Goal: Task Accomplishment & Management: Manage account settings

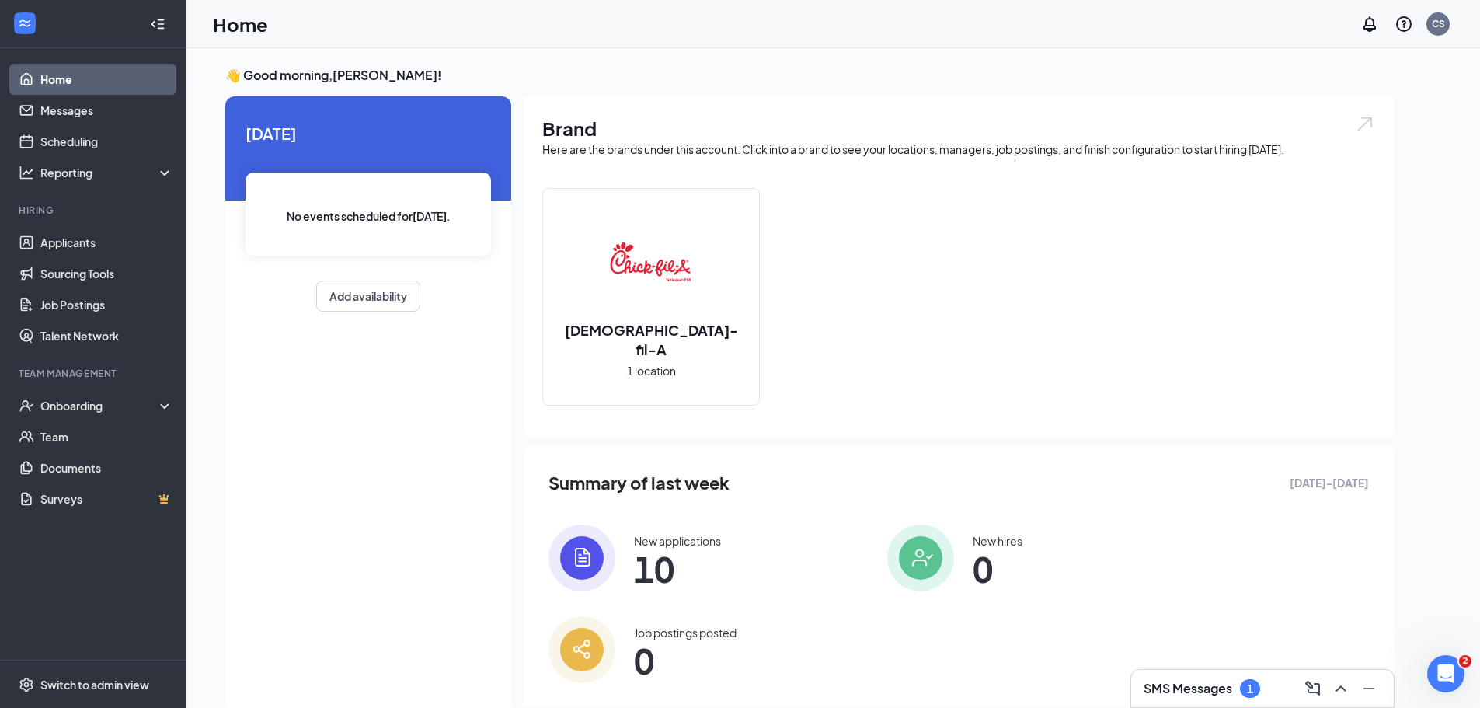
scroll to position [33, 0]
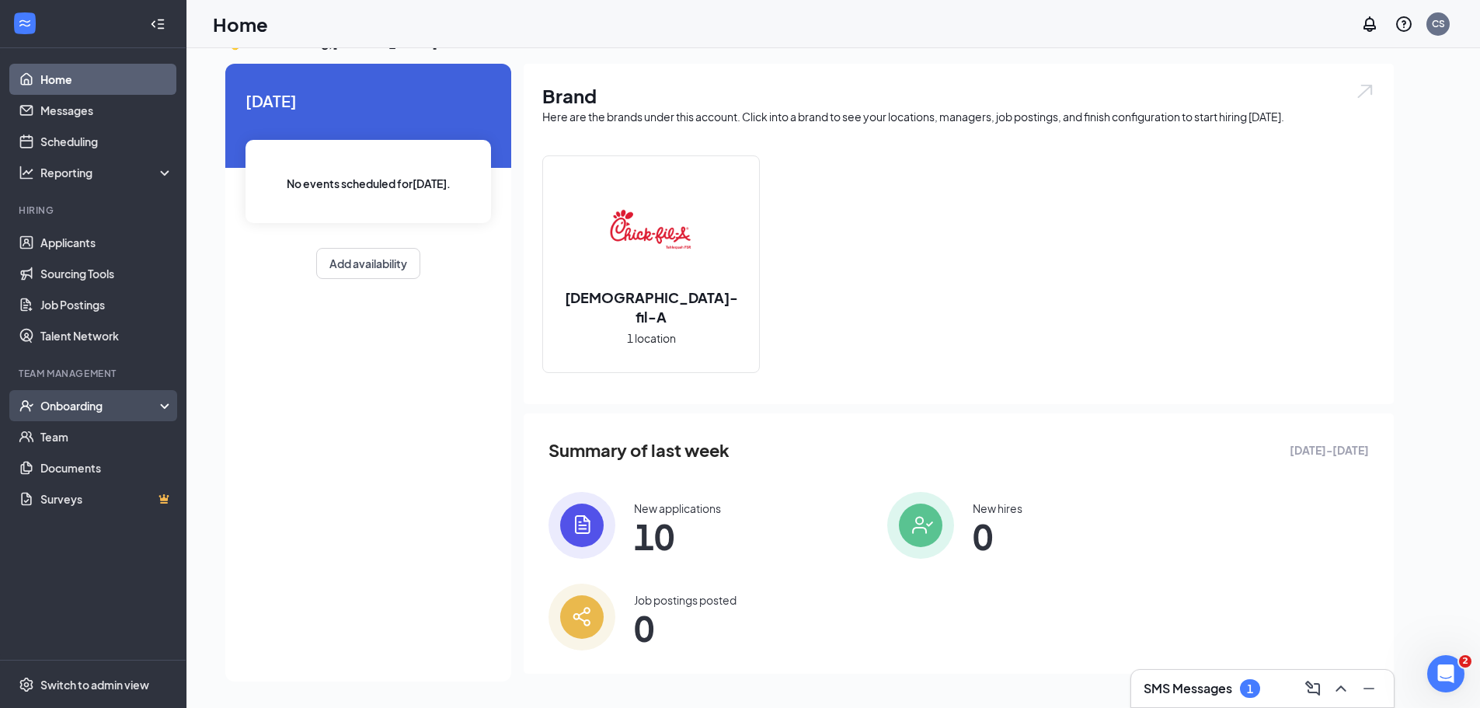
click at [134, 404] on div "Onboarding" at bounding box center [100, 406] width 120 height 16
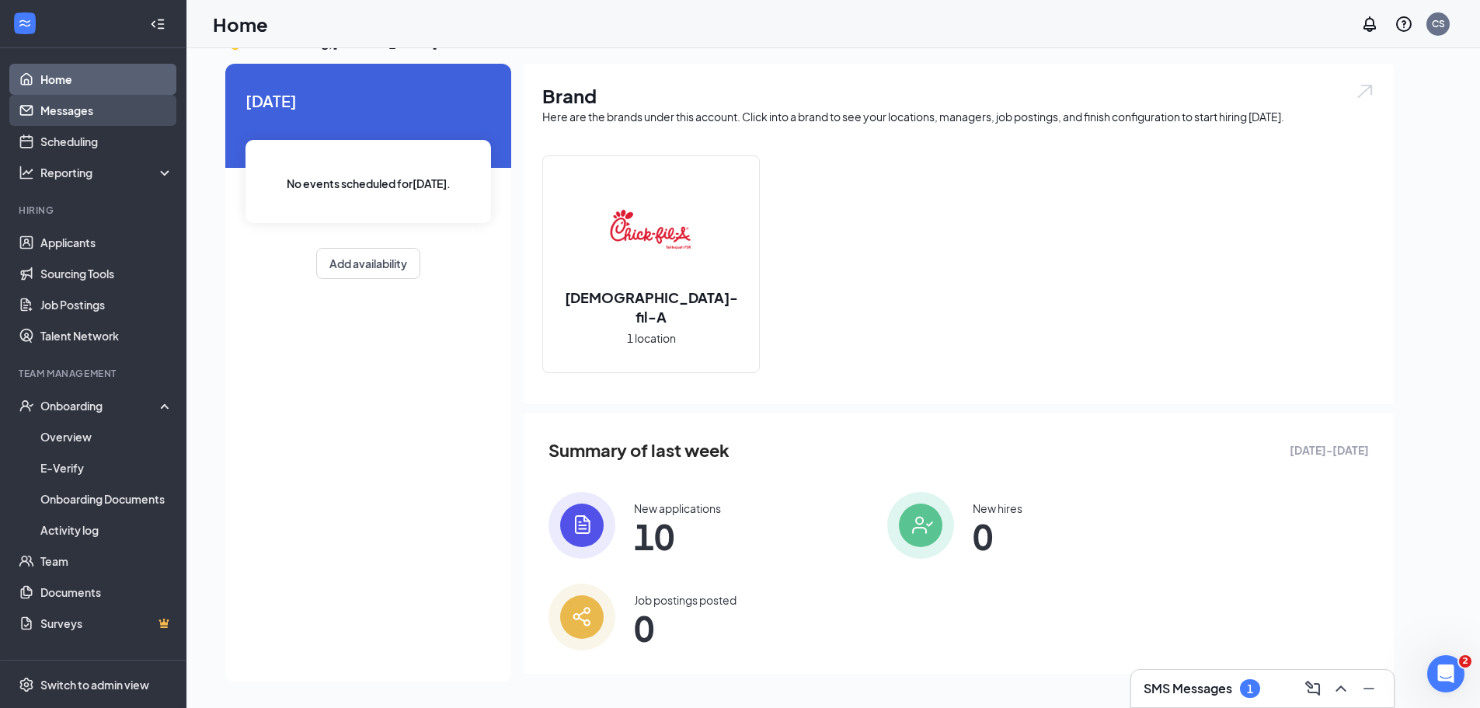
click at [83, 108] on link "Messages" at bounding box center [106, 110] width 133 height 31
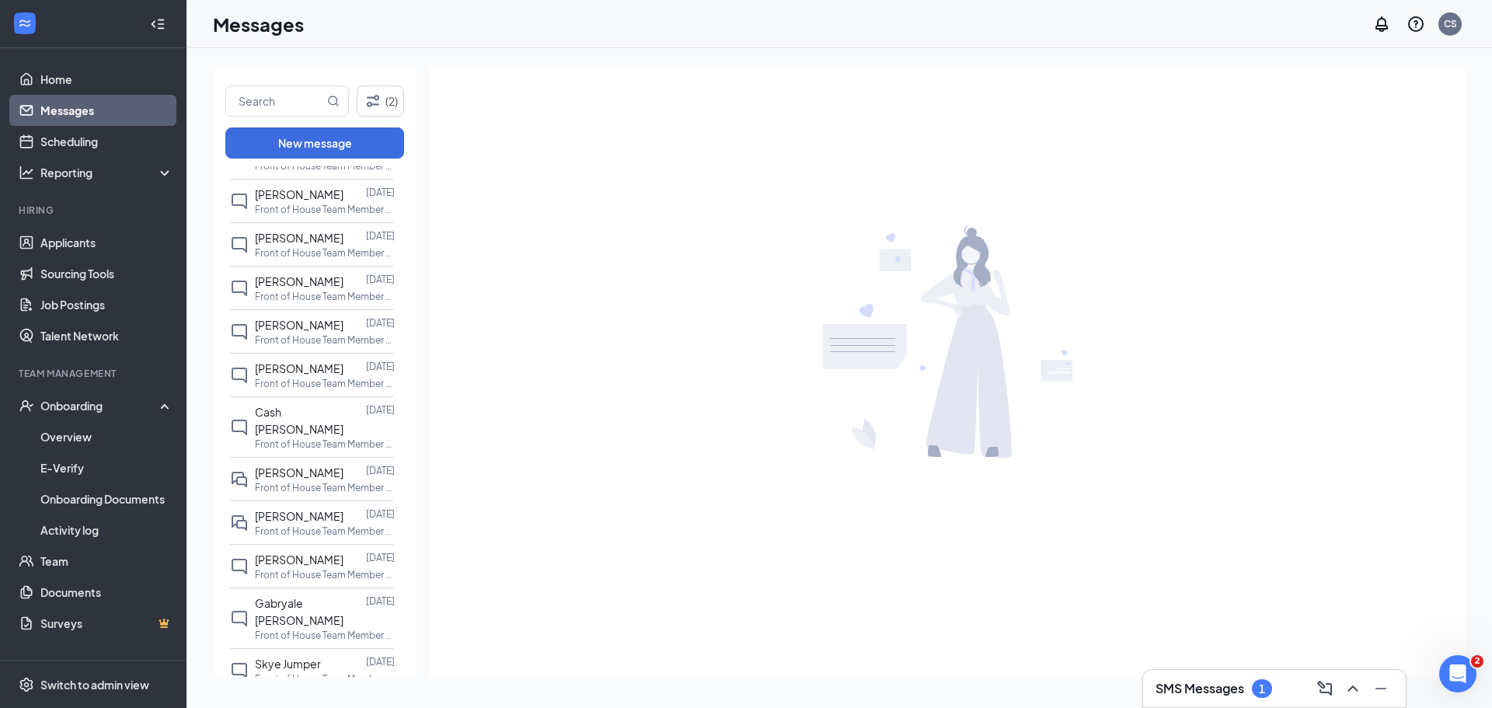
scroll to position [544, 0]
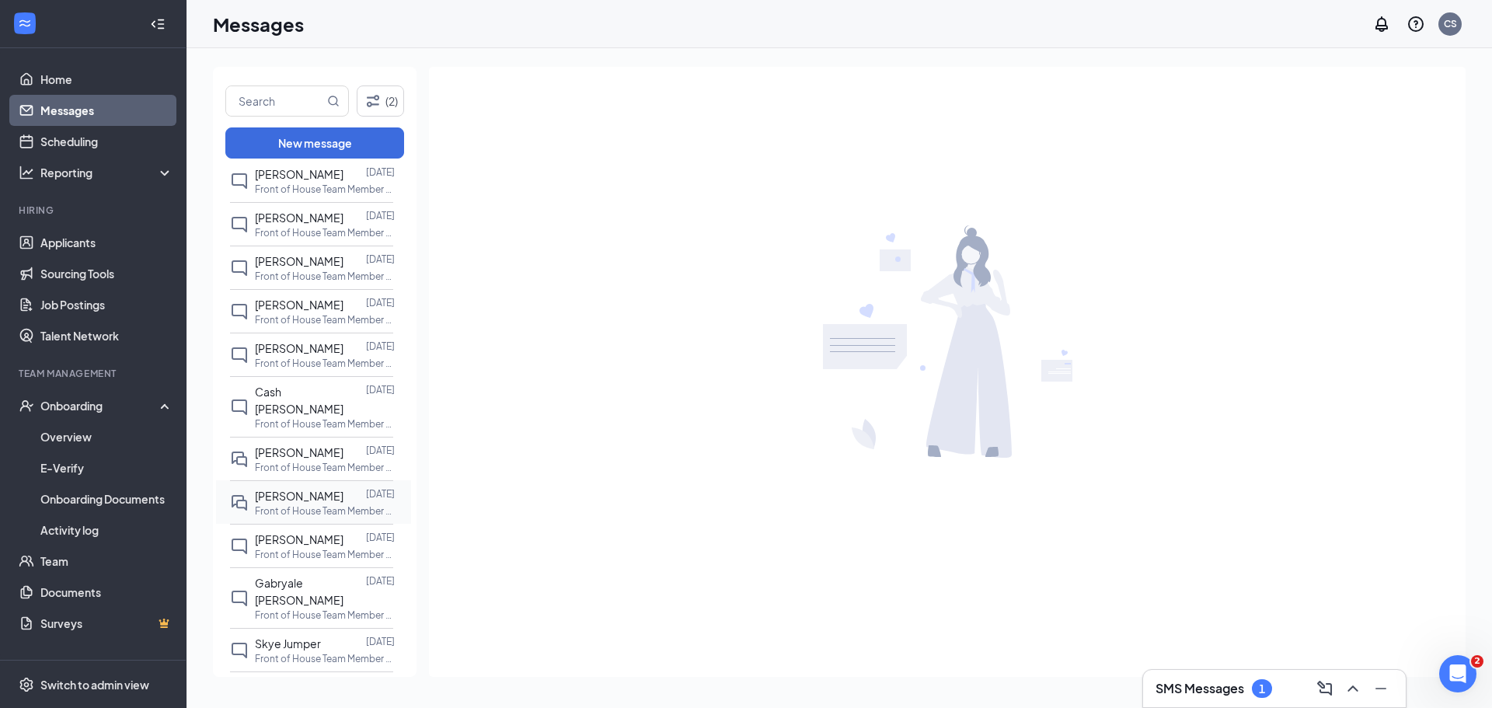
click at [301, 489] on span "[PERSON_NAME]" at bounding box center [299, 496] width 89 height 14
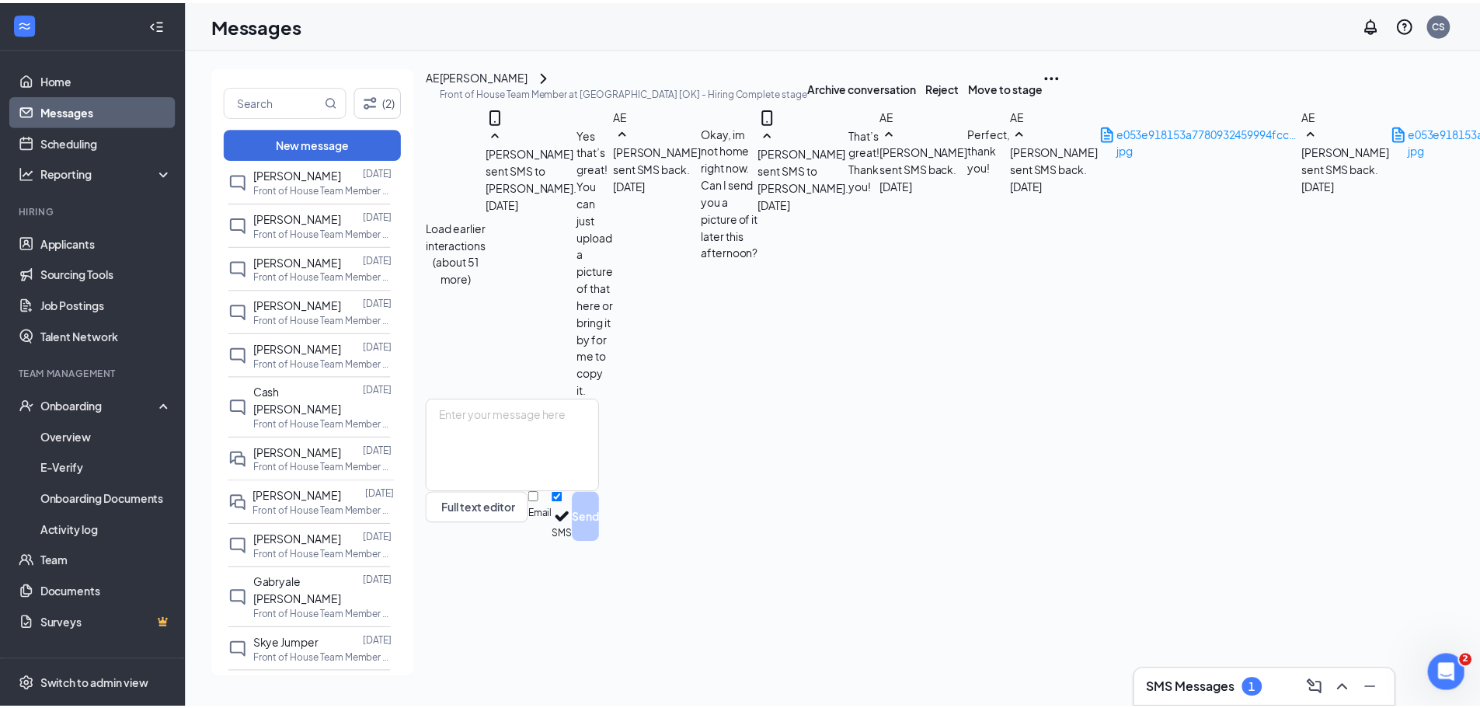
scroll to position [642, 0]
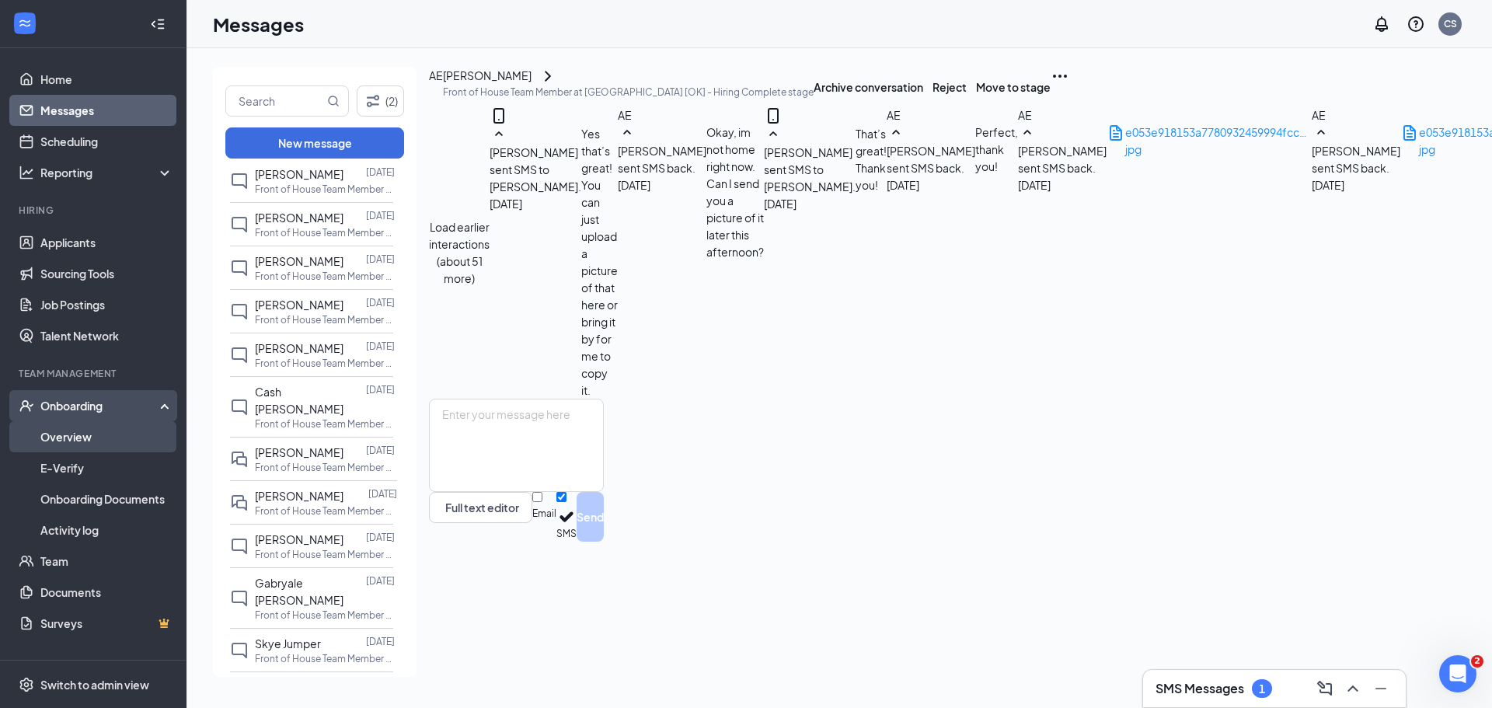
click at [83, 434] on link "Overview" at bounding box center [106, 436] width 133 height 31
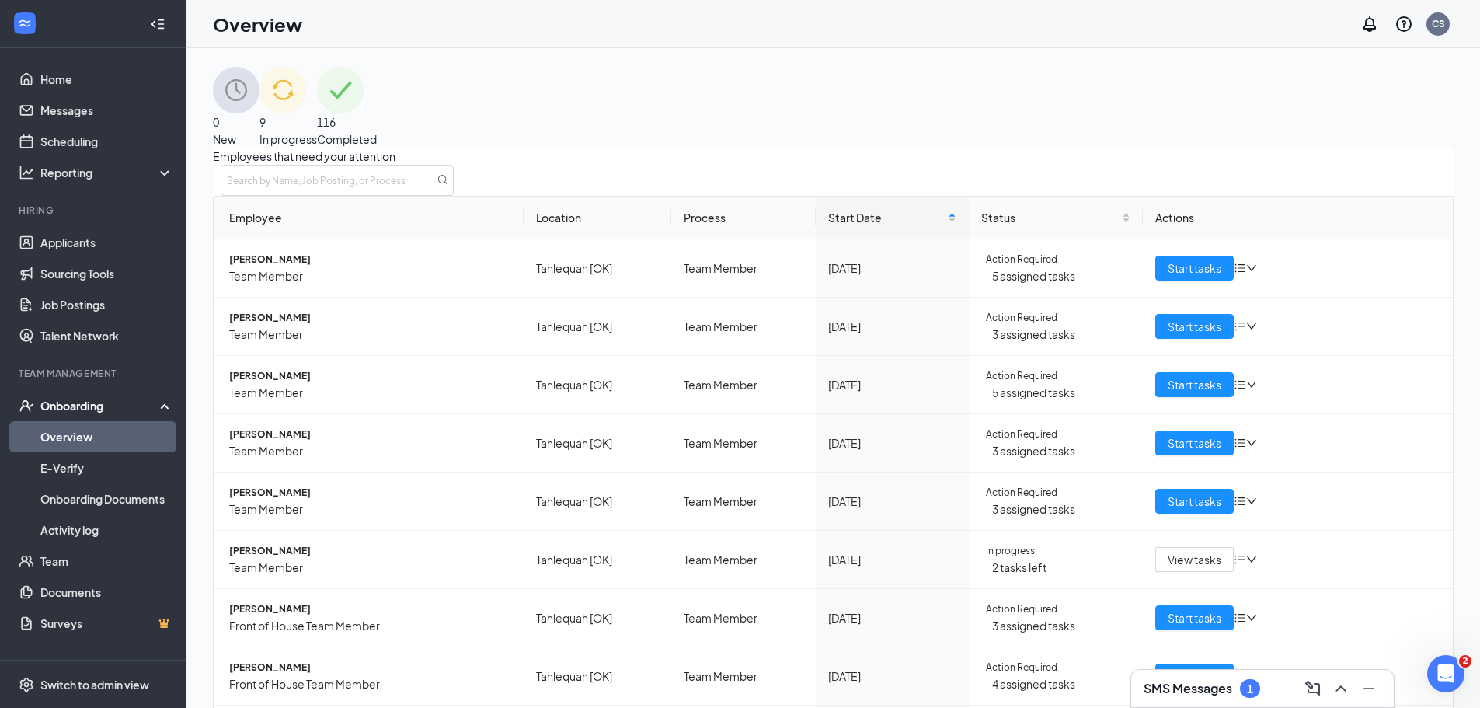
click at [317, 116] on div "9 In progress" at bounding box center [287, 107] width 57 height 81
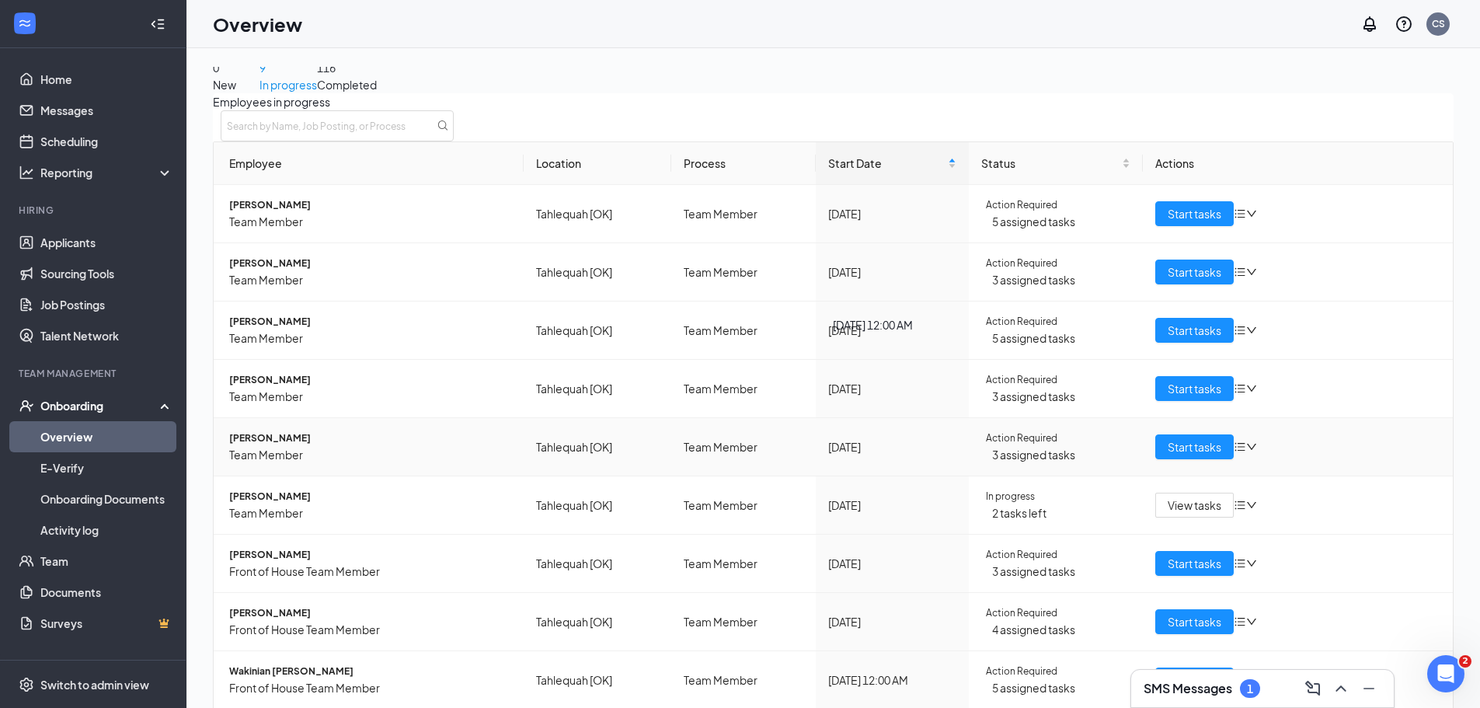
scroll to position [118, 0]
click at [1179, 613] on span "Start tasks" at bounding box center [1195, 621] width 54 height 17
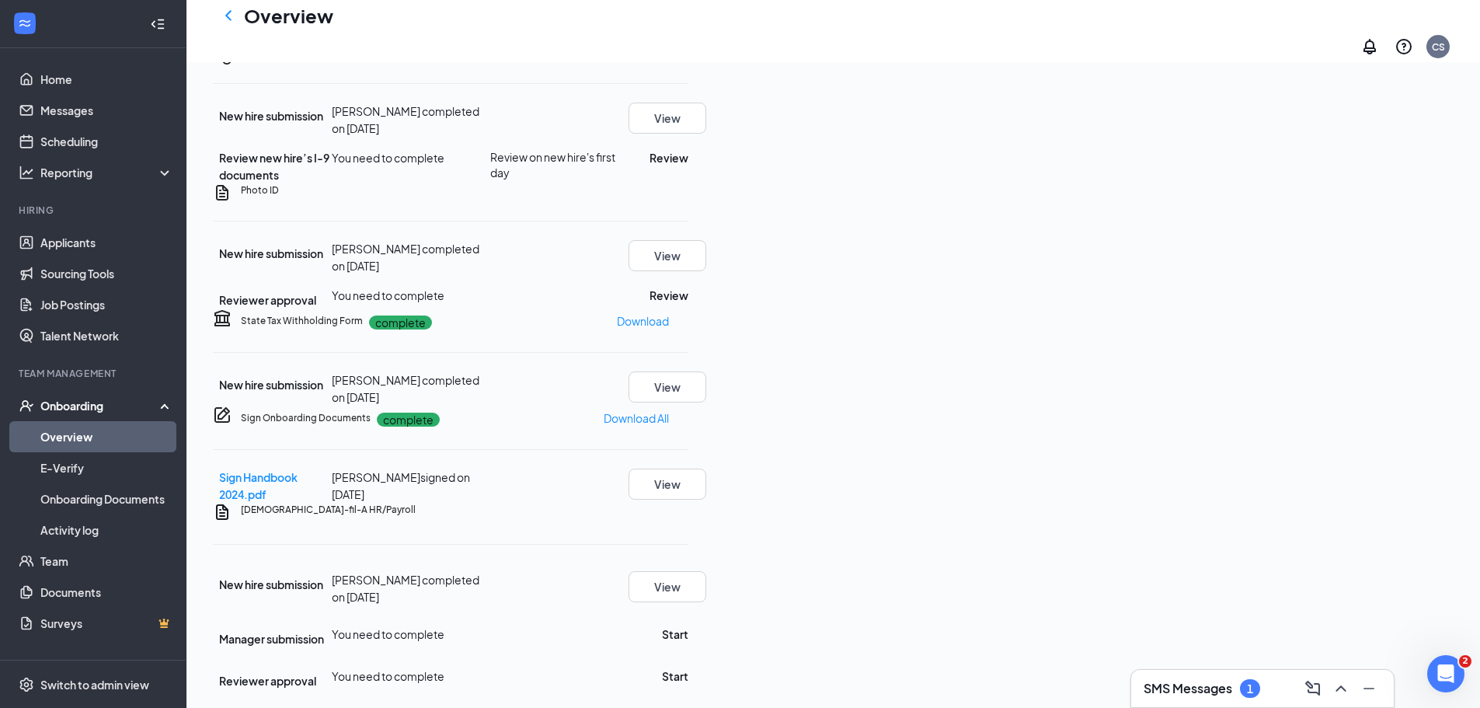
scroll to position [890, 0]
click at [706, 468] on button "View" at bounding box center [667, 483] width 78 height 31
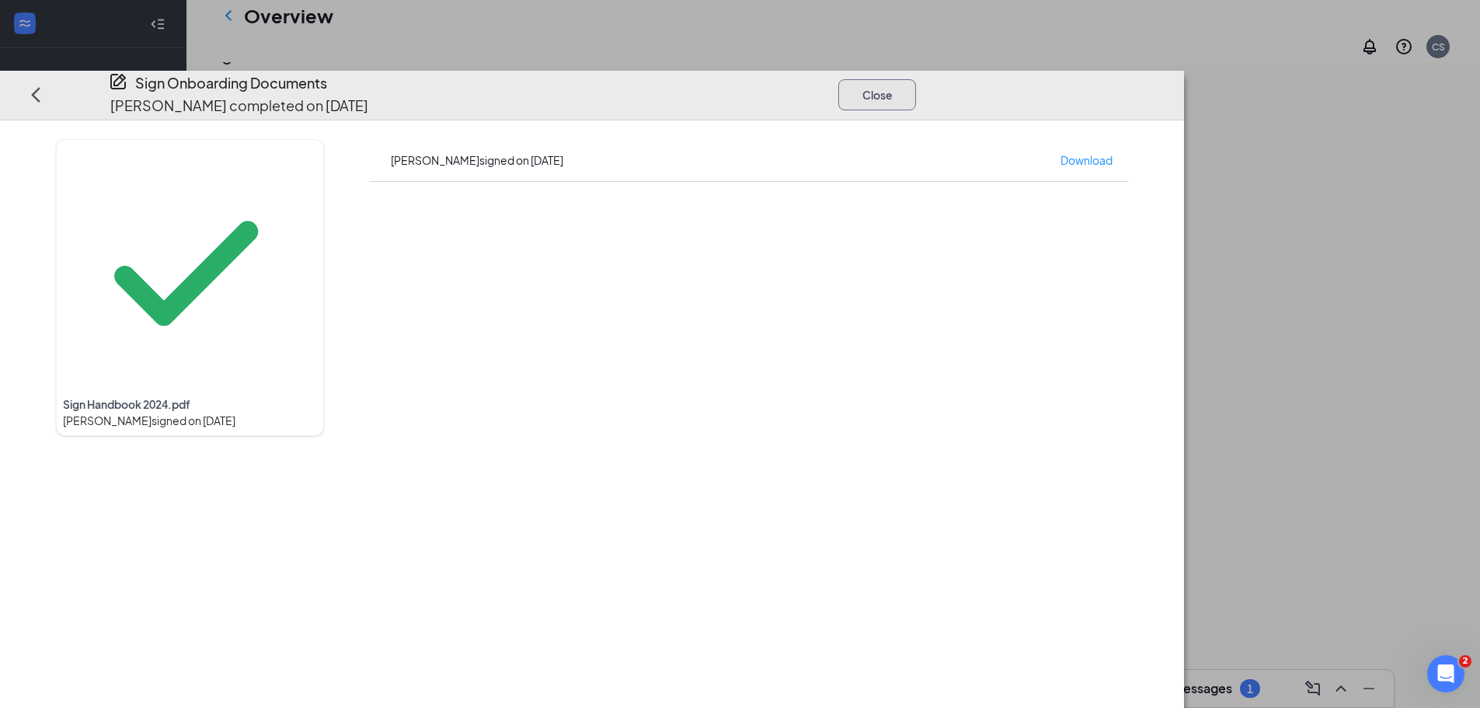
click at [916, 79] on button "Close" at bounding box center [877, 94] width 78 height 31
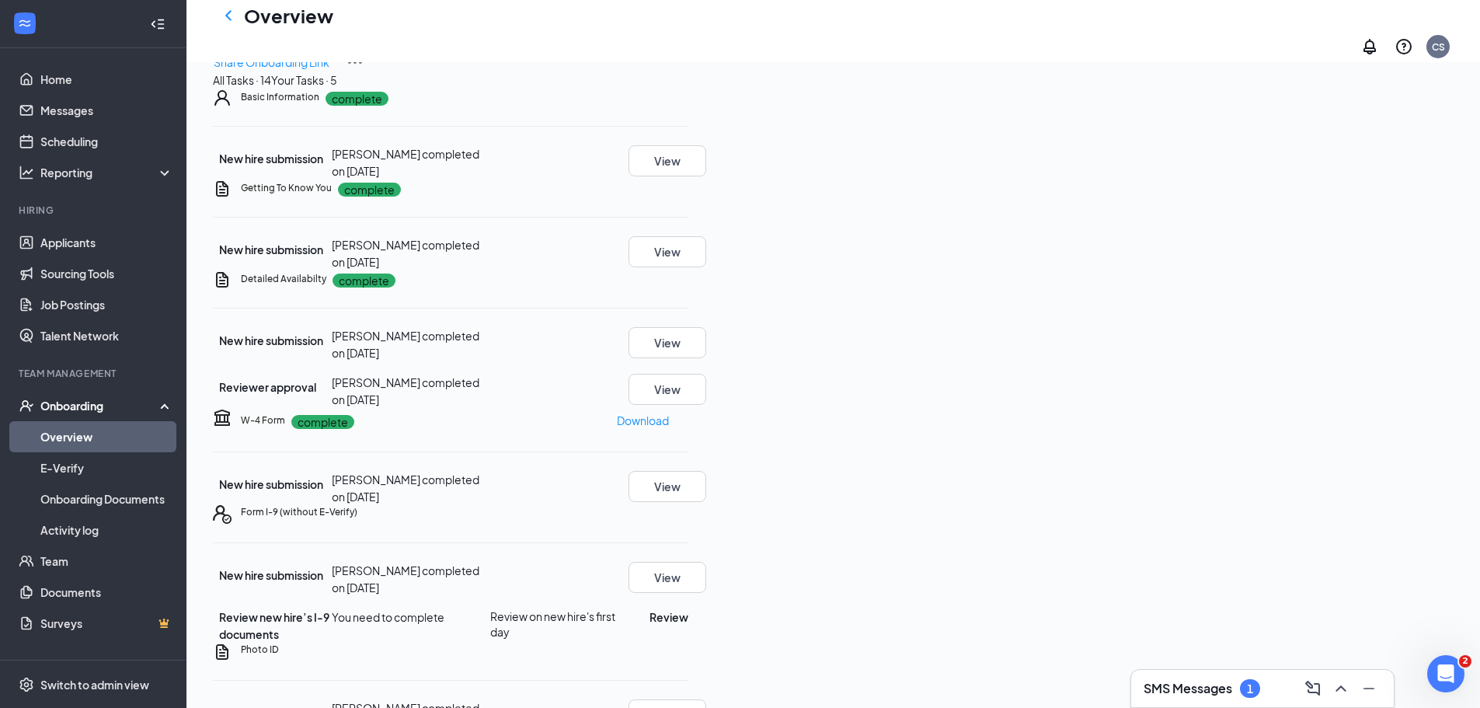
scroll to position [36, 0]
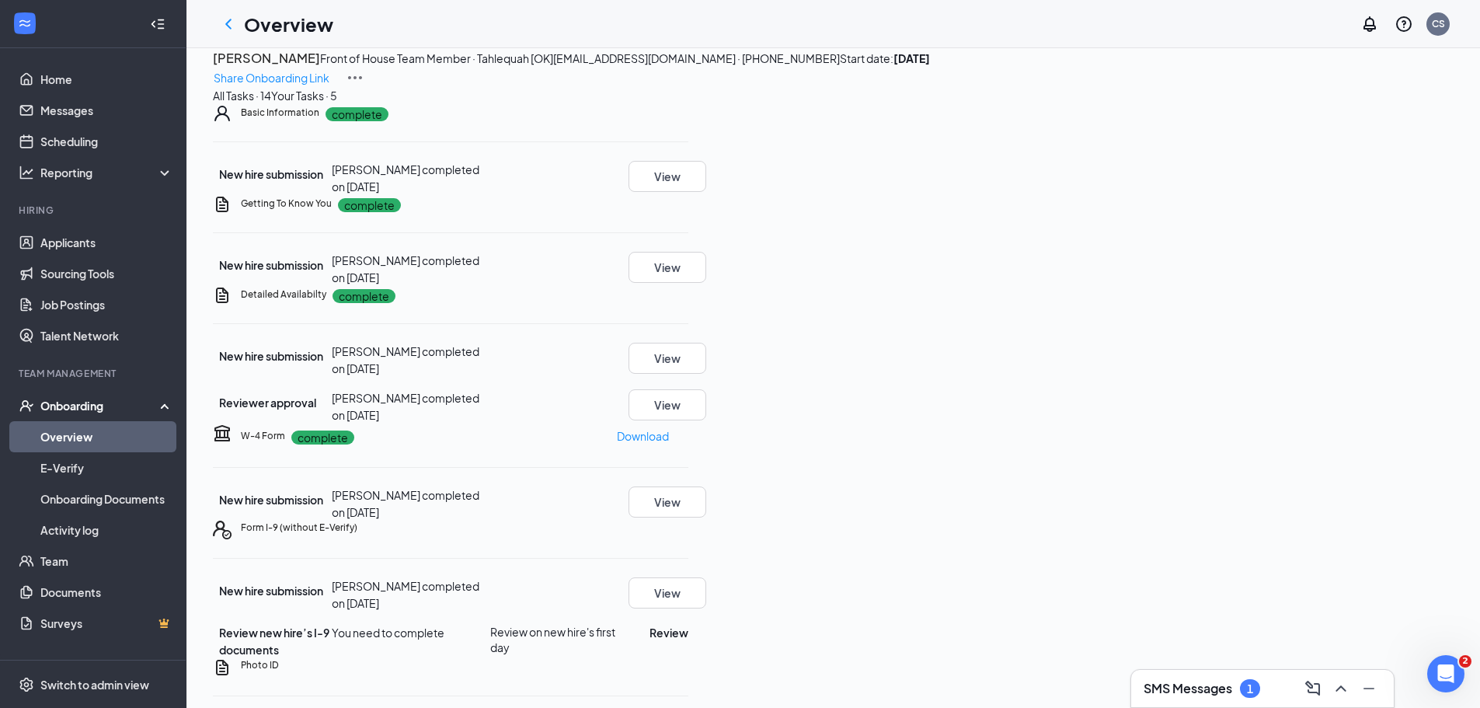
click at [337, 104] on div "Your Tasks · 5" at bounding box center [304, 95] width 66 height 17
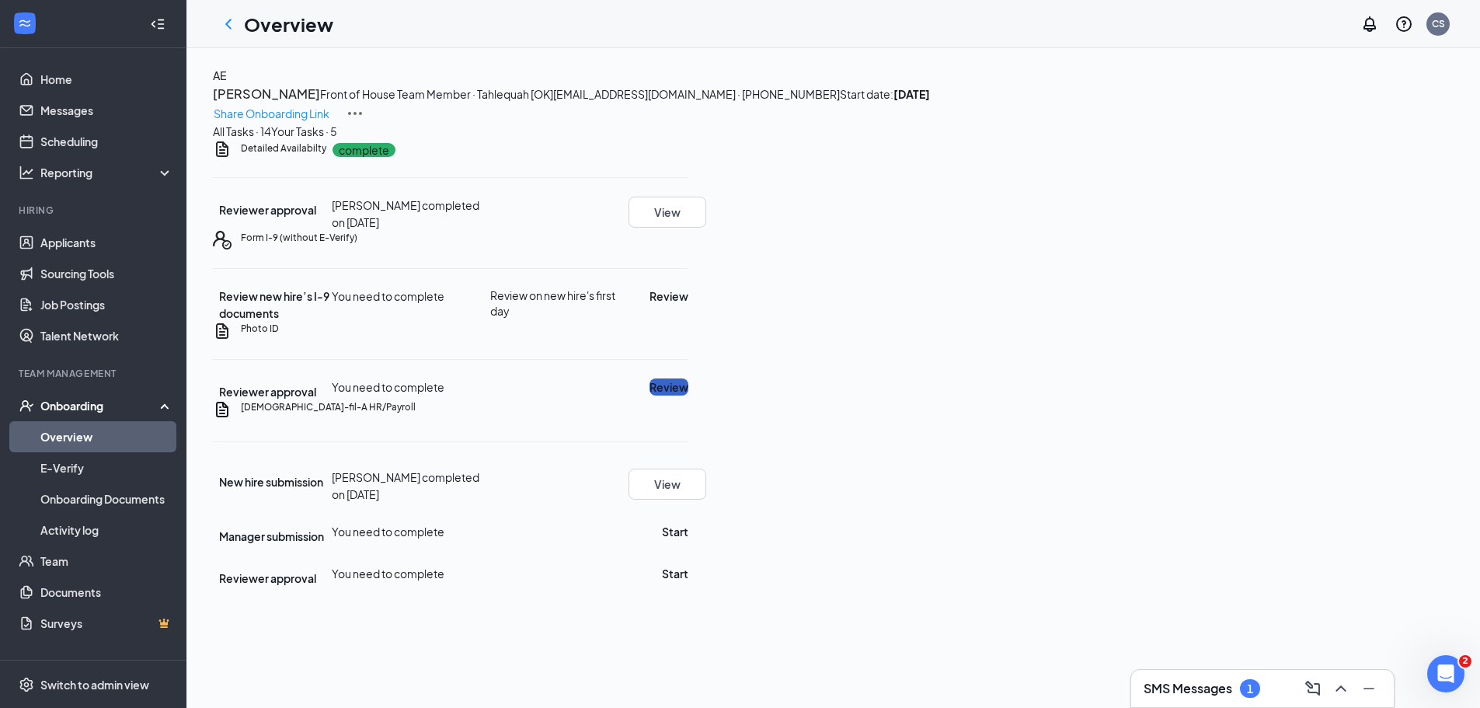
click at [688, 395] on button "Review" at bounding box center [668, 386] width 39 height 17
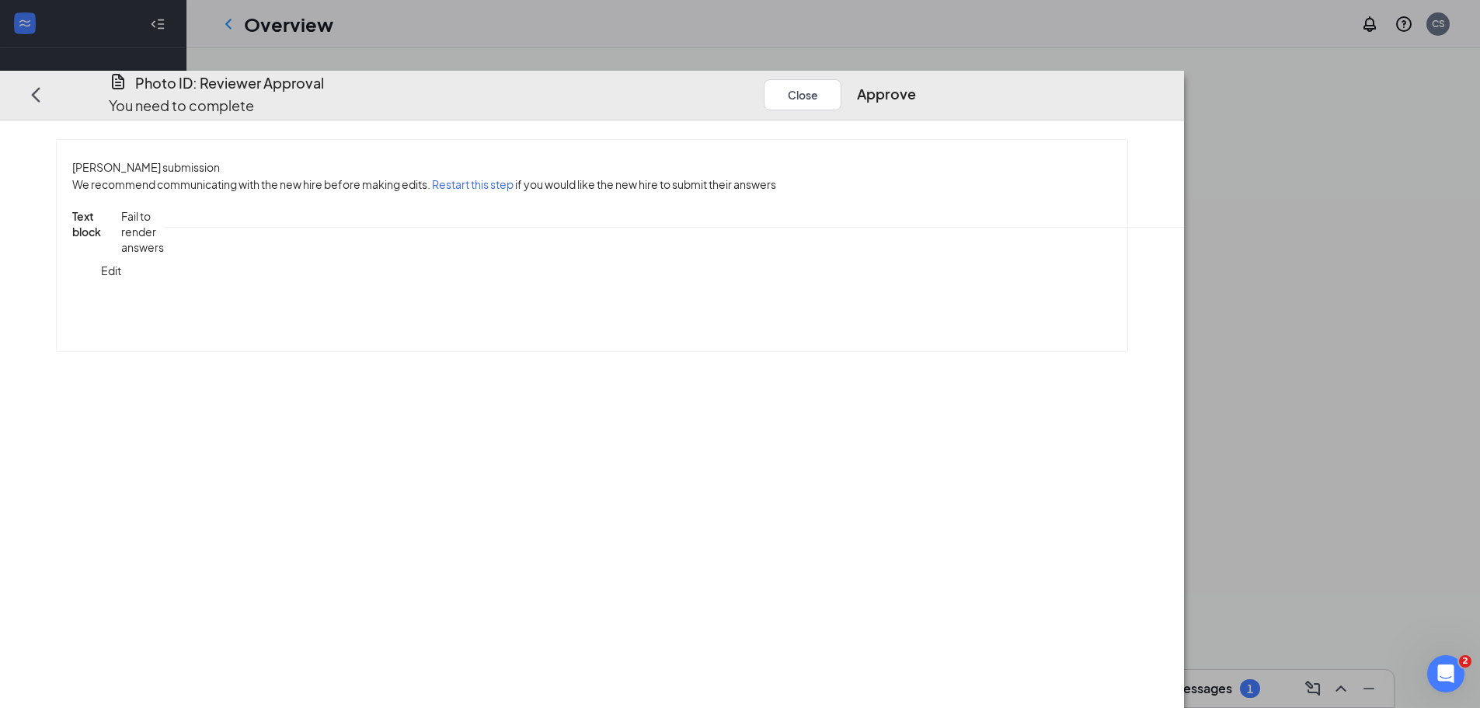
click at [841, 79] on button "Close" at bounding box center [803, 94] width 78 height 31
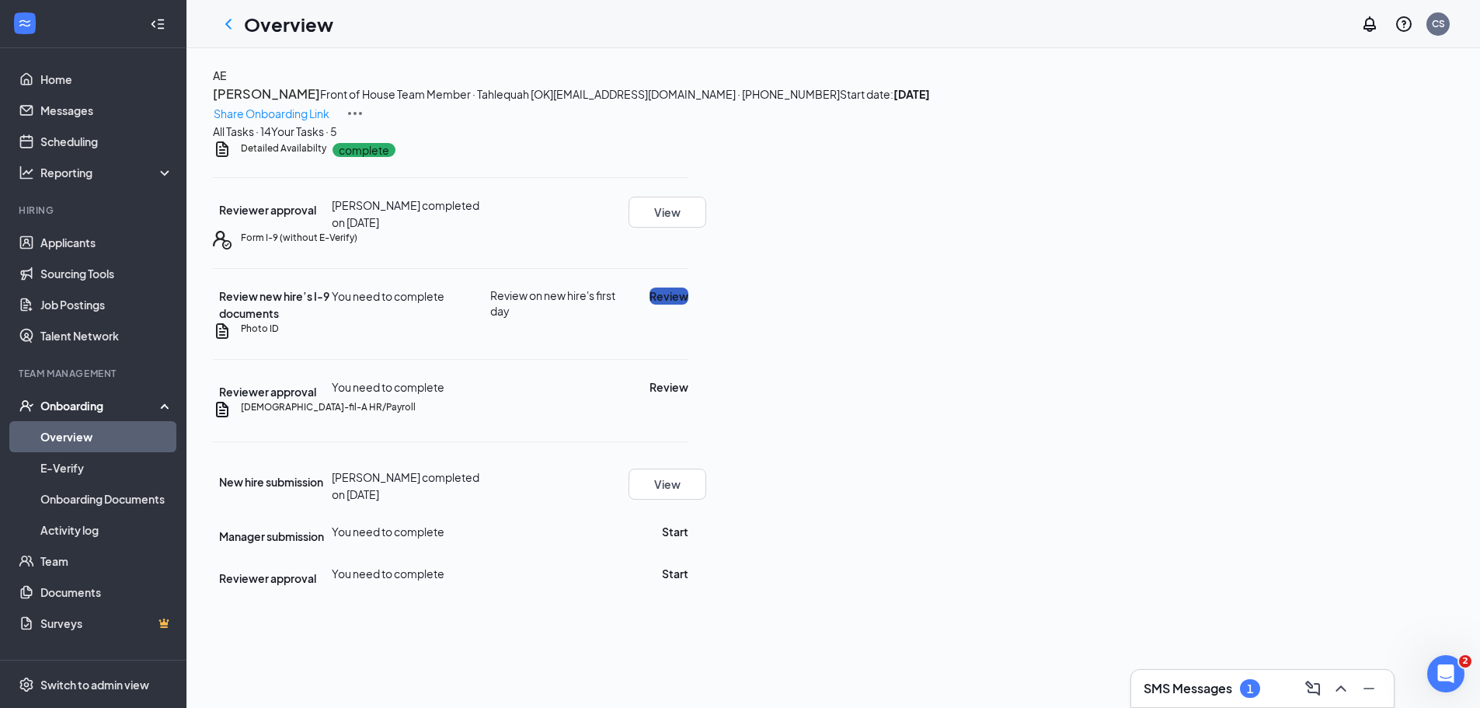
click at [688, 305] on button "Review" at bounding box center [668, 295] width 39 height 17
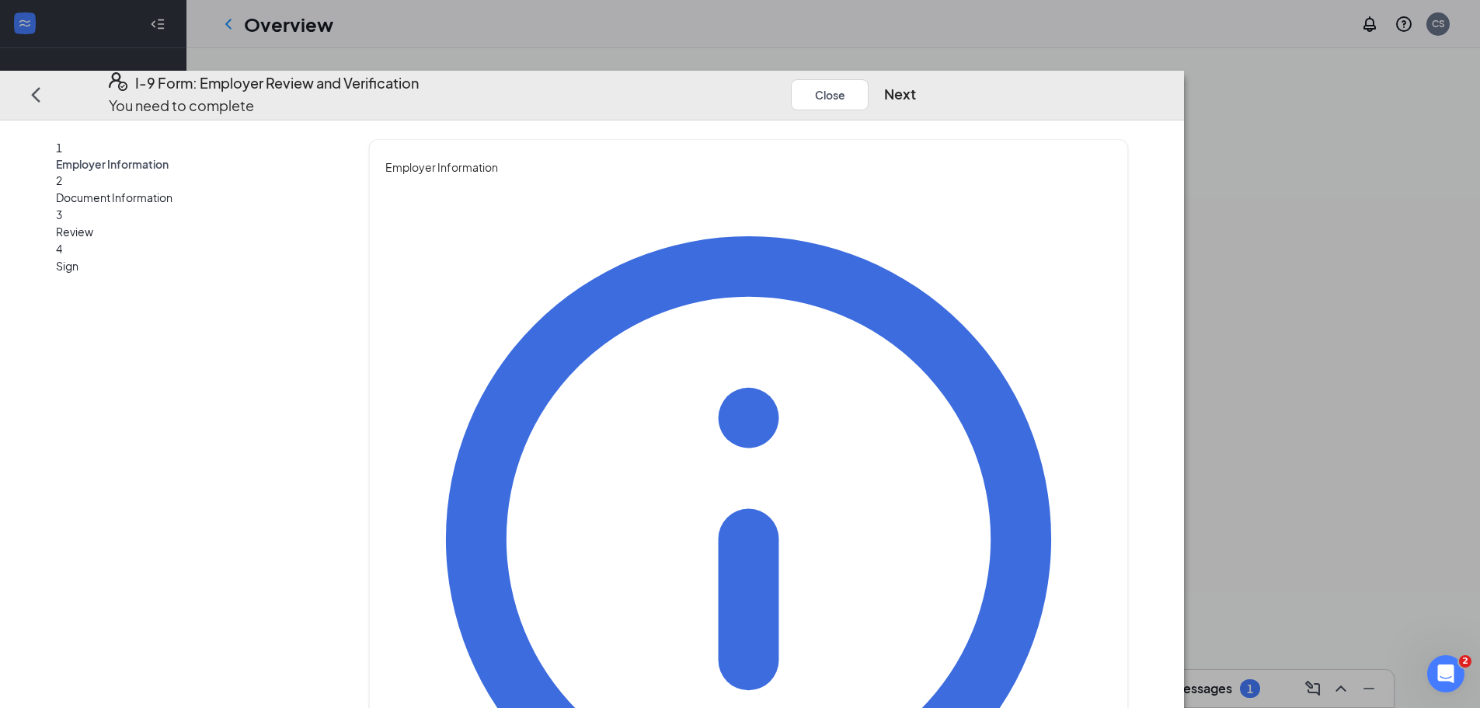
type input "[PERSON_NAME]"
type input "Ezechukwu"
type input "Admin"
click at [916, 83] on button "Next" at bounding box center [900, 94] width 32 height 22
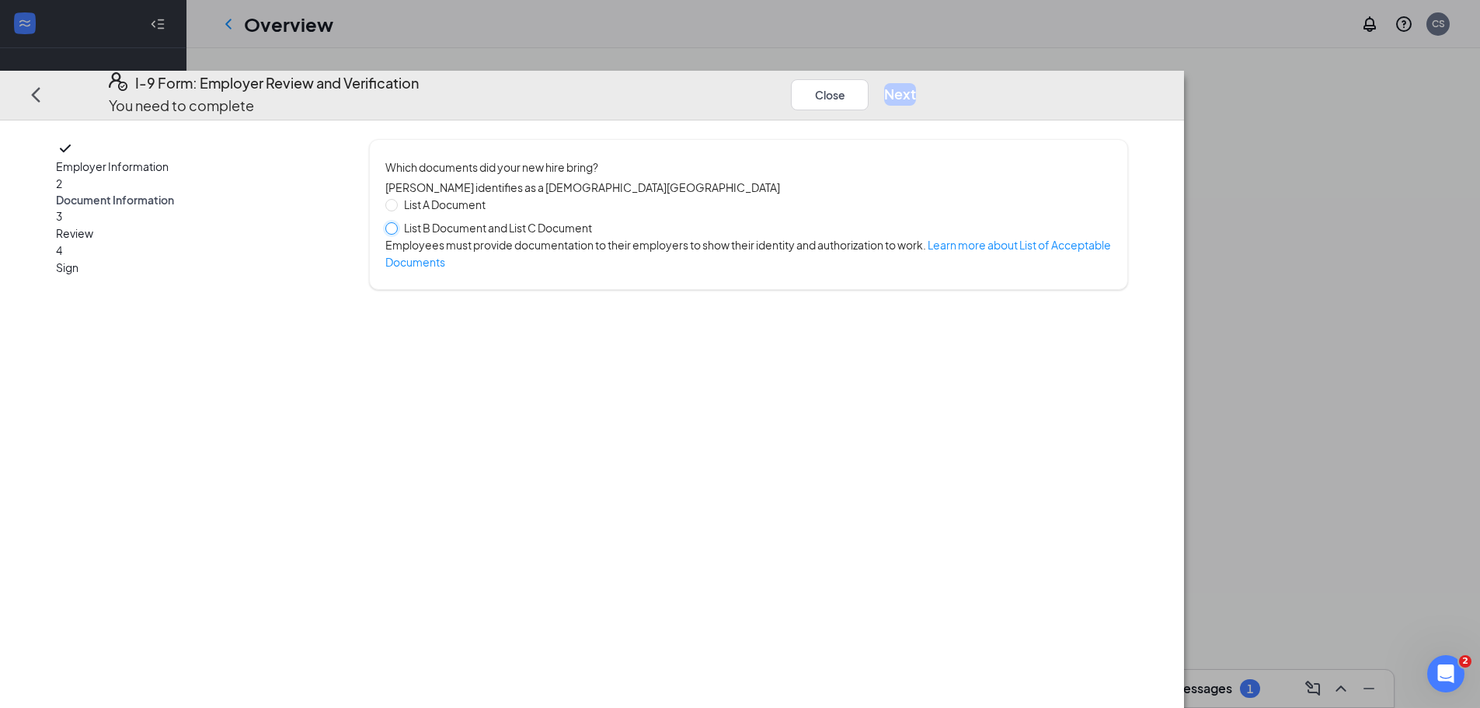
click at [396, 222] on input "List B Document and List C Document" at bounding box center [390, 227] width 11 height 11
radio input "true"
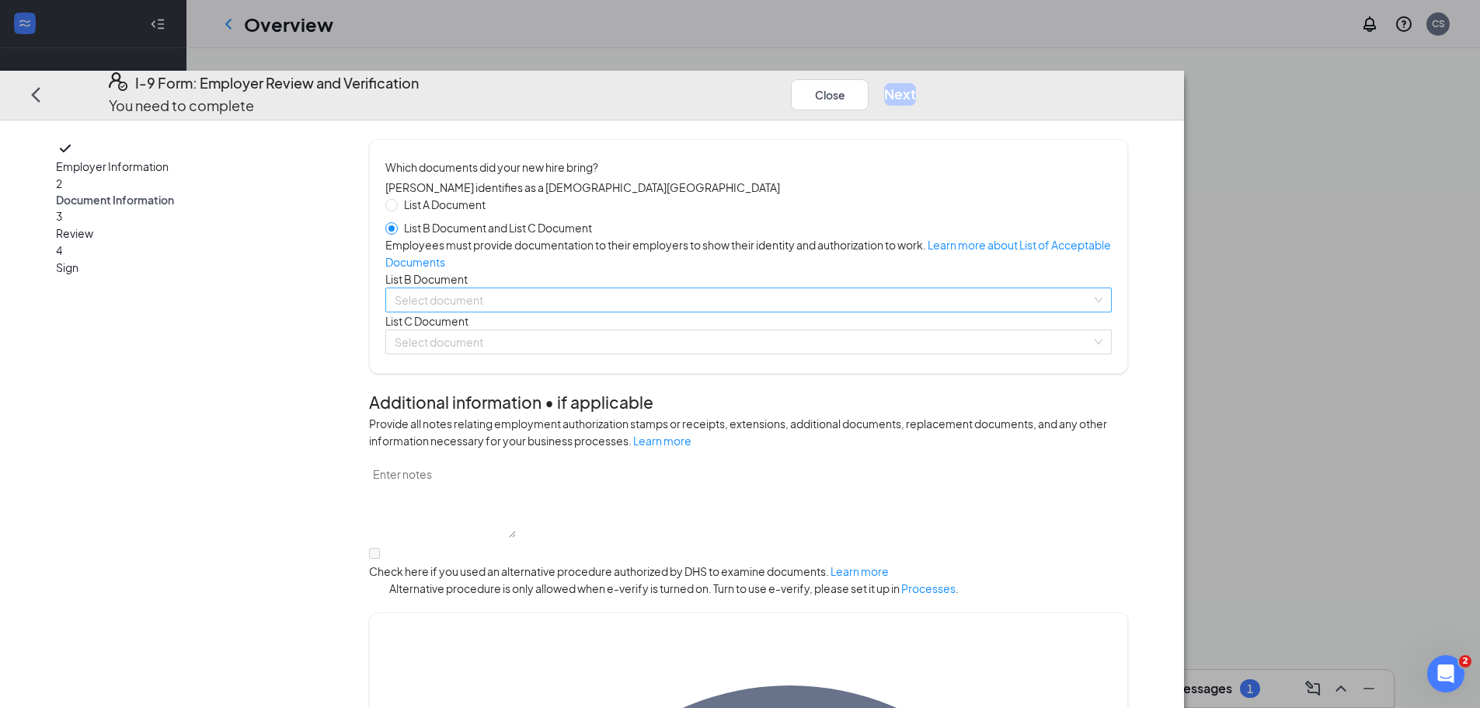
click at [655, 312] on input "search" at bounding box center [743, 299] width 697 height 23
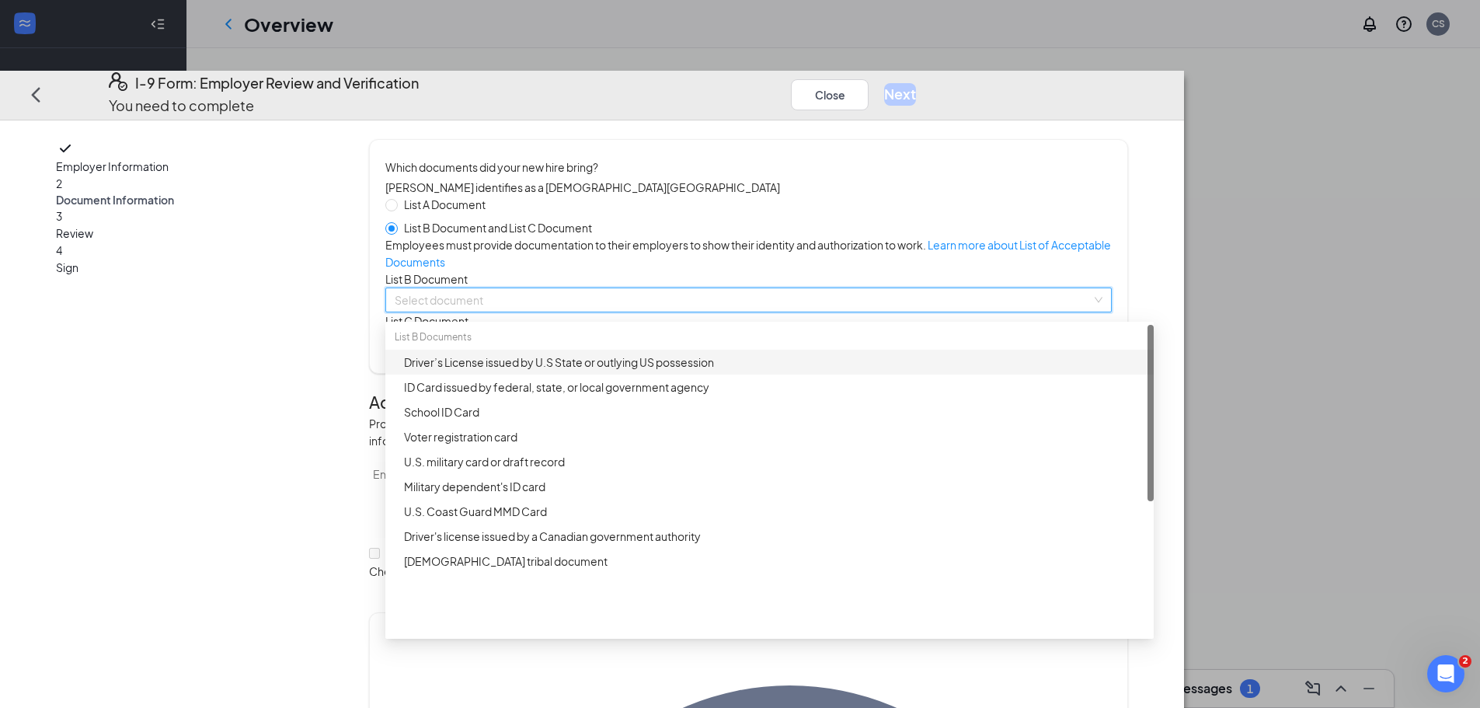
click at [704, 371] on div "Driver’s License issued by U.S State or outlying US possession" at bounding box center [774, 361] width 740 height 17
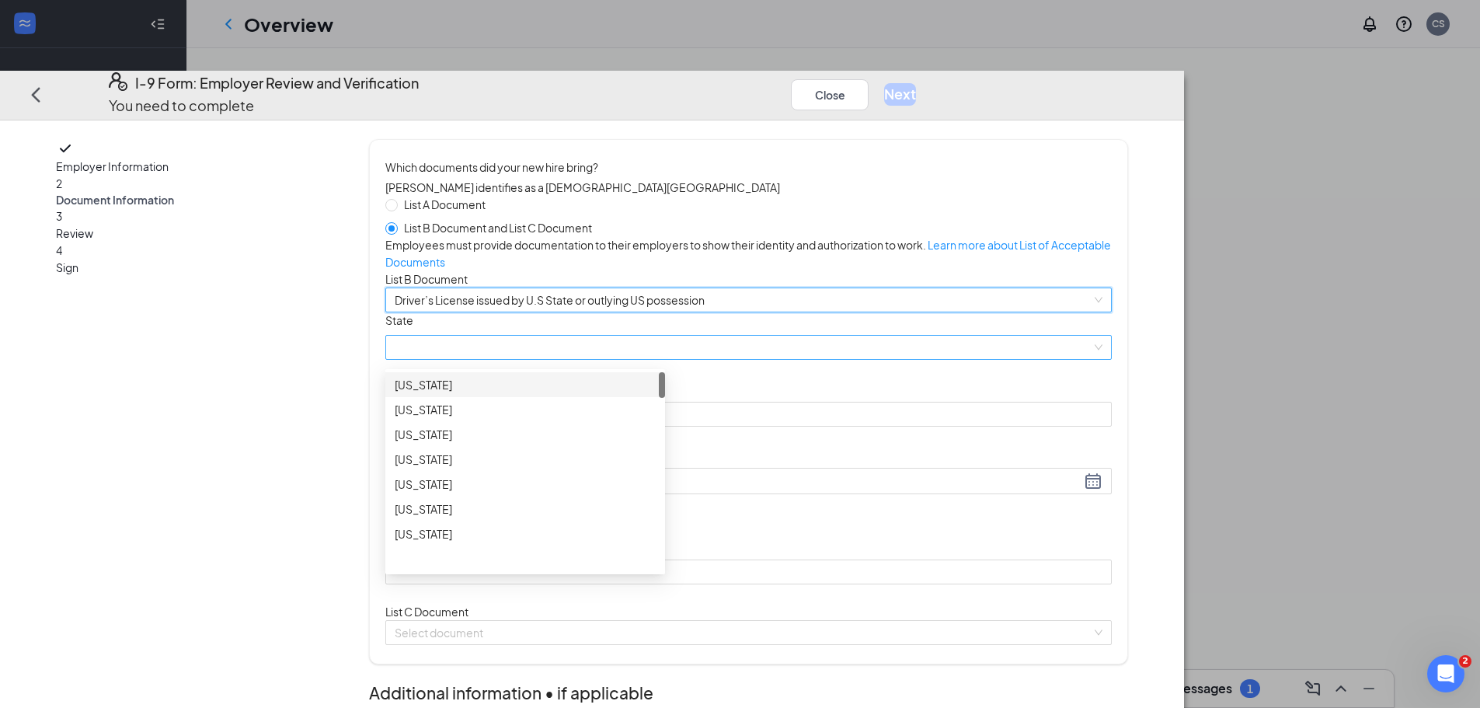
click at [573, 360] on span at bounding box center [749, 347] width 708 height 23
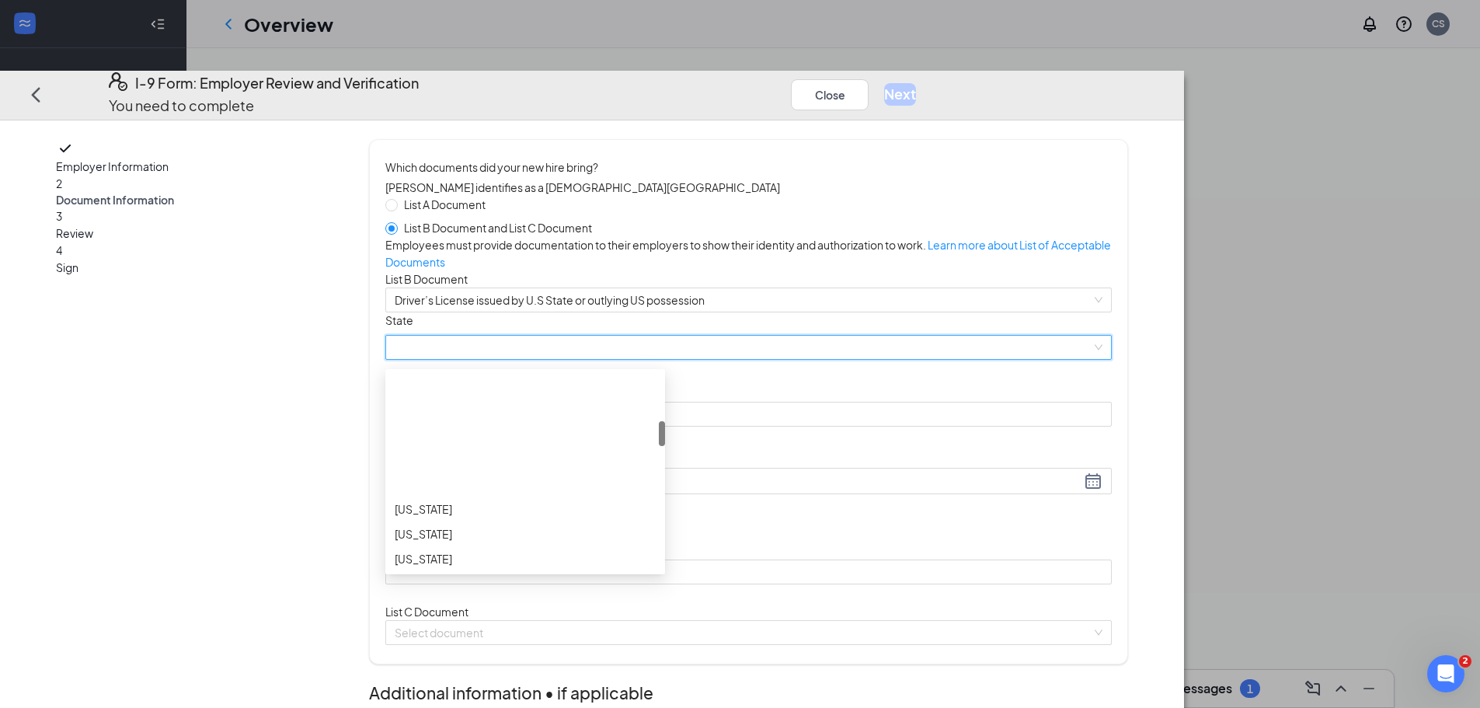
scroll to position [388, 0]
click at [578, 360] on span at bounding box center [749, 347] width 708 height 23
click at [604, 360] on span at bounding box center [749, 347] width 708 height 23
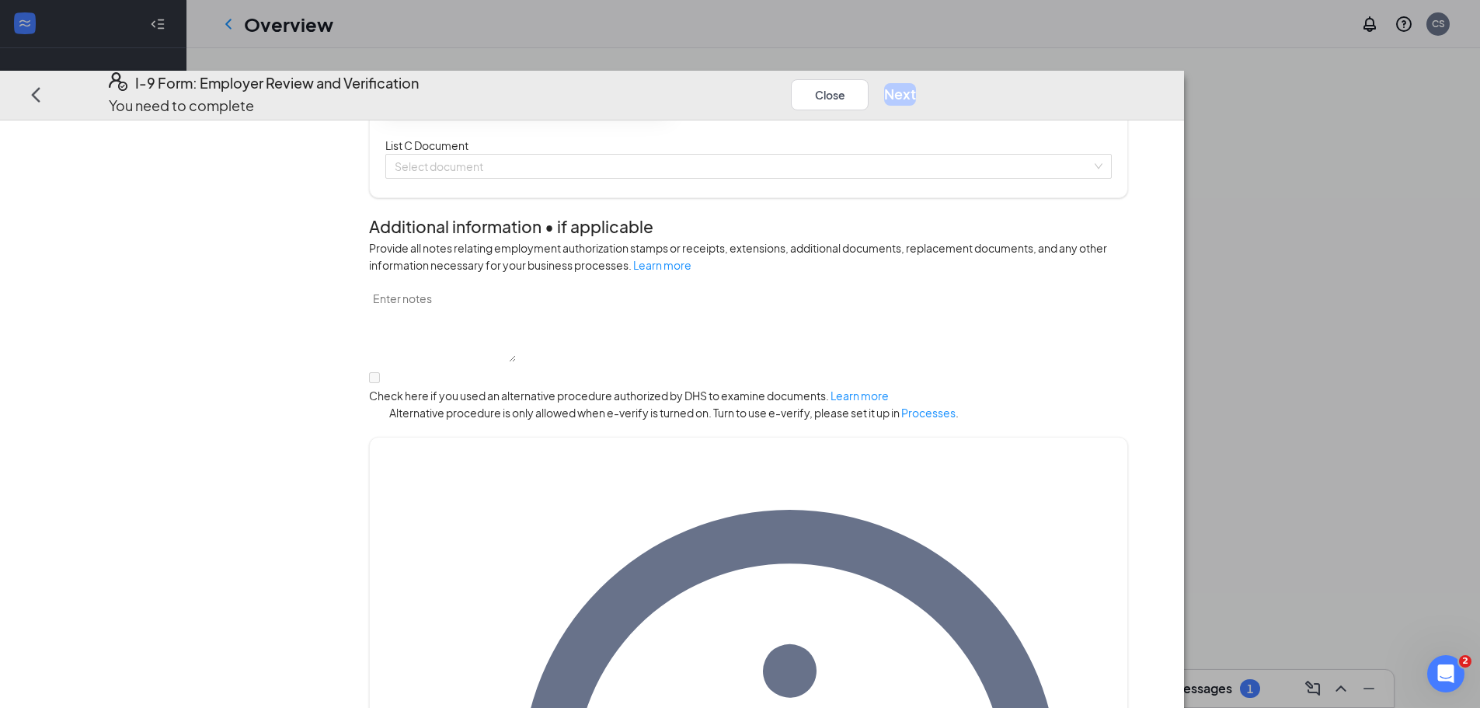
scroll to position [233, 0]
click at [324, 199] on div "Employer Information 2 Document Information 3 Review 4 Sign" at bounding box center [190, 417] width 268 height 1489
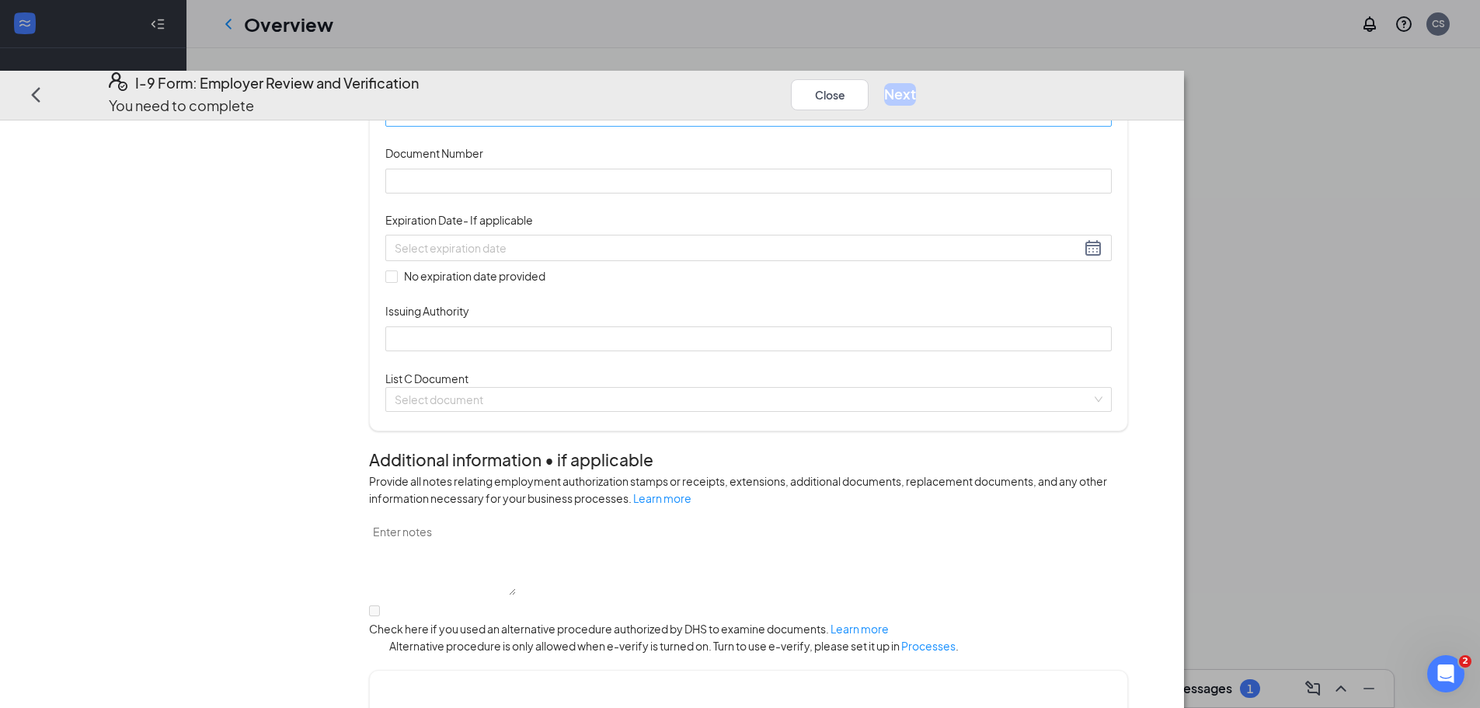
click at [641, 127] on span at bounding box center [749, 114] width 708 height 23
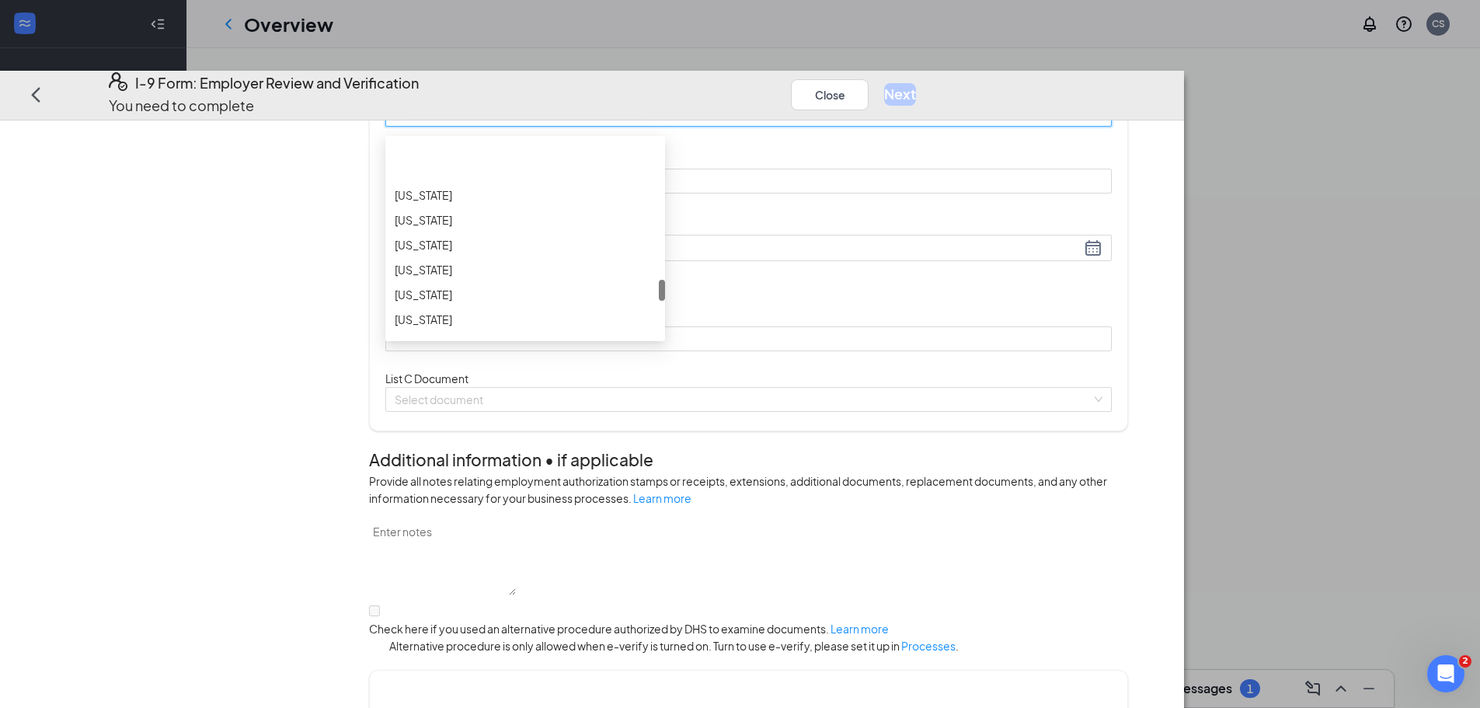
scroll to position [1321, 0]
click at [574, 201] on div "[US_STATE]" at bounding box center [525, 192] width 261 height 17
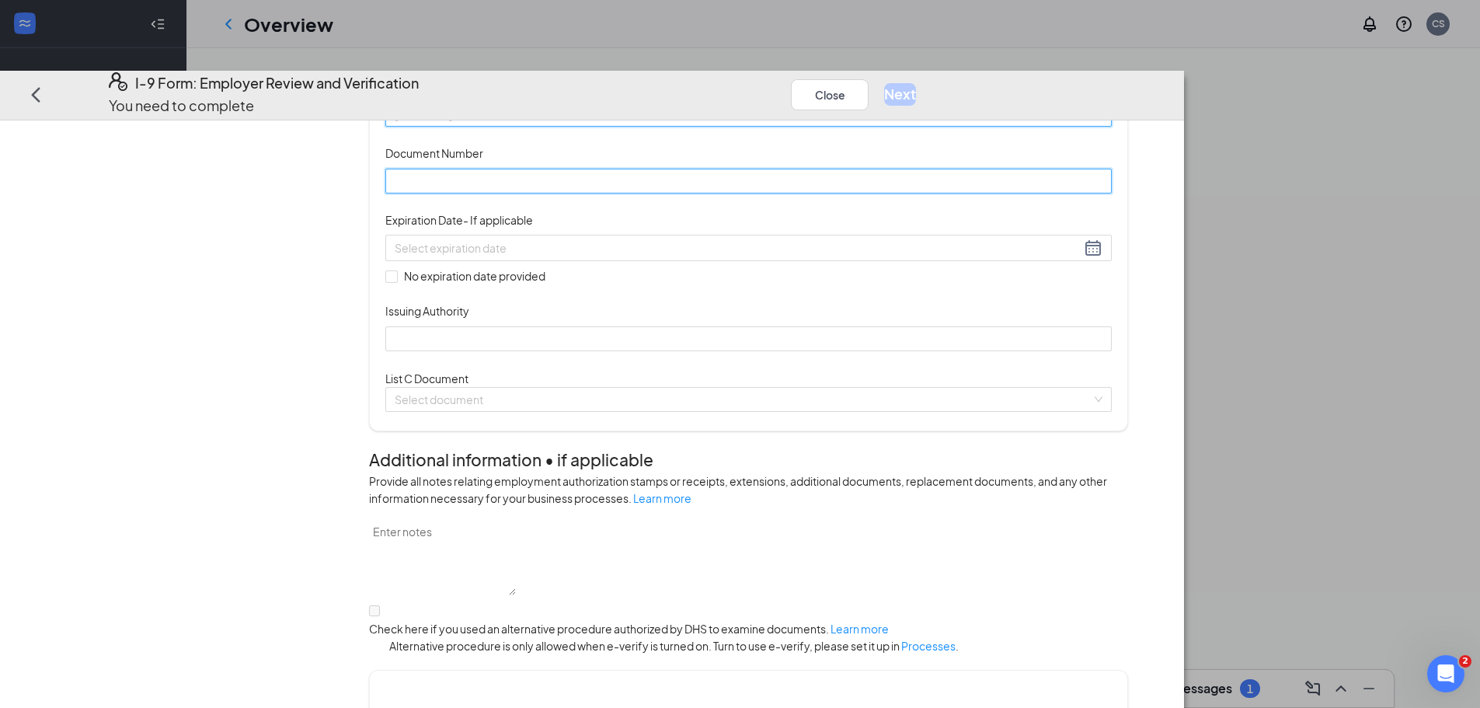
click at [595, 193] on input "Document Number" at bounding box center [748, 181] width 726 height 25
type input "K168973354"
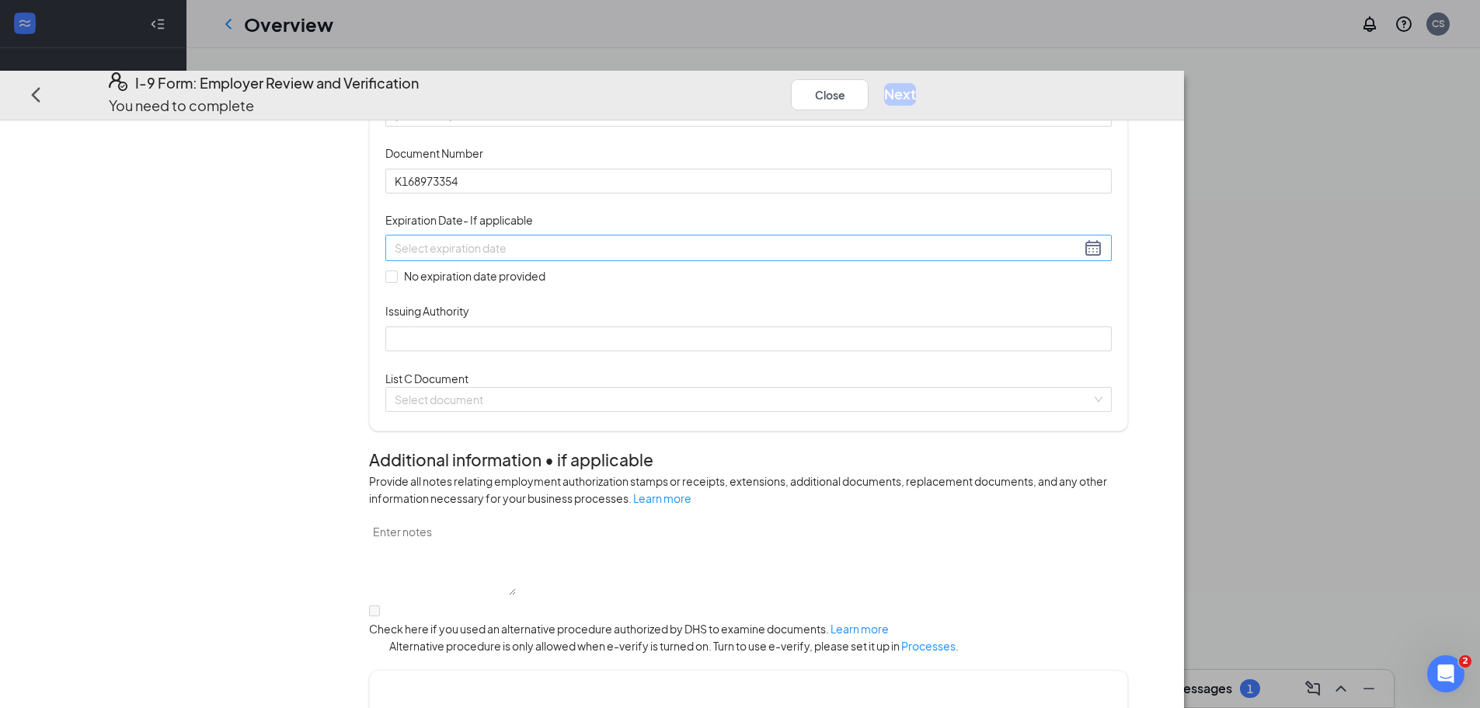
click at [656, 256] on input at bounding box center [738, 247] width 686 height 17
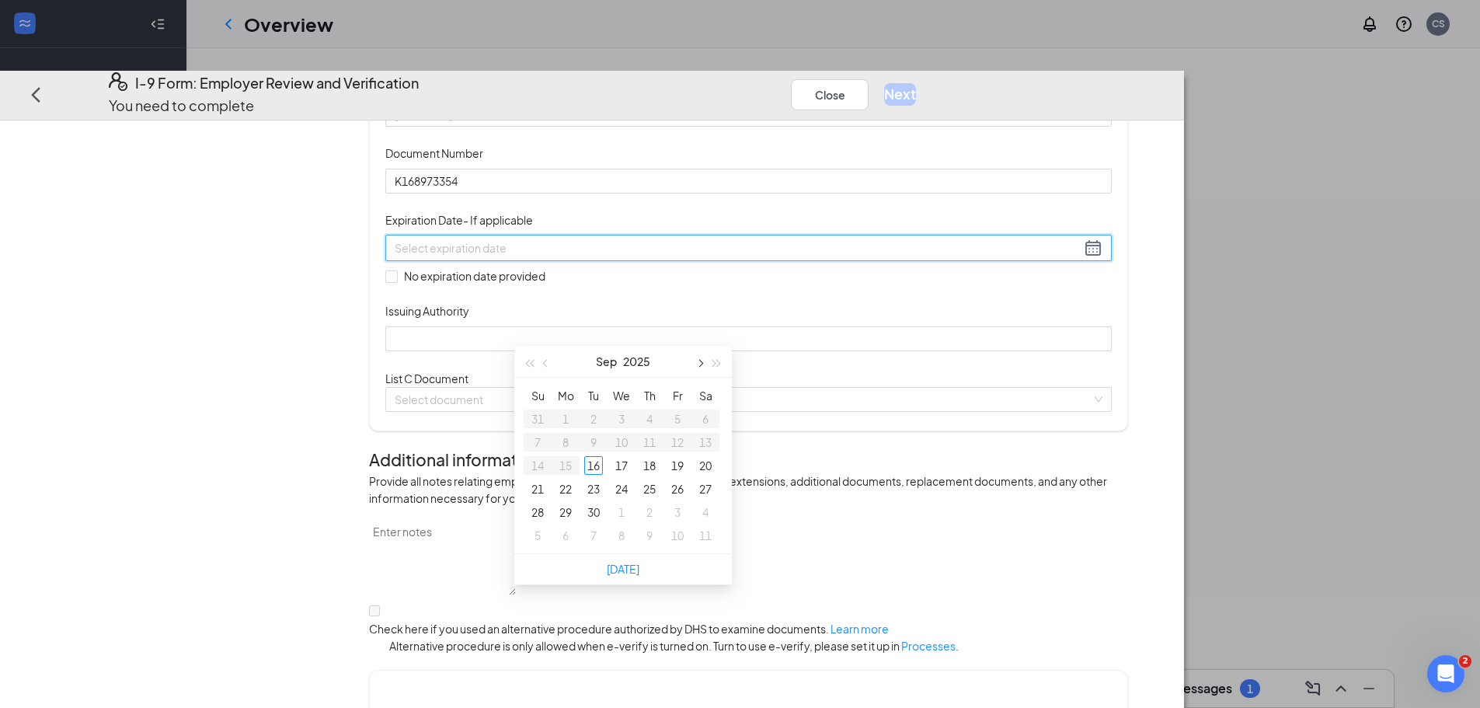
click at [697, 359] on button "button" at bounding box center [699, 361] width 17 height 31
click at [716, 361] on span "button" at bounding box center [717, 364] width 8 height 8
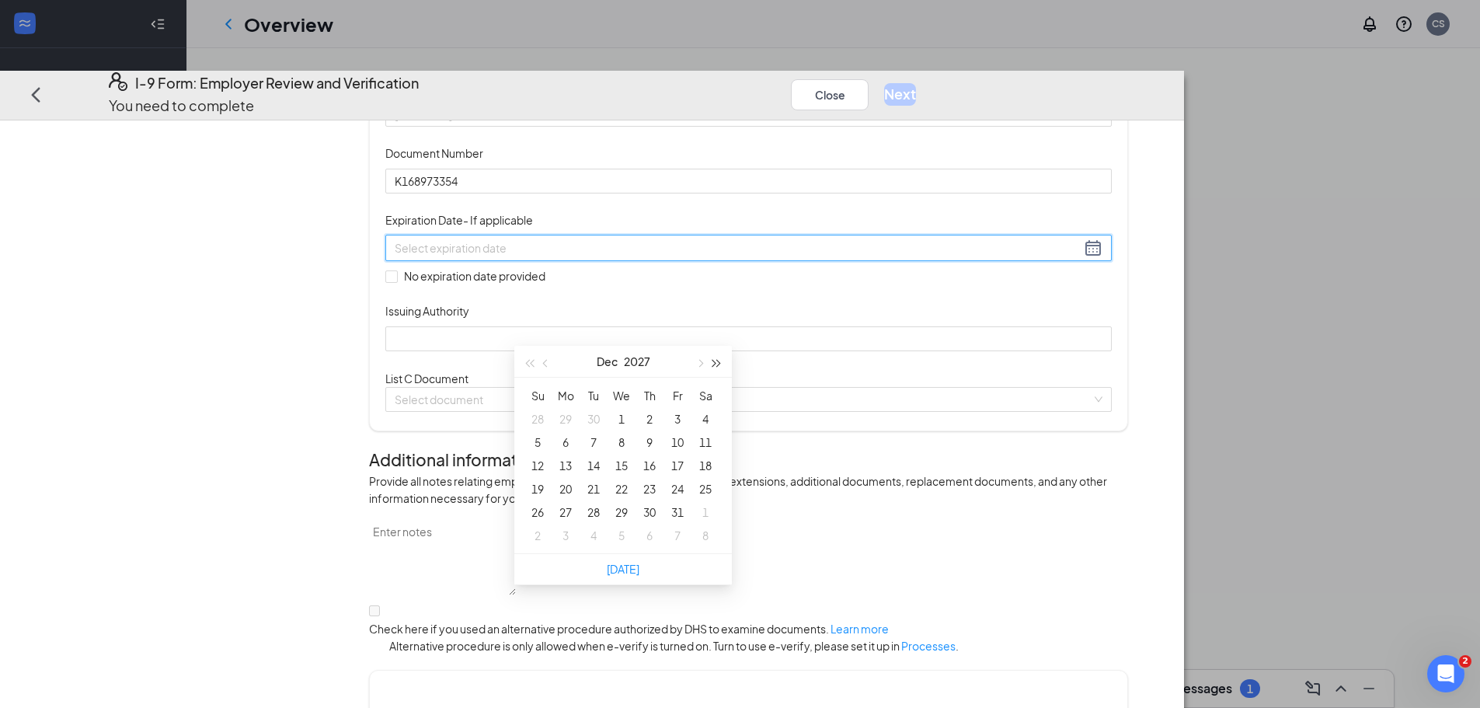
click at [716, 361] on span "button" at bounding box center [717, 364] width 8 height 8
click at [543, 359] on button "button" at bounding box center [546, 361] width 17 height 31
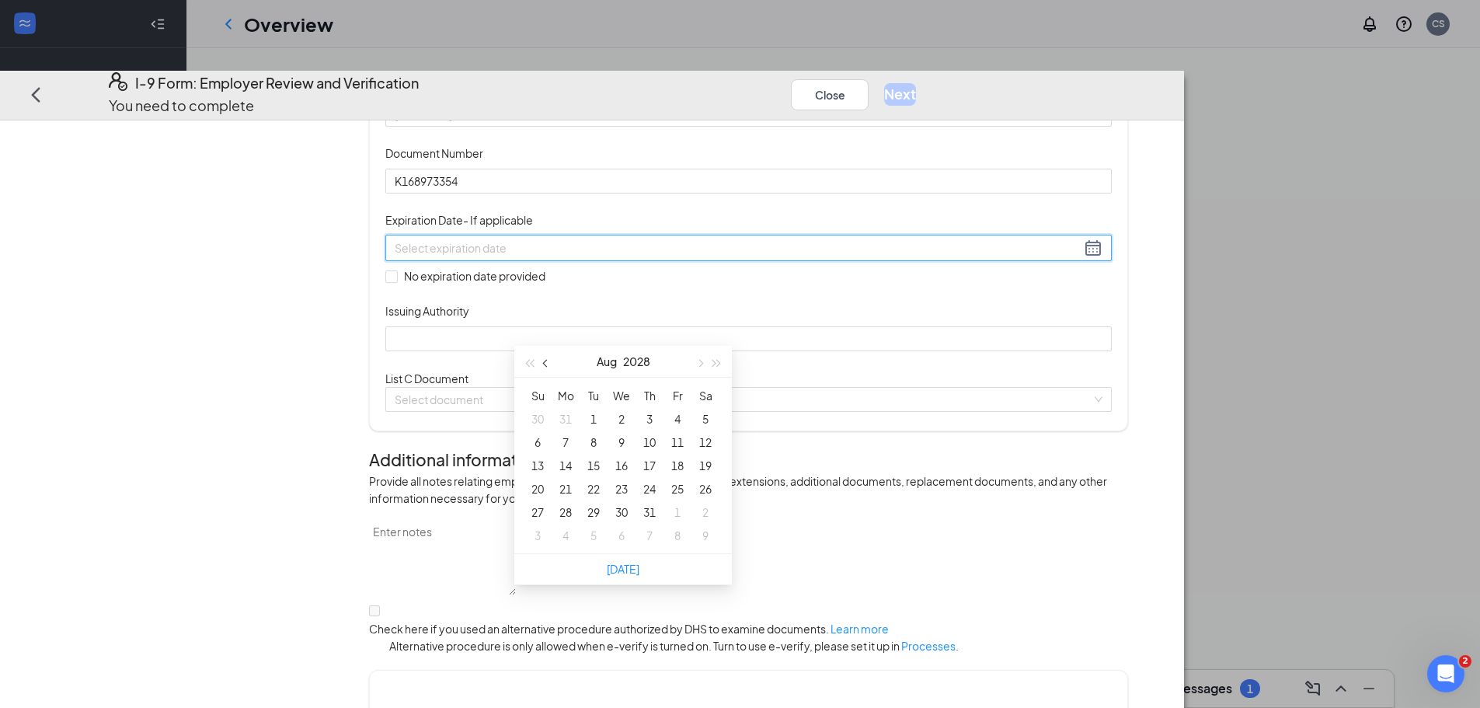
click at [543, 359] on button "button" at bounding box center [546, 361] width 17 height 31
click at [698, 361] on span "button" at bounding box center [699, 364] width 8 height 8
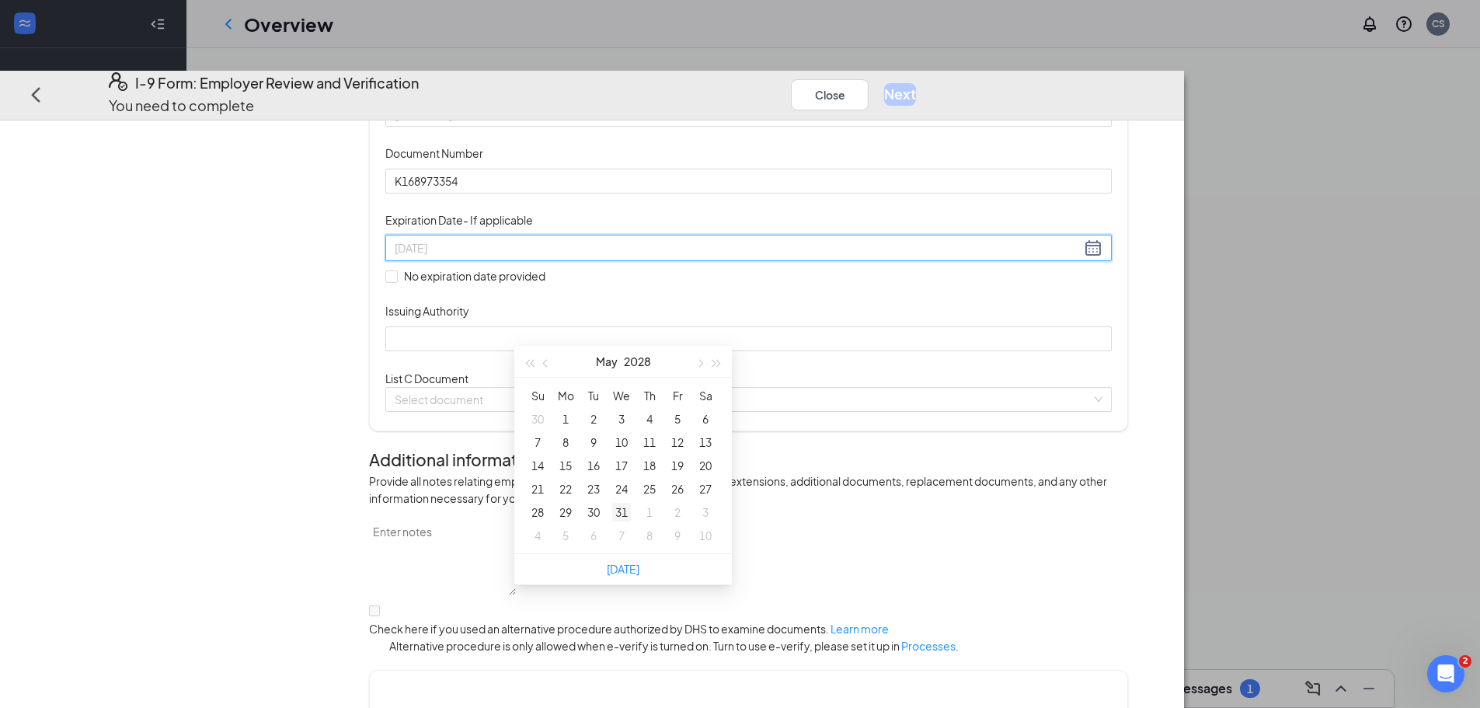
type input "[DATE]"
click at [623, 511] on div "31" at bounding box center [621, 512] width 19 height 19
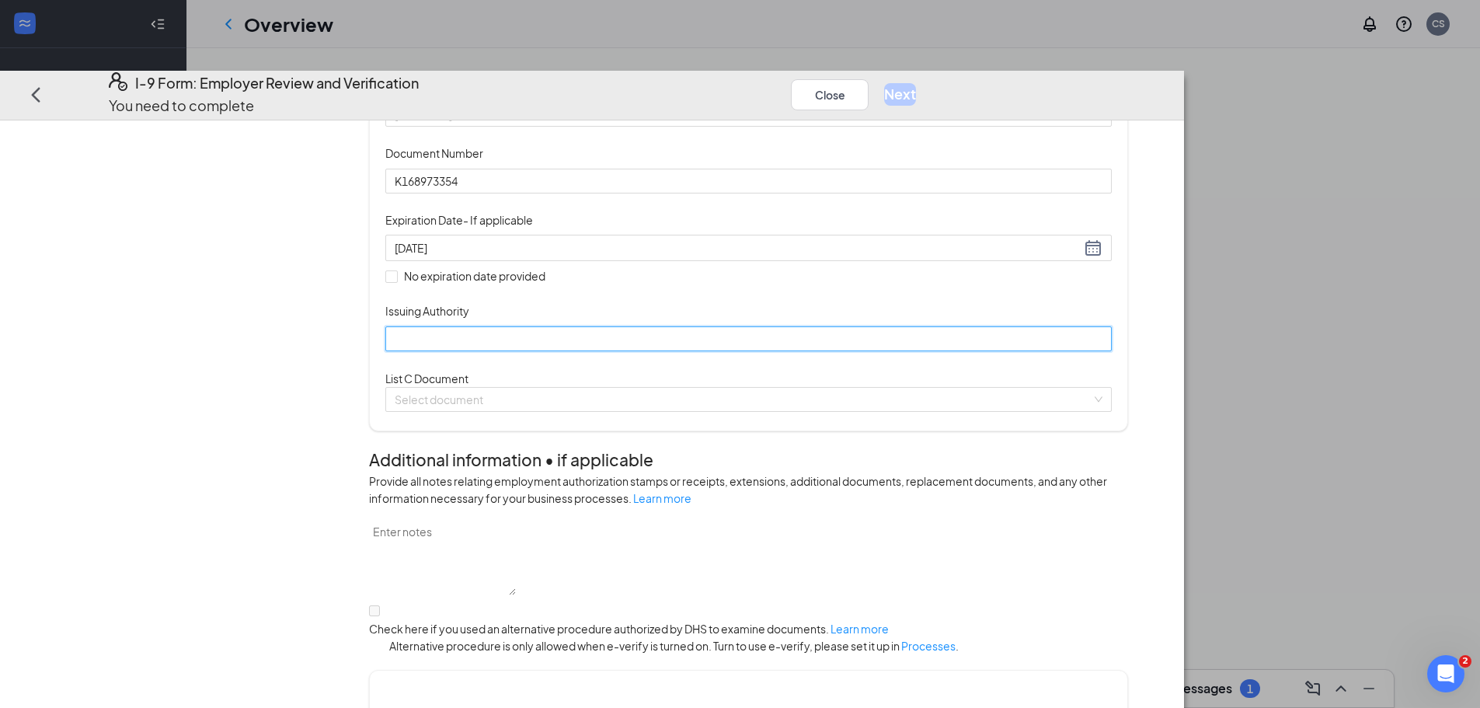
click at [603, 351] on input "Issuing Authority" at bounding box center [748, 338] width 726 height 25
type input "State Of [US_STATE]"
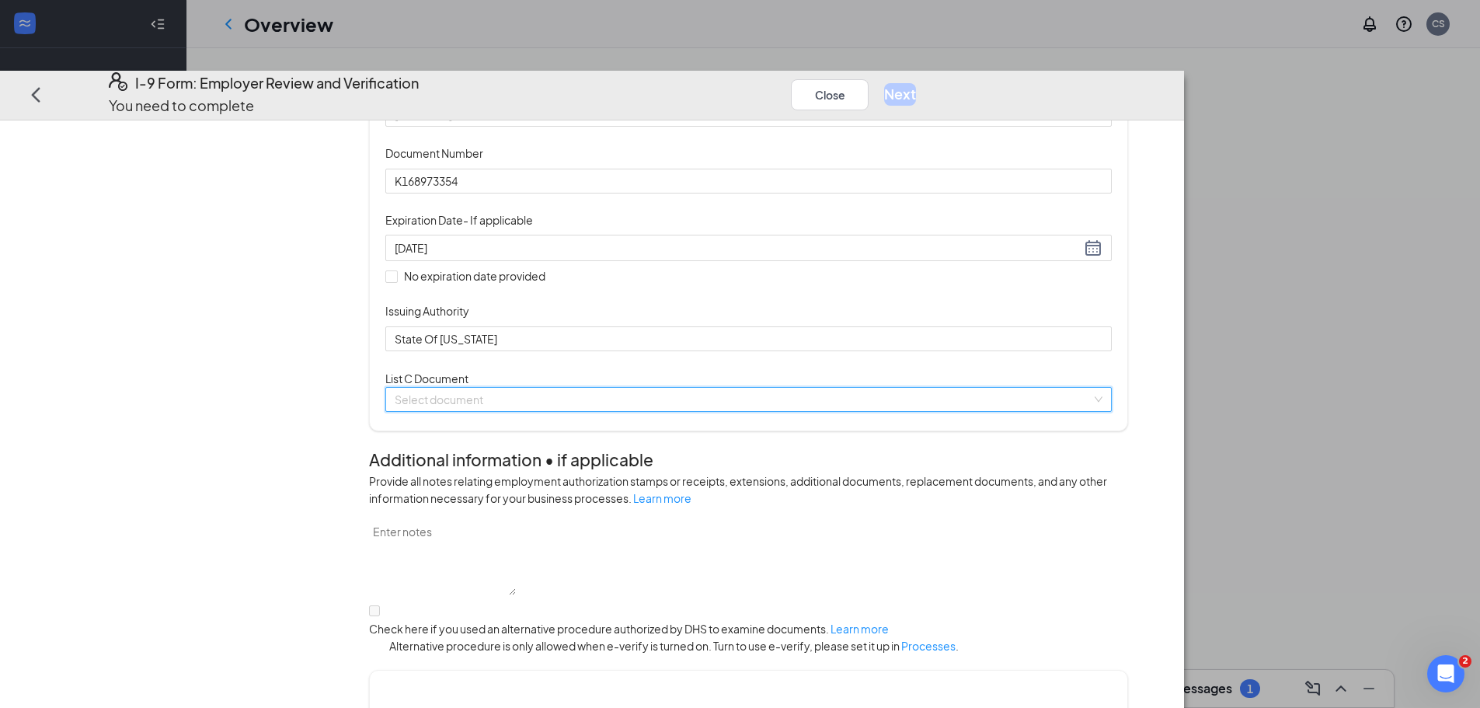
click at [618, 411] on input "search" at bounding box center [743, 399] width 697 height 23
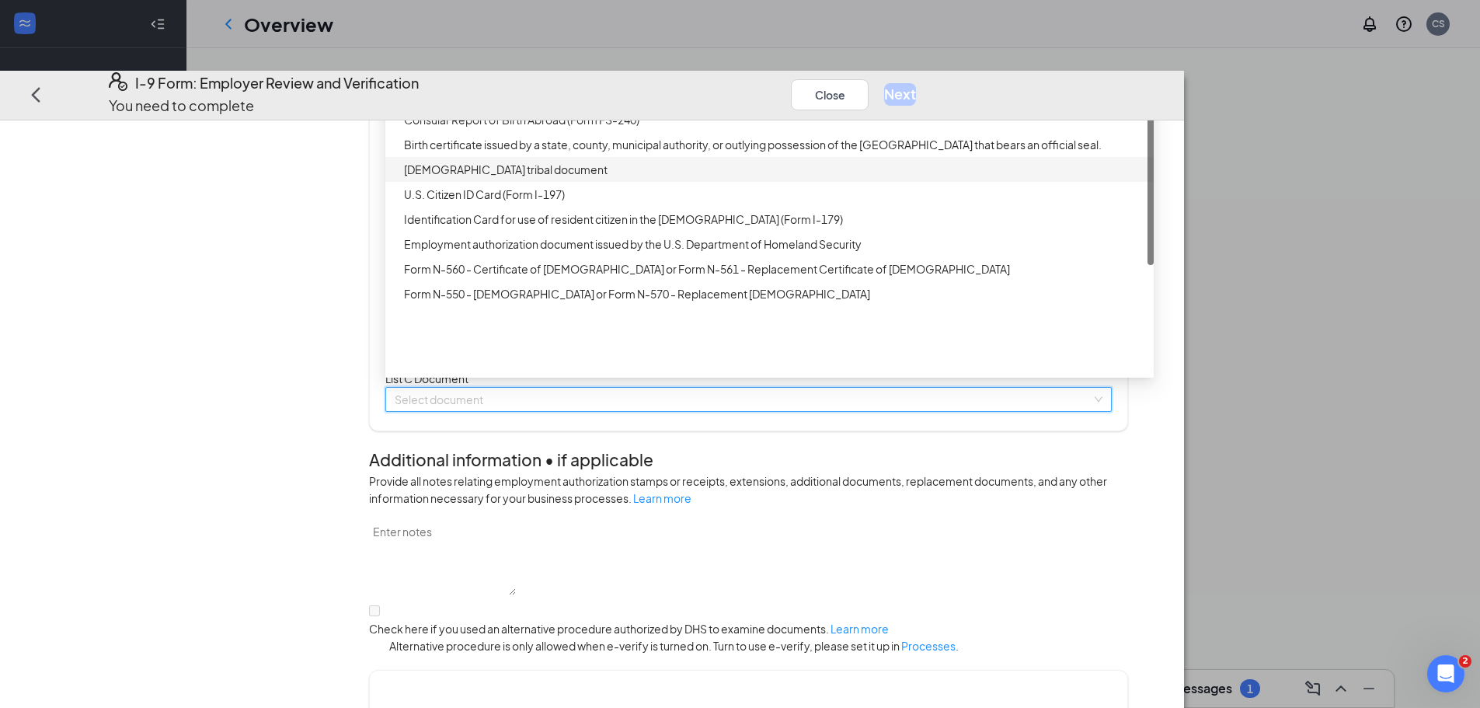
scroll to position [155, 0]
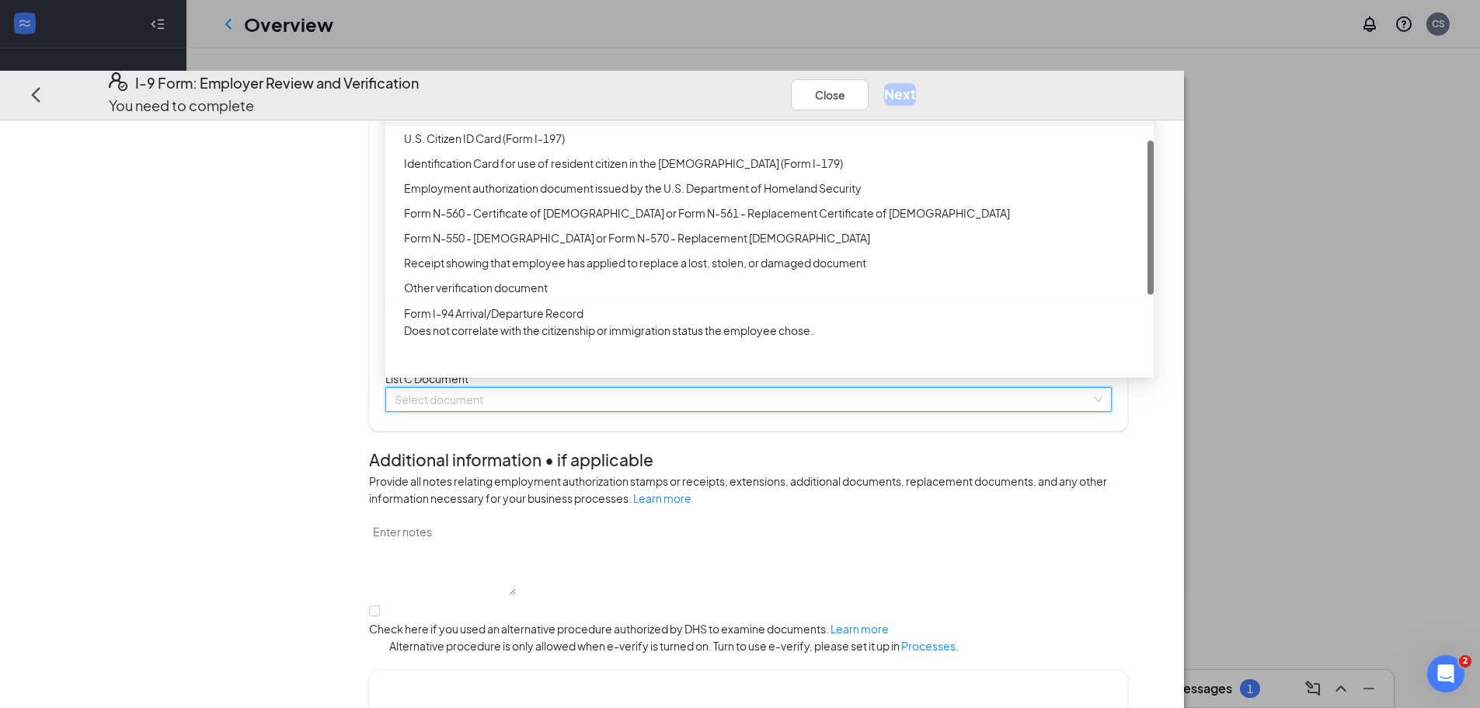
click at [1184, 258] on div "Employer Information 2 Document Information 3 Review 4 Sign Which documents did…" at bounding box center [592, 413] width 1184 height 587
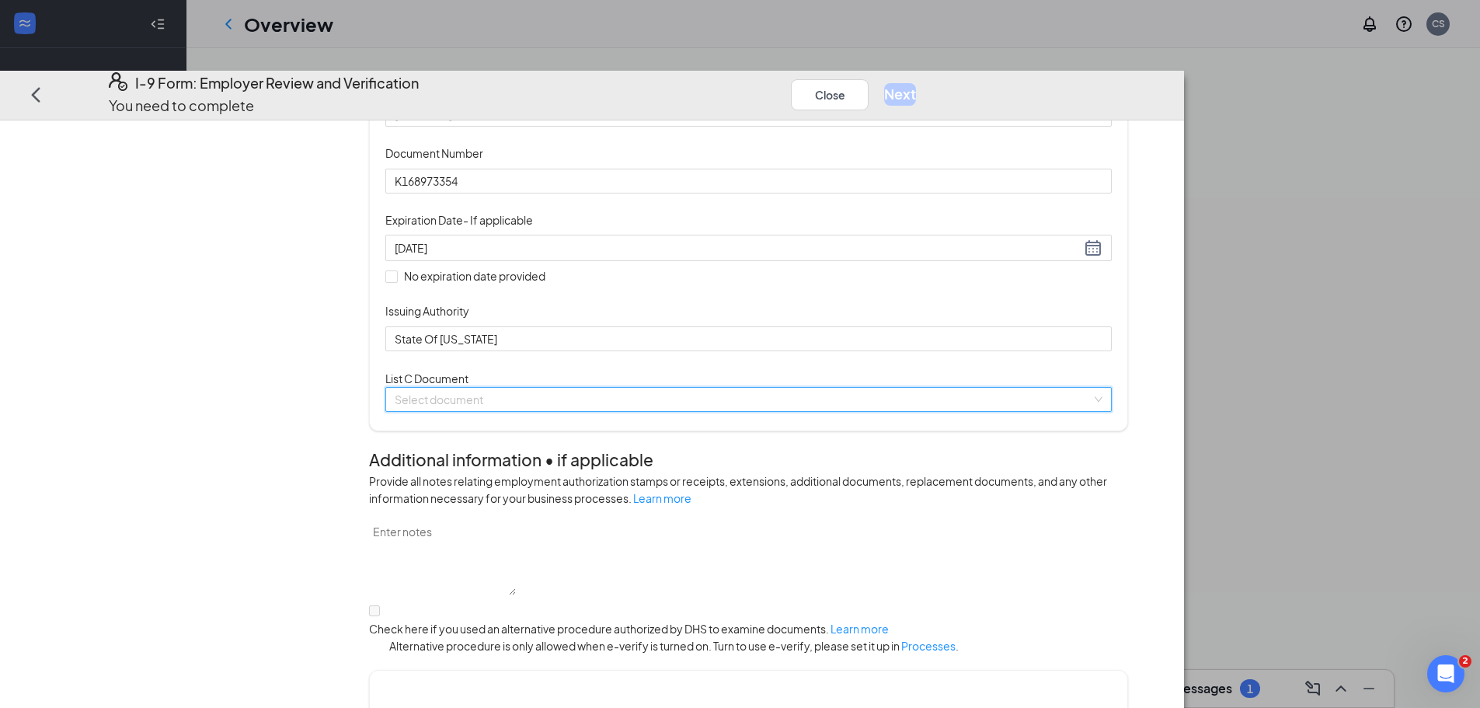
click at [674, 411] on input "search" at bounding box center [743, 399] width 697 height 23
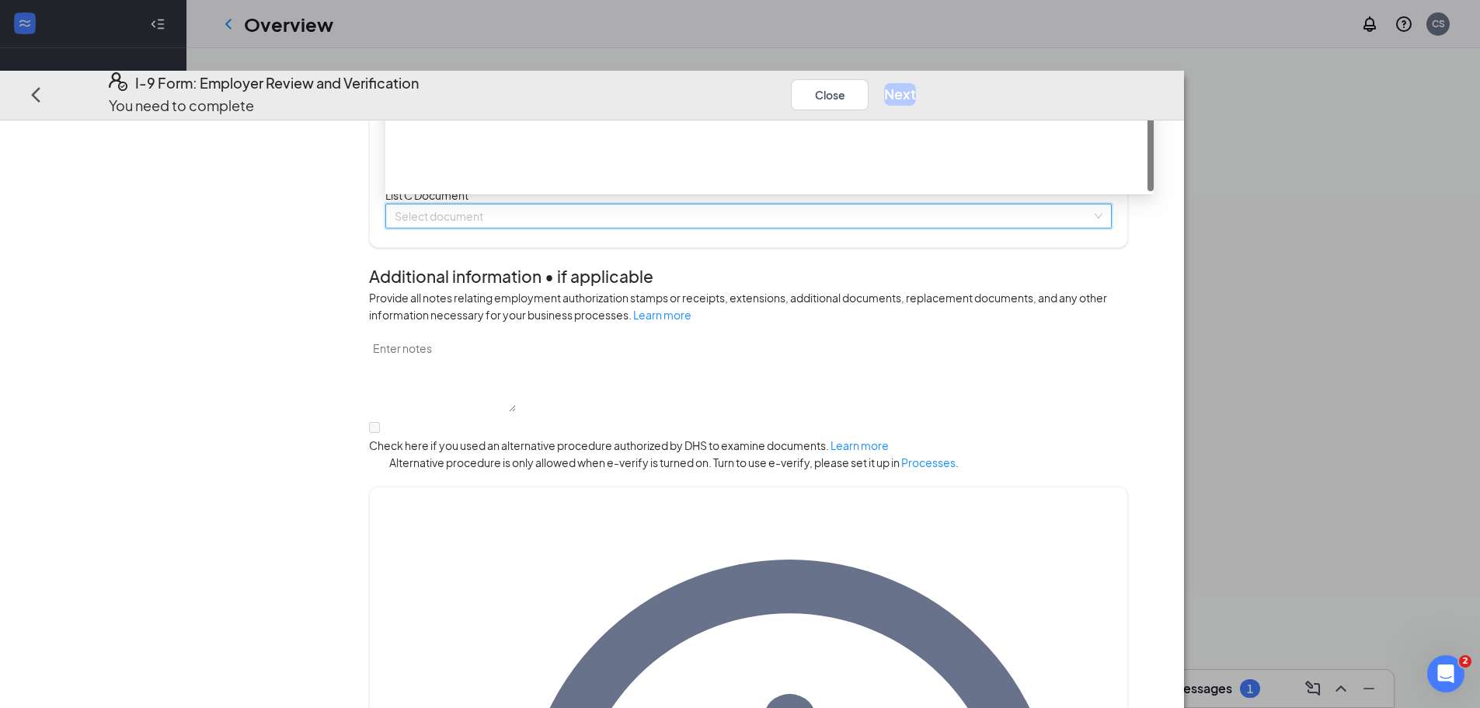
scroll to position [466, 0]
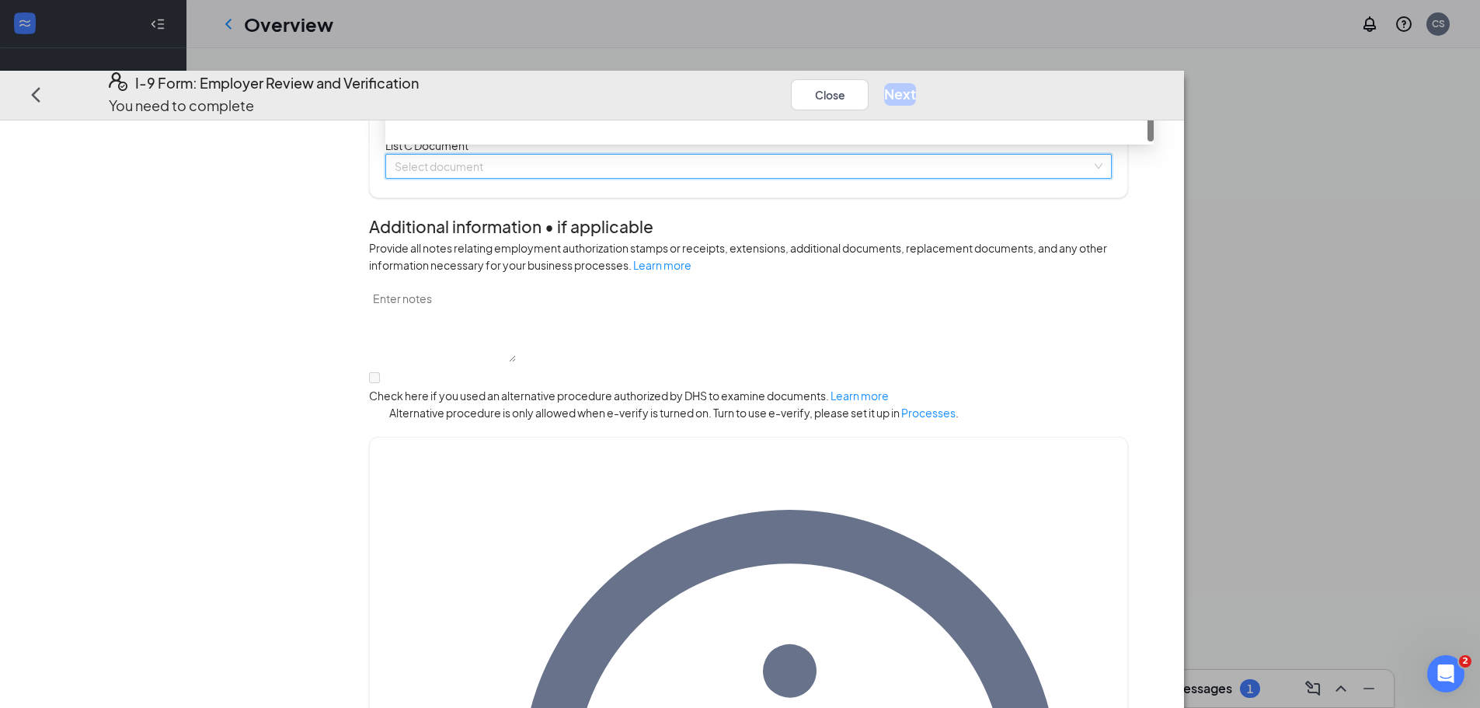
click at [1184, 346] on div "Employer Information 2 Document Information 3 Review 4 Sign Which documents did…" at bounding box center [592, 413] width 1184 height 587
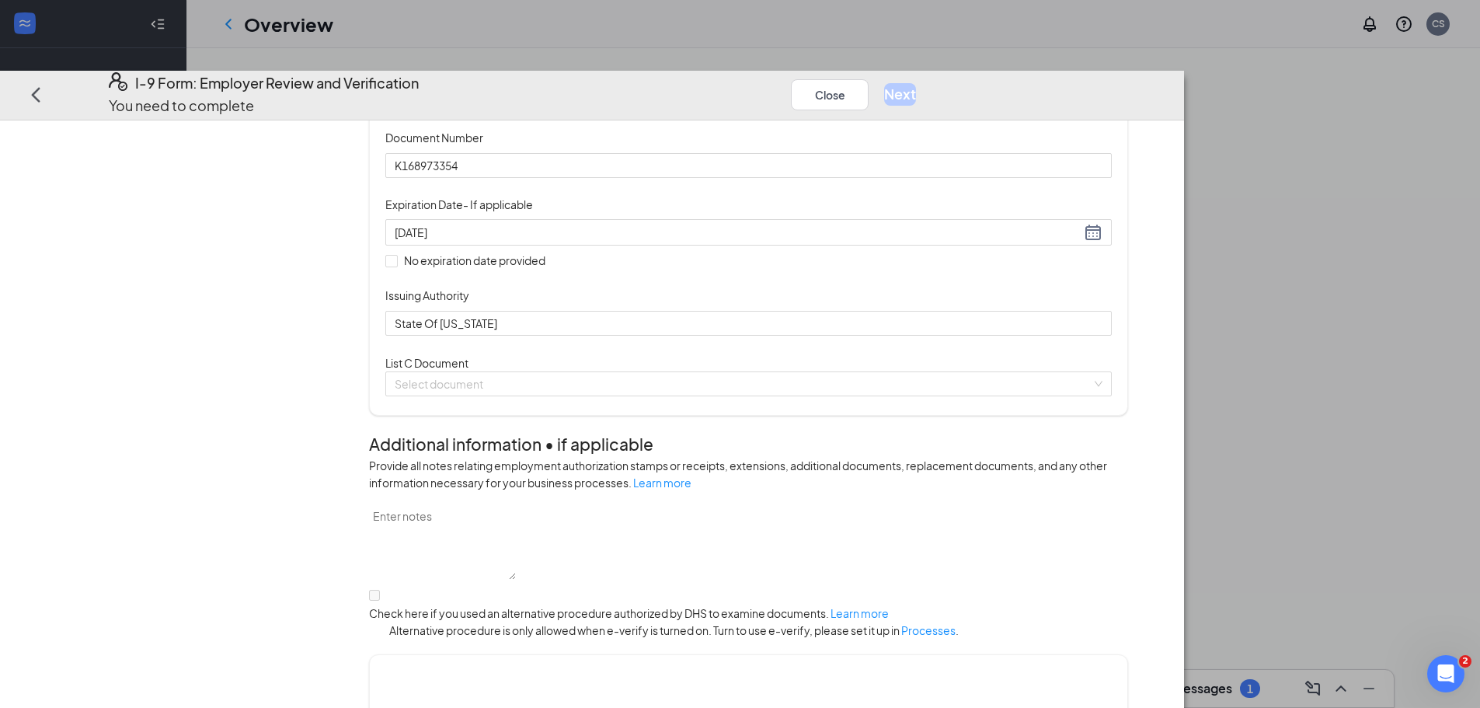
scroll to position [155, 0]
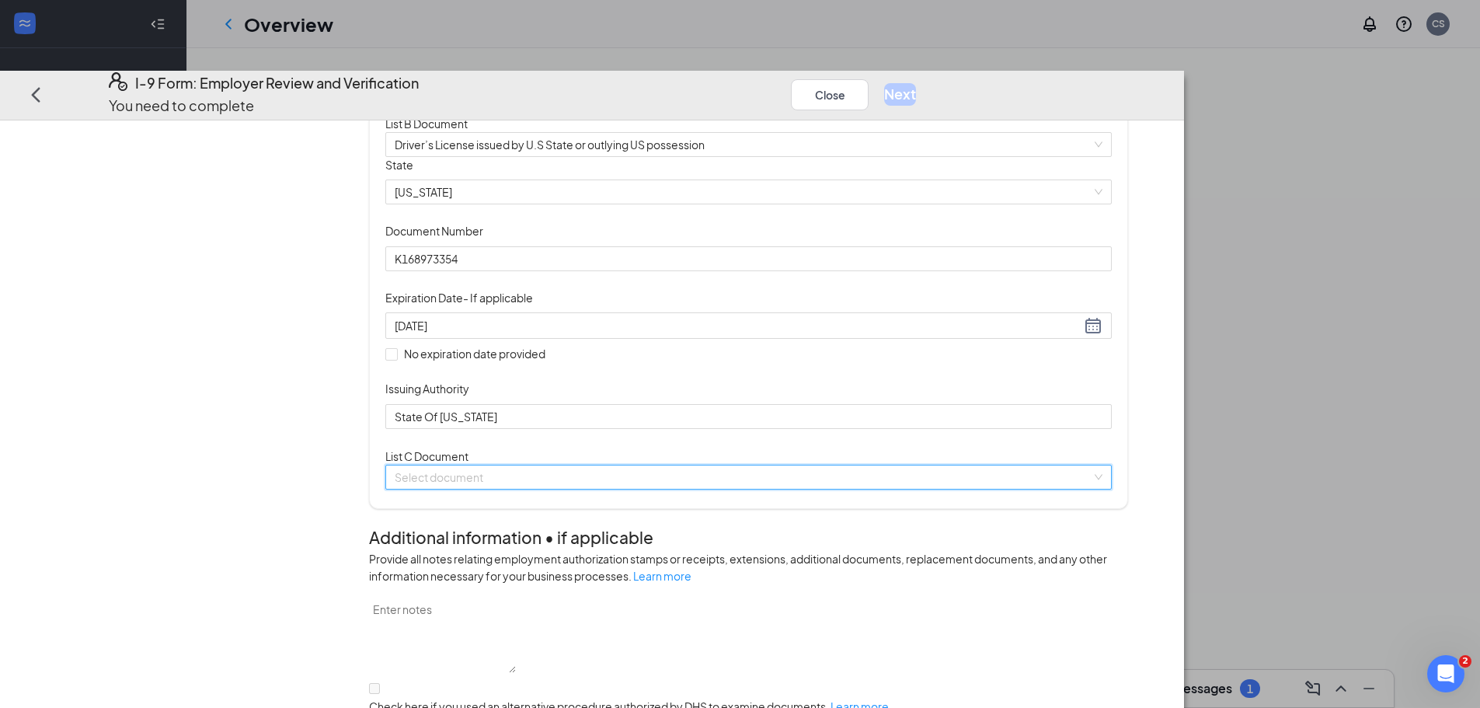
click at [782, 489] on input "search" at bounding box center [743, 476] width 697 height 23
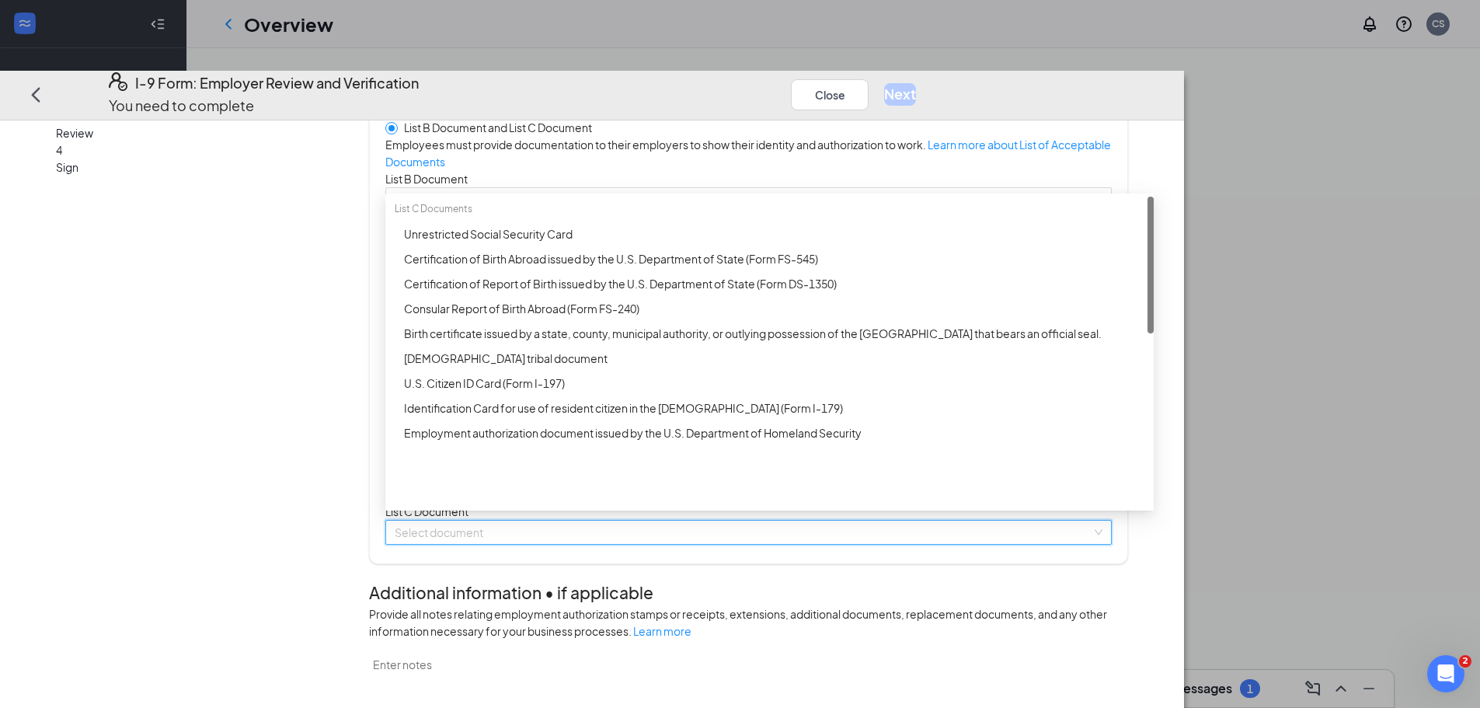
scroll to position [78, 0]
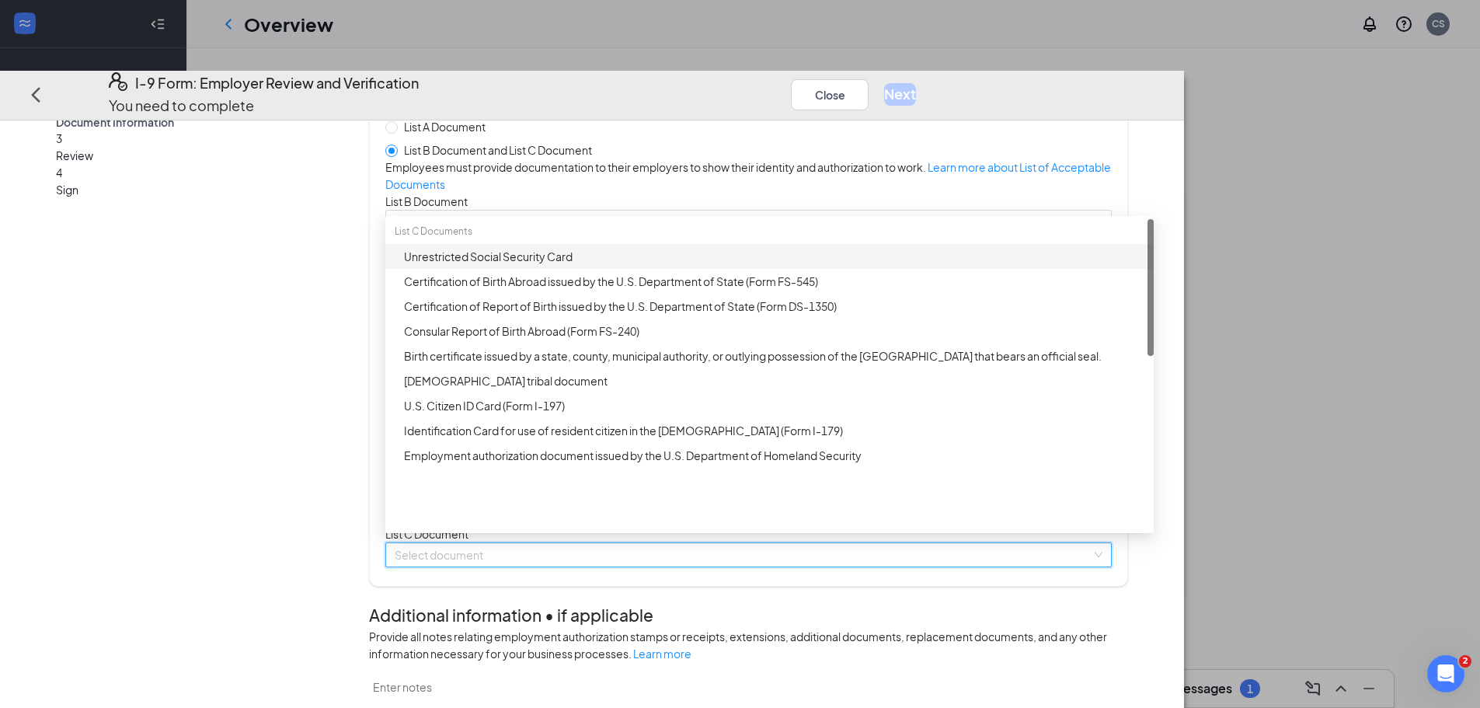
click at [674, 265] on div "Unrestricted Social Security Card" at bounding box center [774, 256] width 740 height 17
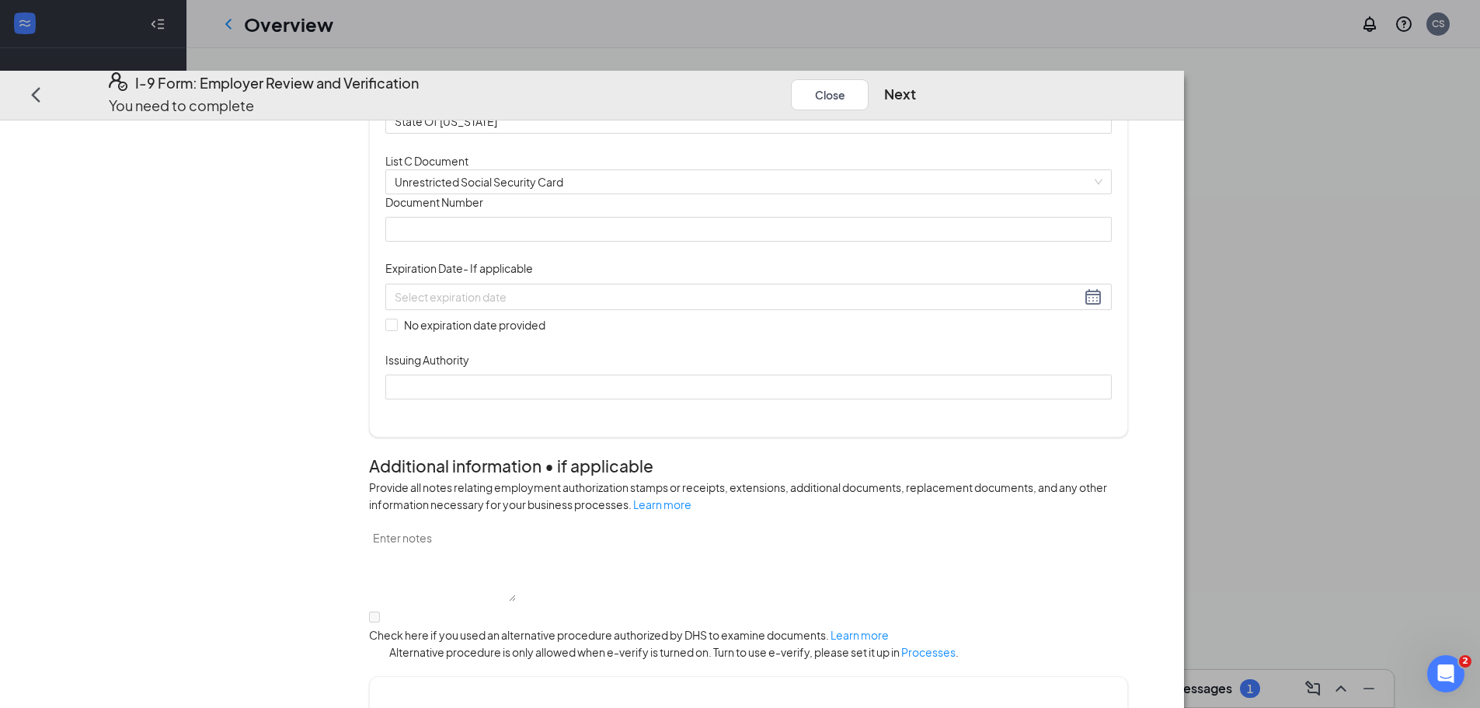
scroll to position [466, 0]
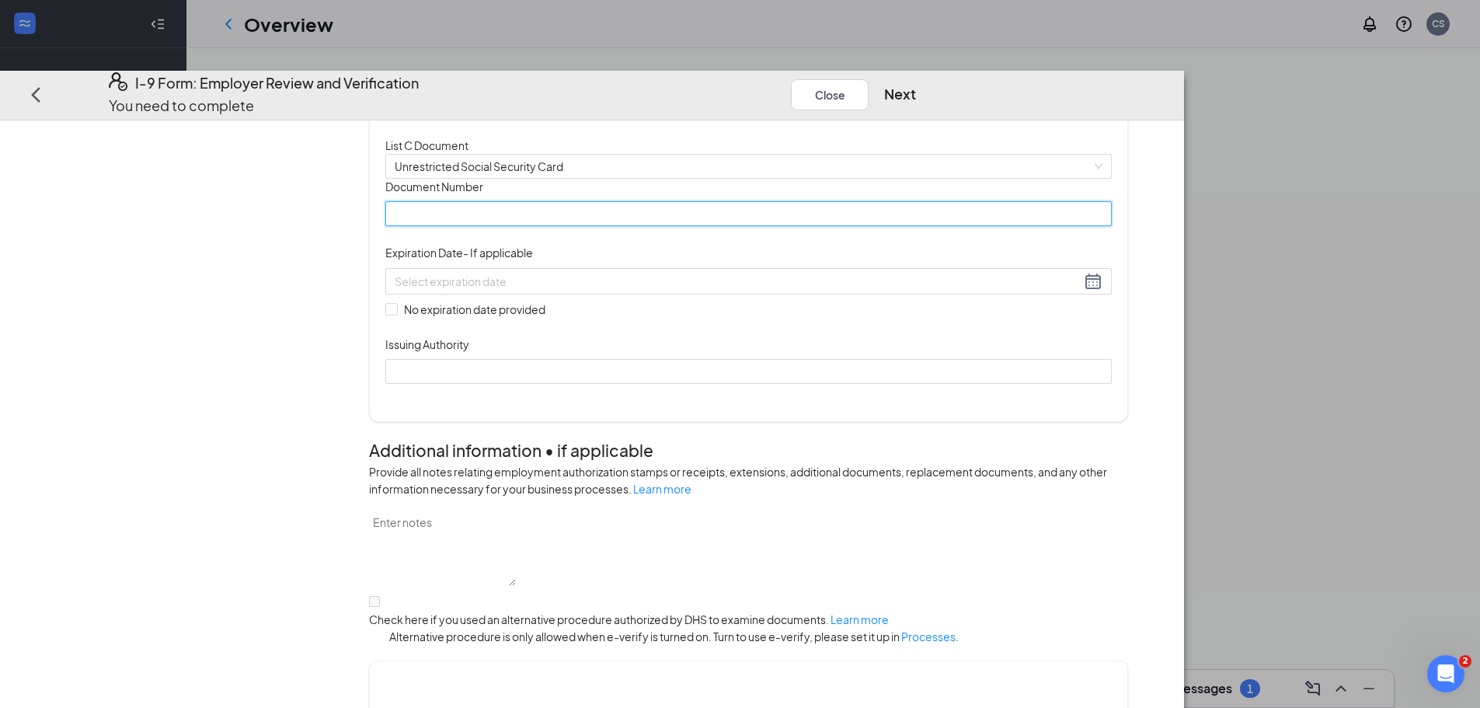
click at [609, 226] on input "Document Number" at bounding box center [748, 213] width 726 height 25
type input "2"
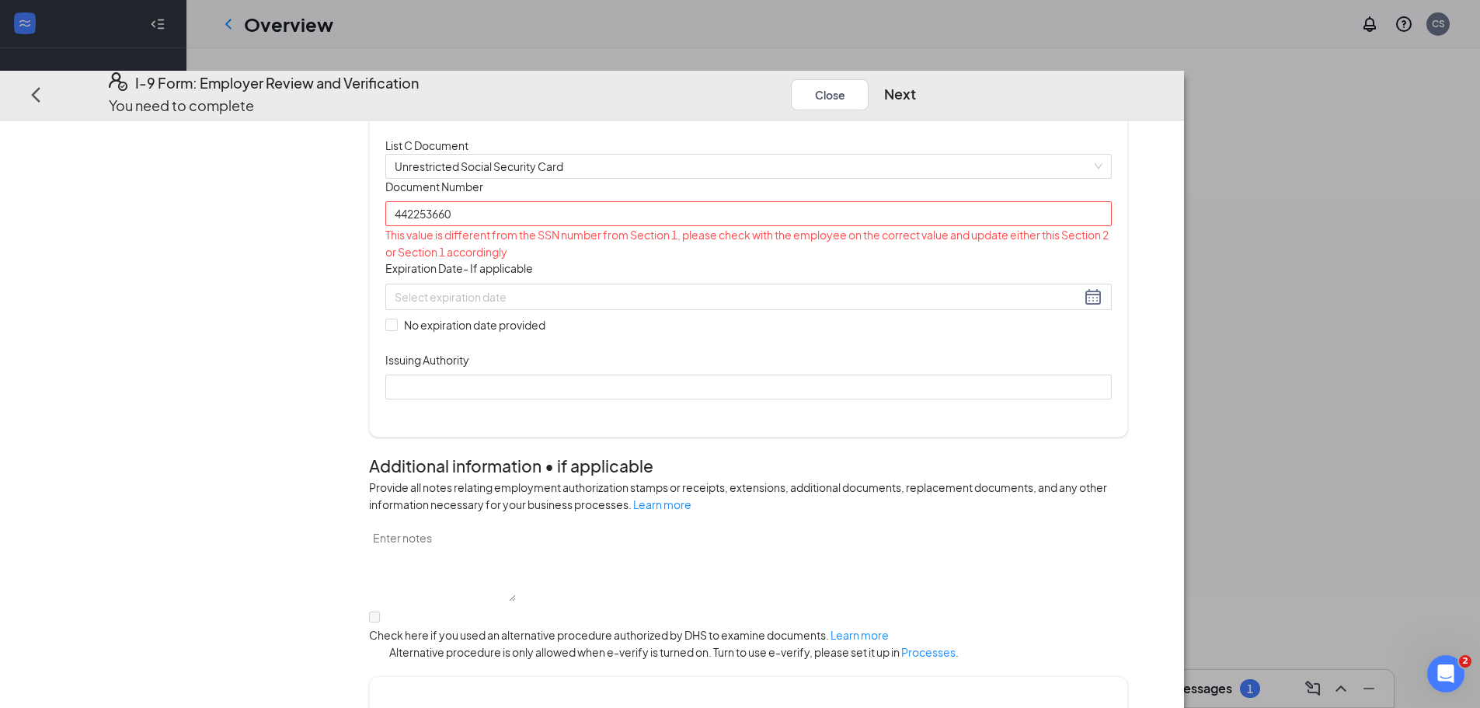
click at [958, 399] on div "Document Title Unrestricted Social Security Card Document Number 442253660 This…" at bounding box center [748, 289] width 726 height 221
click at [545, 226] on input "442253660" at bounding box center [748, 213] width 726 height 25
type input "442-25-3660"
click at [398, 331] on span at bounding box center [391, 325] width 12 height 12
click at [396, 329] on input "No expiration date provided" at bounding box center [390, 324] width 11 height 11
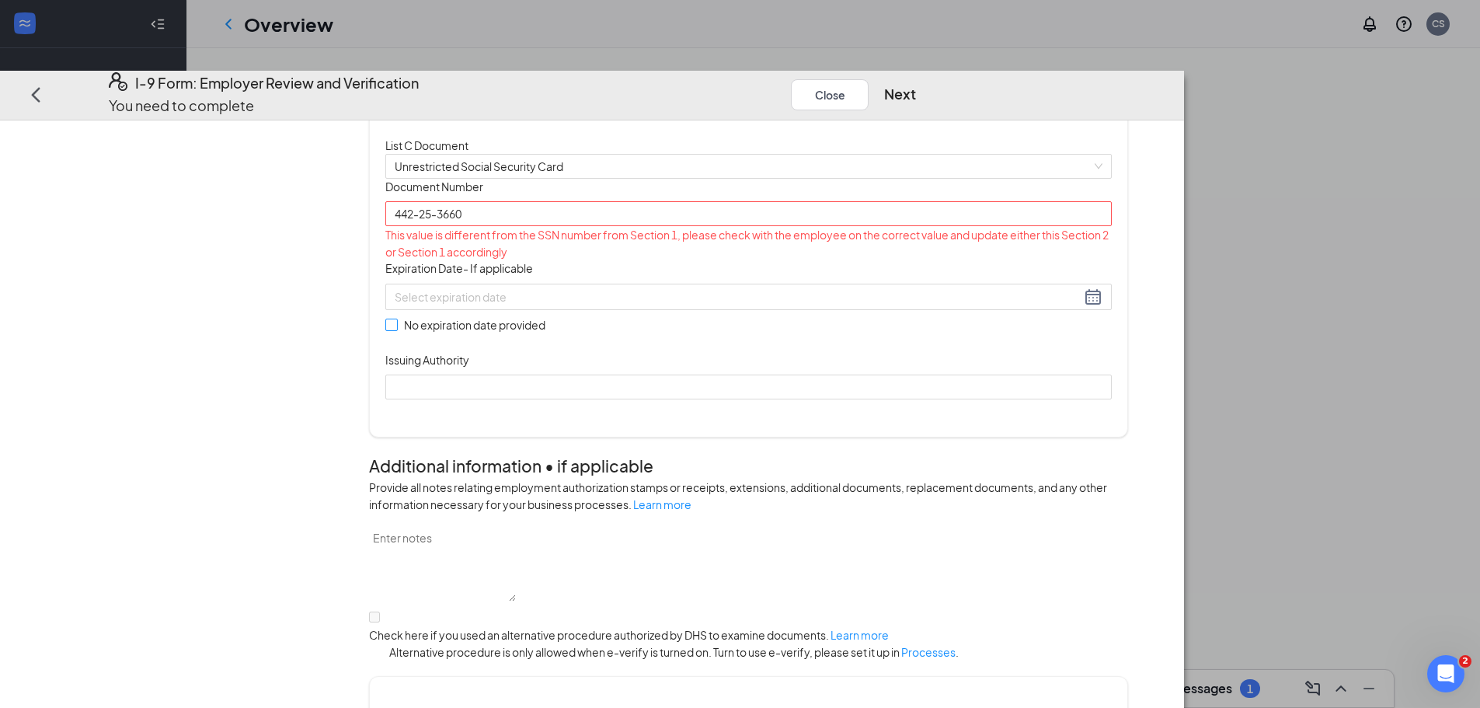
checkbox input "true"
click at [603, 226] on input "442-25-3660" at bounding box center [748, 213] width 726 height 25
click at [527, 226] on input "442-25-3660" at bounding box center [748, 213] width 726 height 25
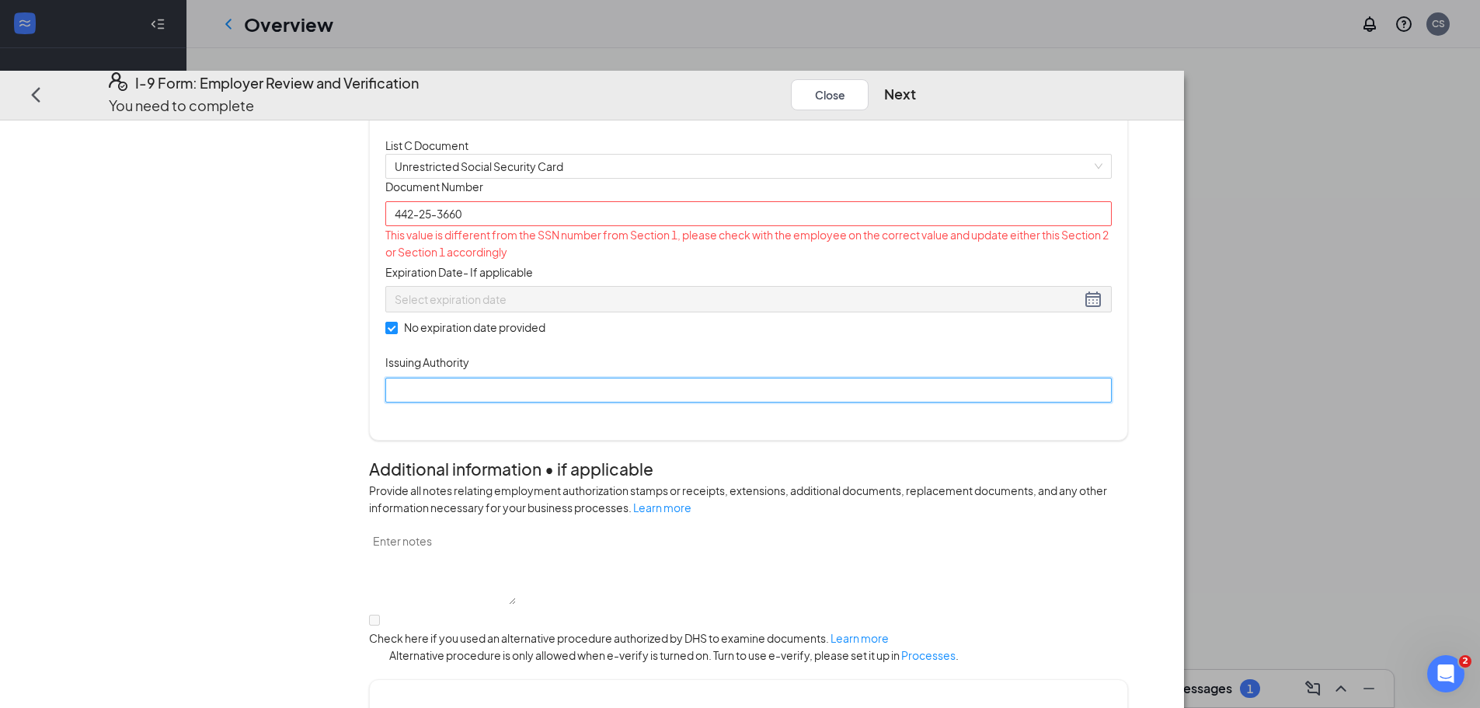
click at [616, 402] on input "Issuing Authority" at bounding box center [748, 390] width 726 height 25
type input "SSA"
click at [916, 83] on button "Next" at bounding box center [900, 94] width 32 height 22
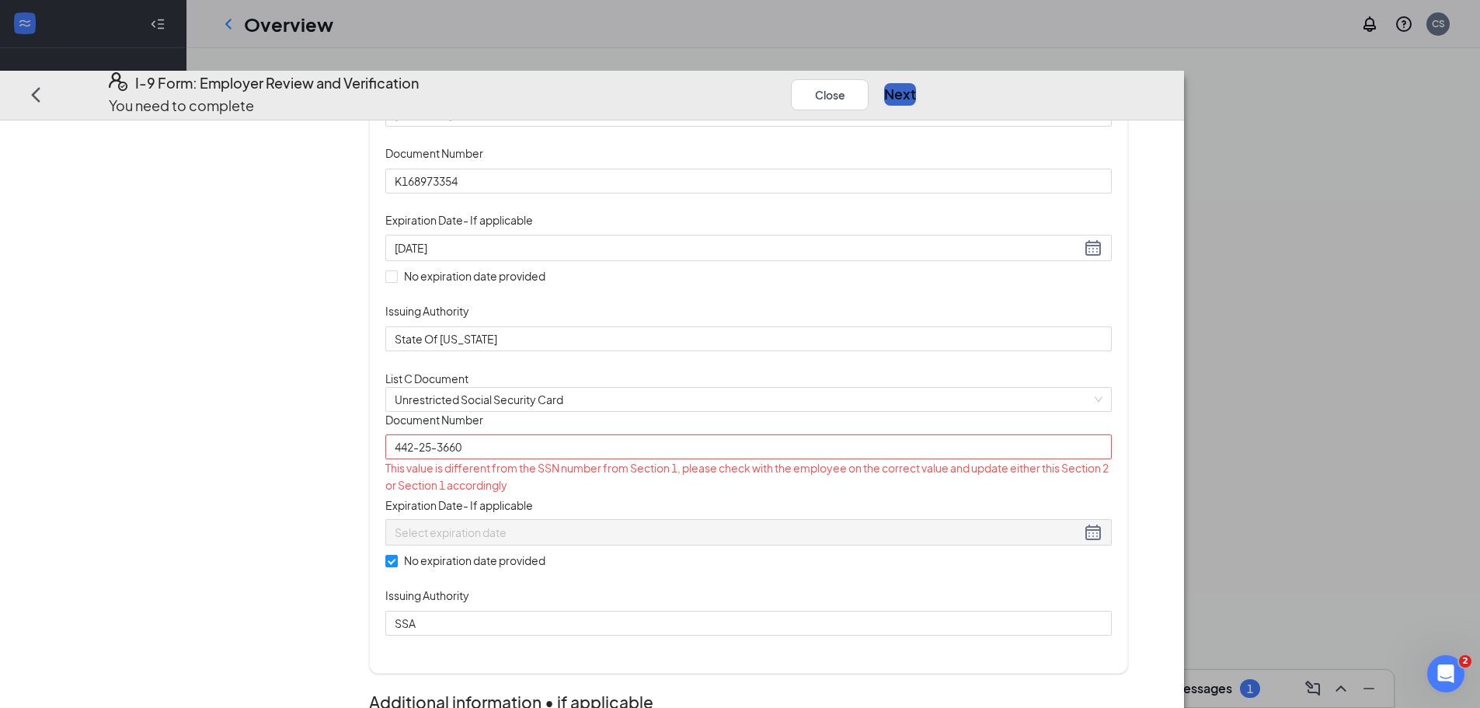
scroll to position [0, 0]
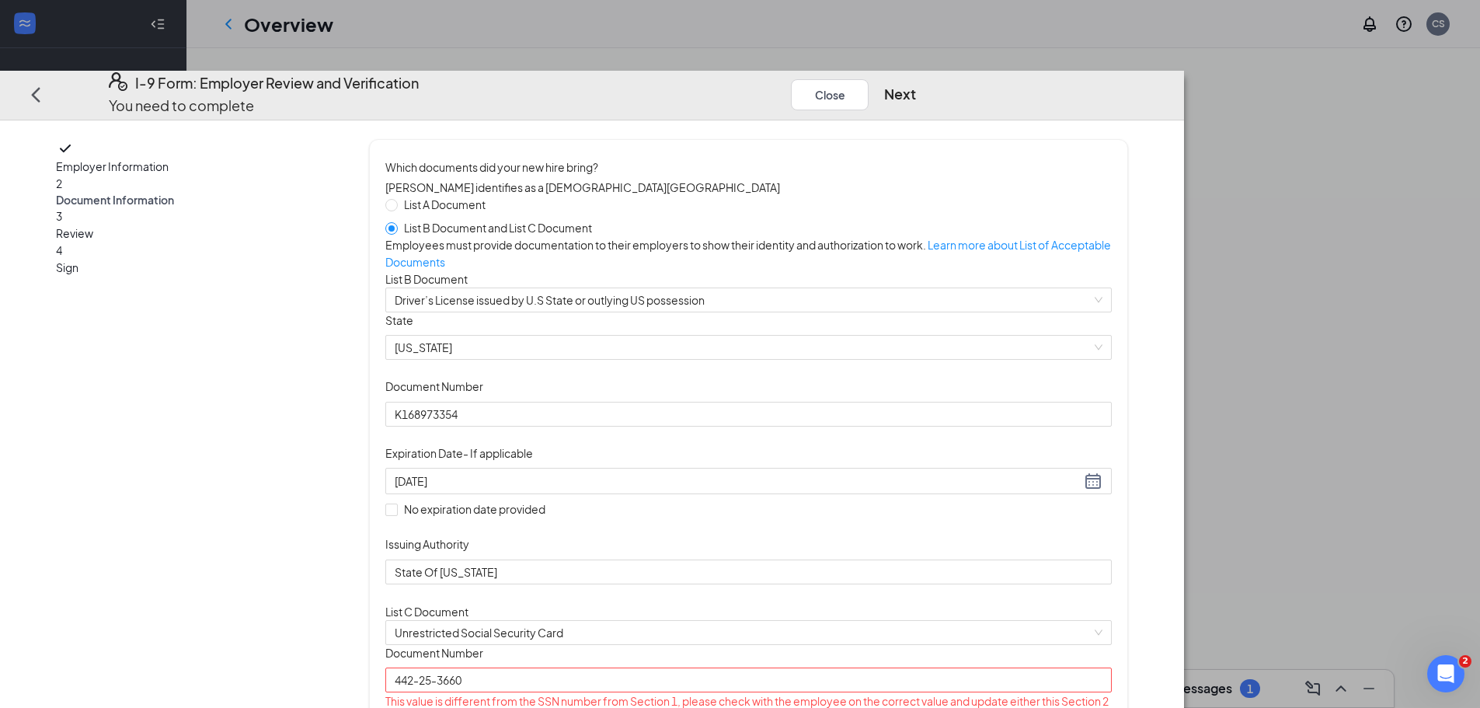
click at [931, 95] on icon "Ellipses" at bounding box center [931, 95] width 0 height 0
click at [931, 72] on div "I-9 Form: Employer Review and Verification You need to complete Close Next" at bounding box center [520, 94] width 885 height 44
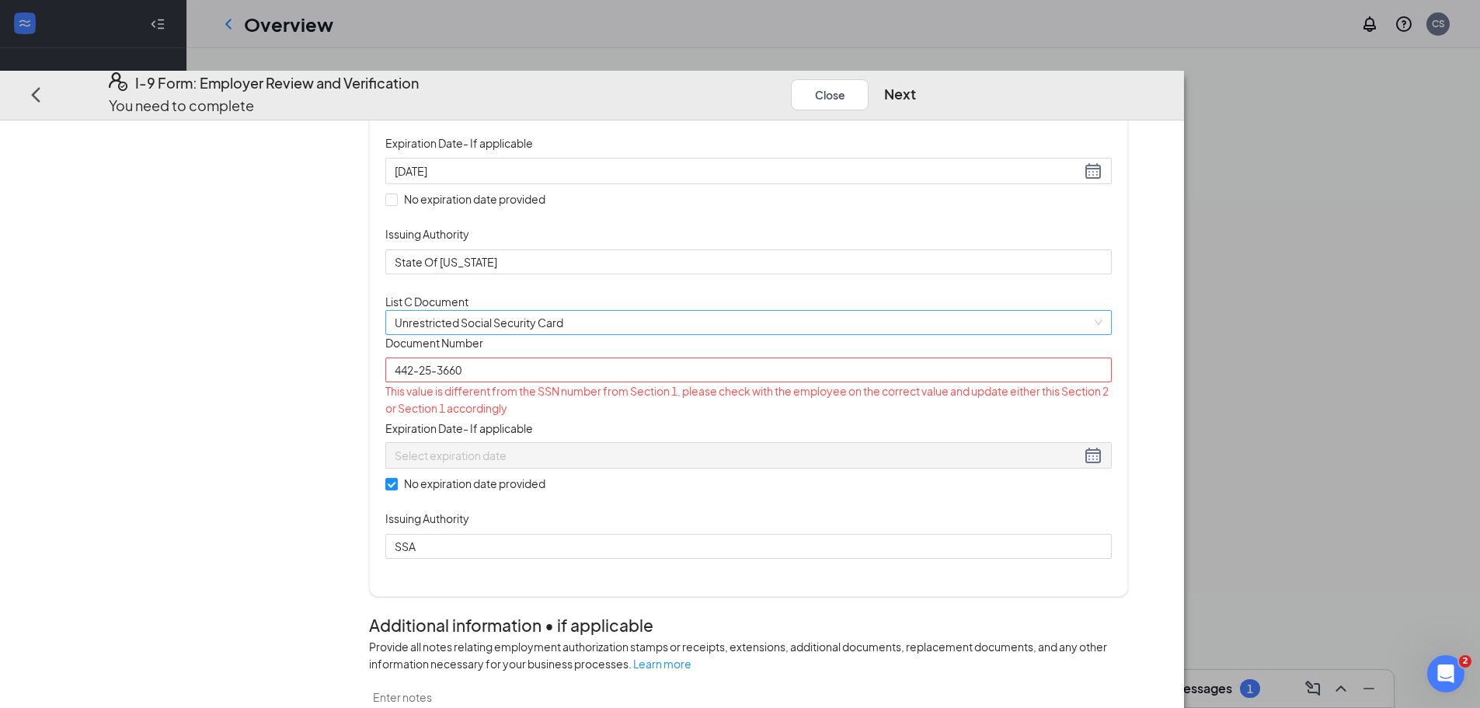
scroll to position [311, 0]
click at [549, 381] on input "442-25-3660" at bounding box center [748, 369] width 726 height 25
click at [563, 381] on input "44225-3660" at bounding box center [748, 369] width 726 height 25
click at [802, 548] on div "Document Title Unrestricted Social Security Card Document Number 442253660 This…" at bounding box center [748, 446] width 726 height 224
click at [886, 552] on div "Document Title Unrestricted Social Security Card Document Number 442253660 This…" at bounding box center [748, 446] width 726 height 224
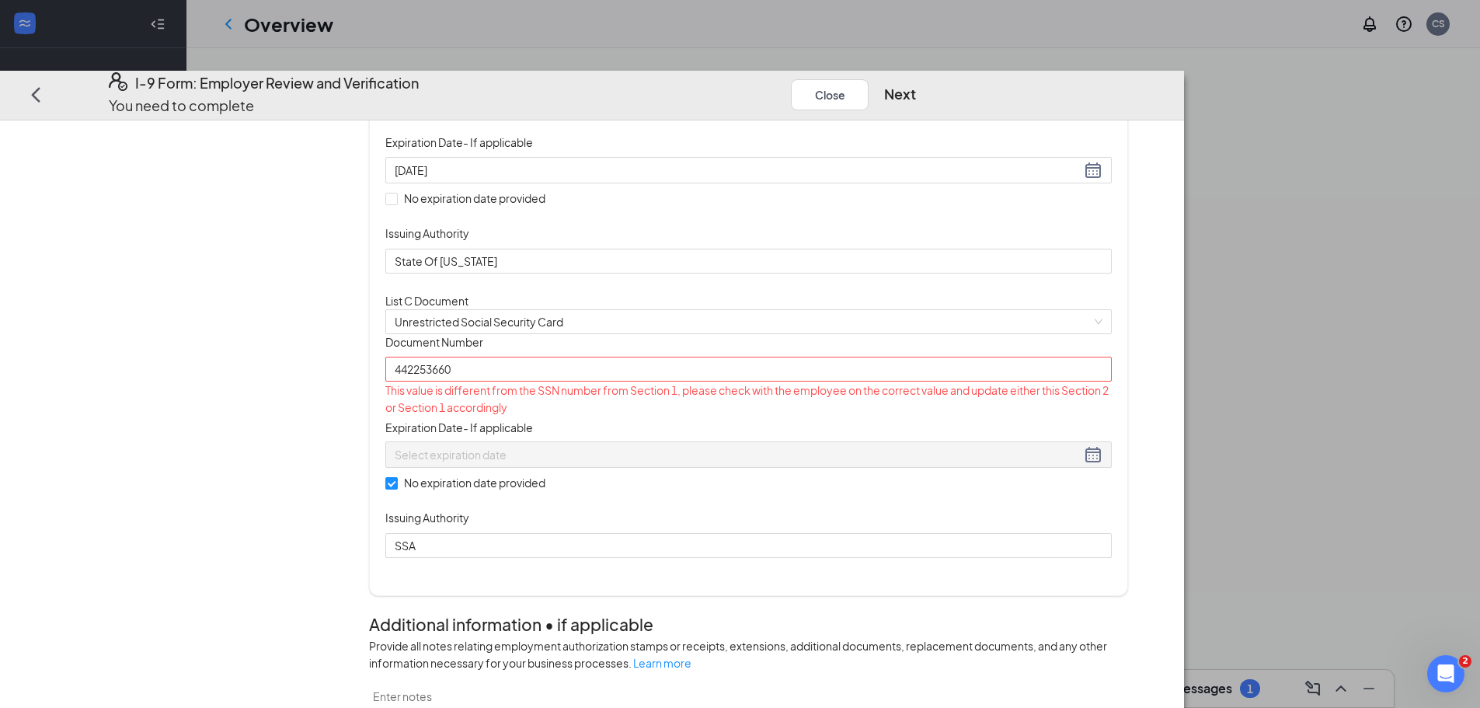
click at [779, 464] on div at bounding box center [749, 454] width 708 height 19
click at [715, 333] on span "Unrestricted Social Security Card" at bounding box center [749, 321] width 708 height 23
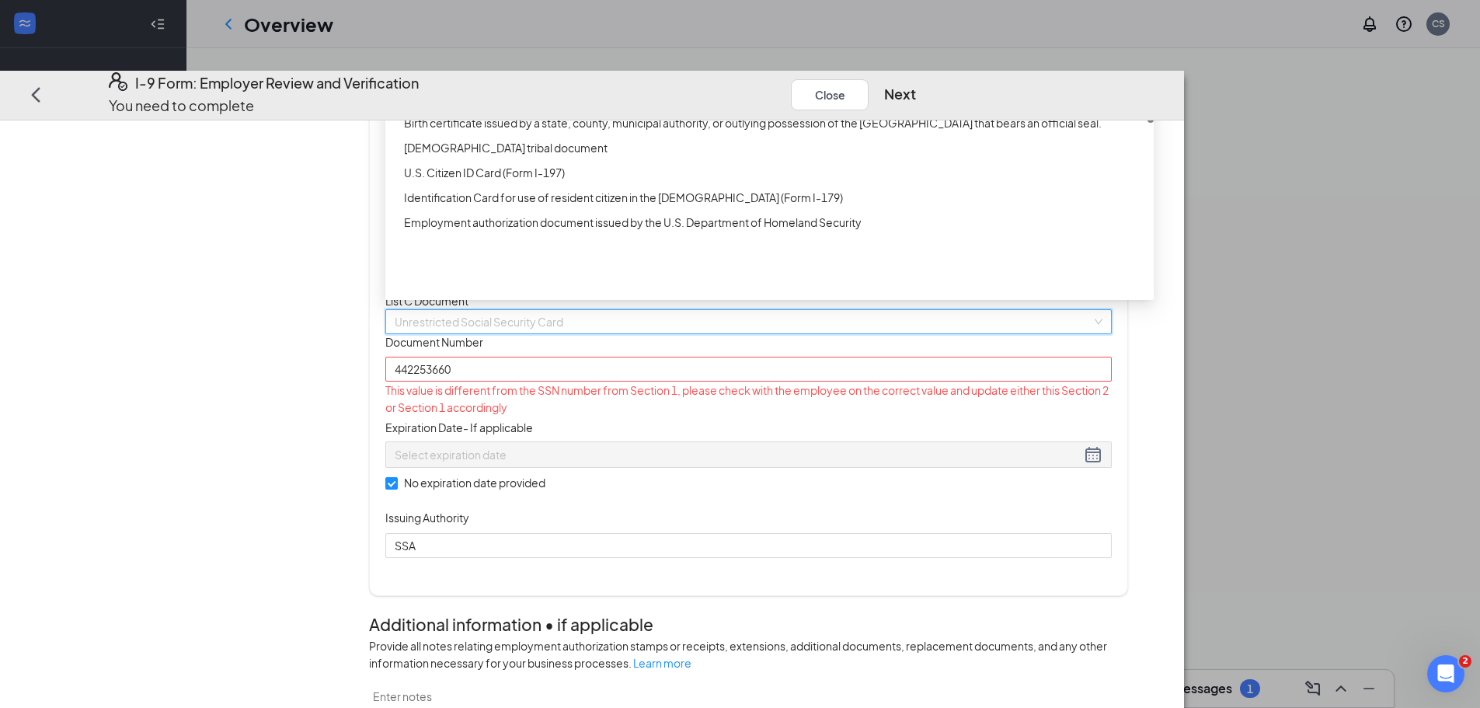
click at [687, 32] on div "Unrestricted Social Security Card" at bounding box center [774, 23] width 740 height 17
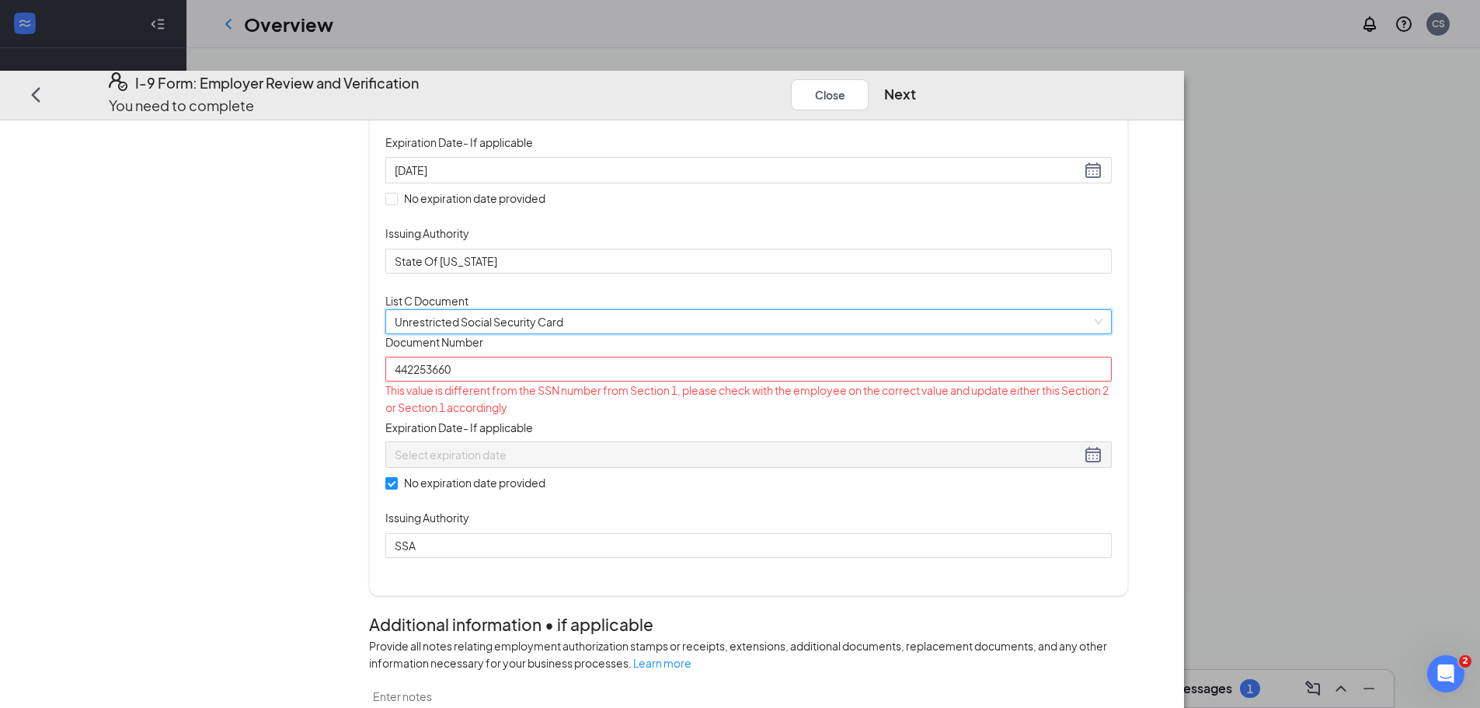
click at [950, 558] on div "Document Title Unrestricted Social Security Card Document Number 442253660 This…" at bounding box center [748, 446] width 726 height 224
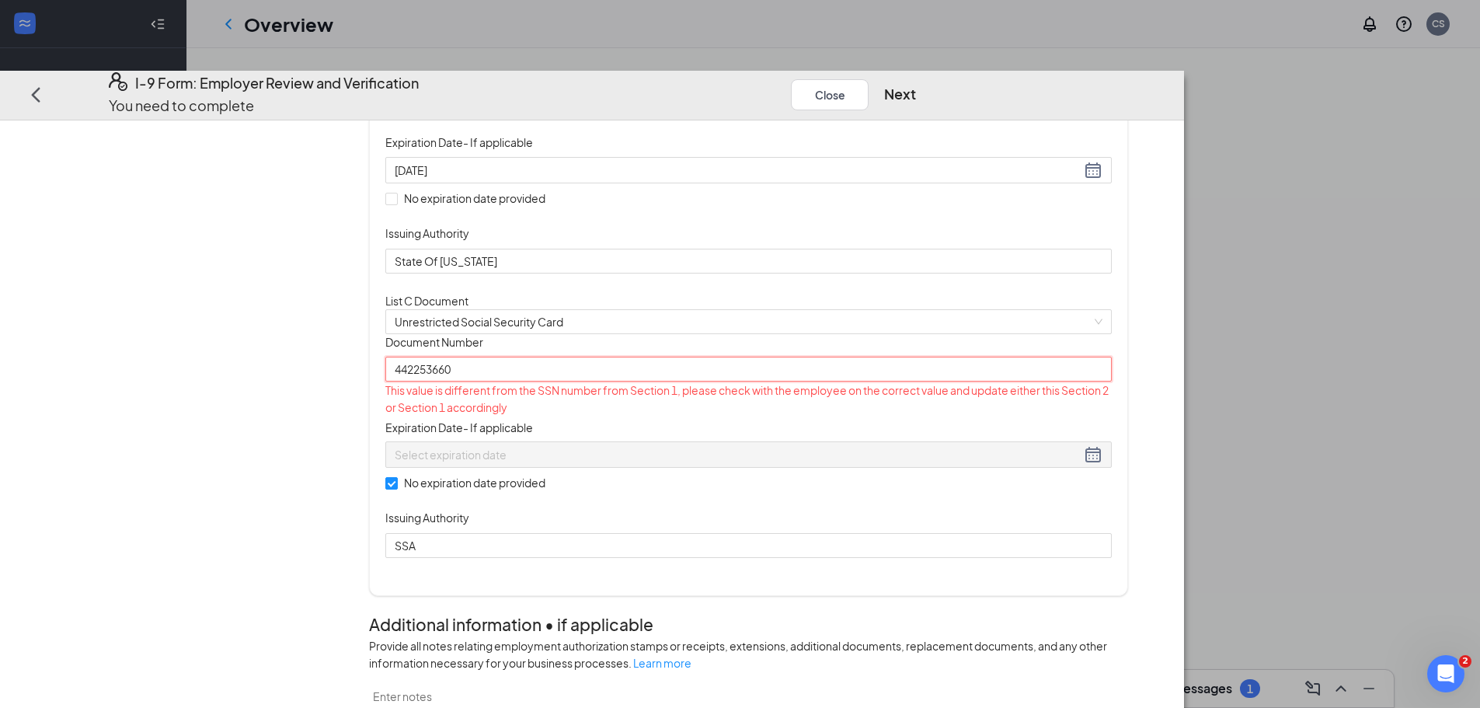
click at [608, 381] on input "442253660" at bounding box center [748, 369] width 726 height 25
type input "4"
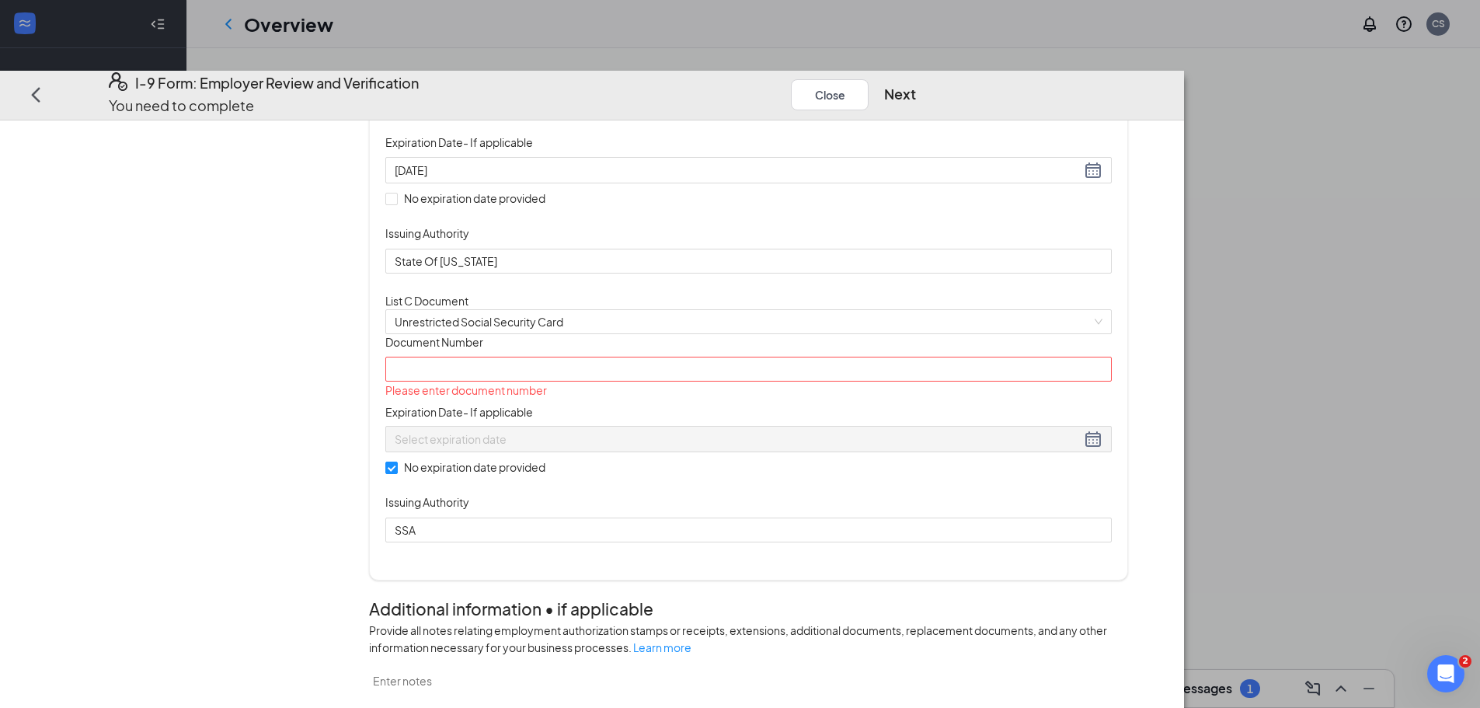
click at [977, 542] on div "Document Title Unrestricted Social Security Card Document Number Please enter d…" at bounding box center [748, 438] width 726 height 208
click at [589, 381] on input "Document Number" at bounding box center [748, 369] width 726 height 25
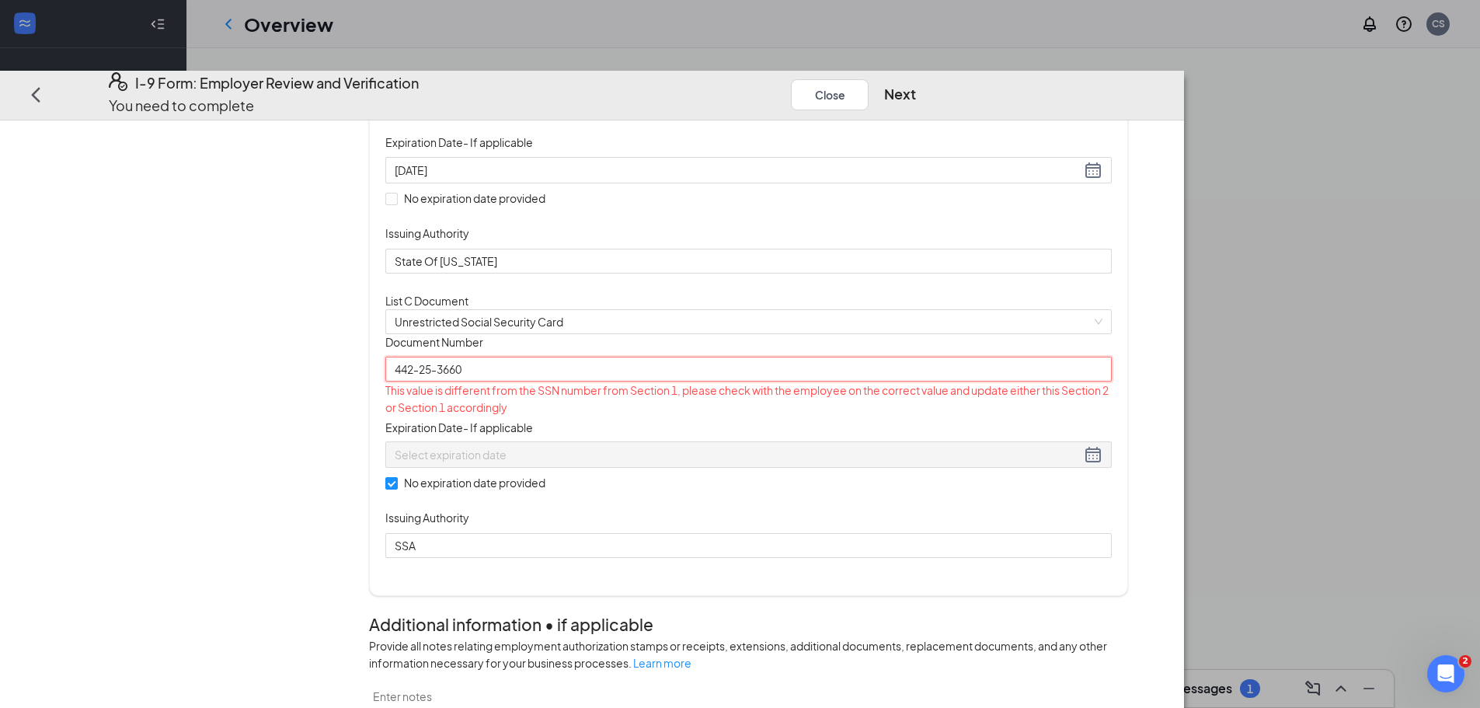
type input "442-25-3660"
click at [887, 503] on div "Document Title Unrestricted Social Security Card Document Number 442-25-3660 Th…" at bounding box center [748, 446] width 726 height 224
click at [869, 79] on button "Close" at bounding box center [830, 94] width 78 height 31
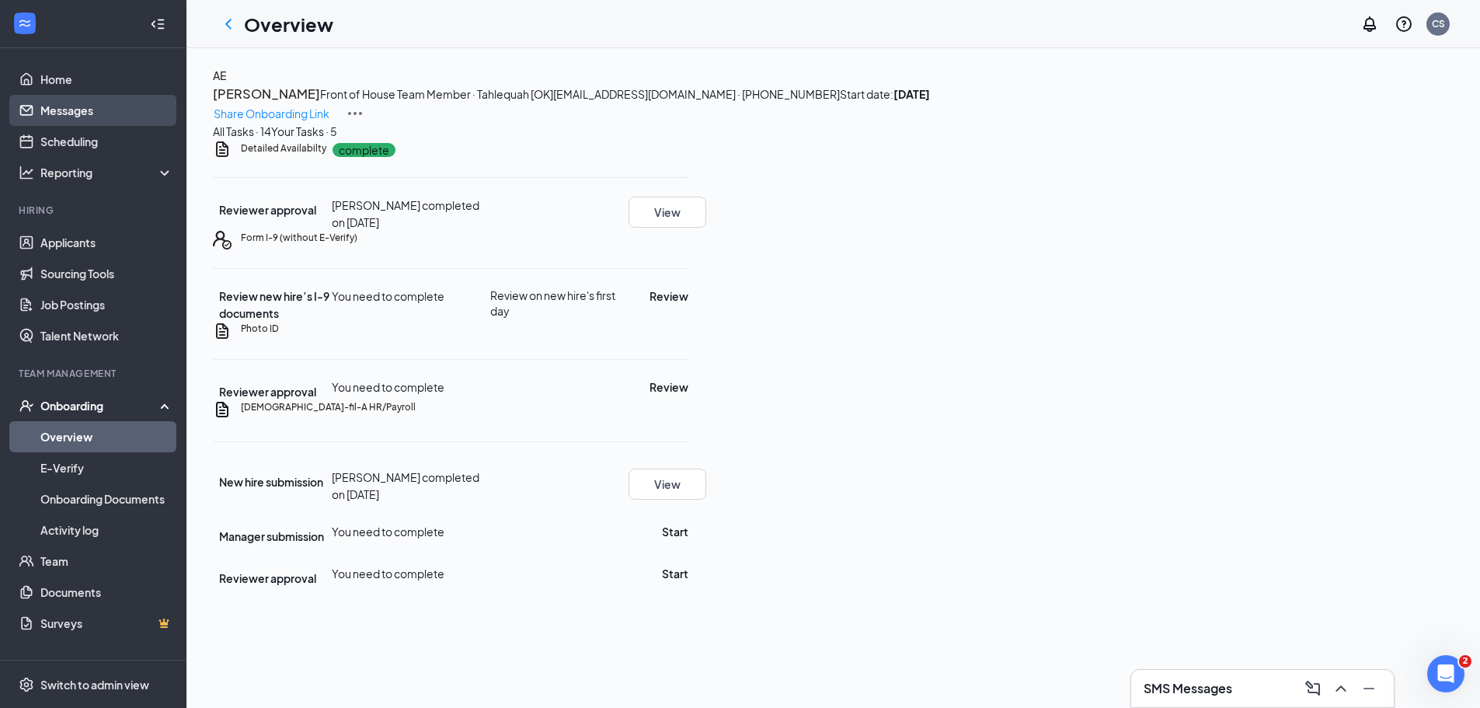
click at [103, 113] on link "Messages" at bounding box center [106, 110] width 133 height 31
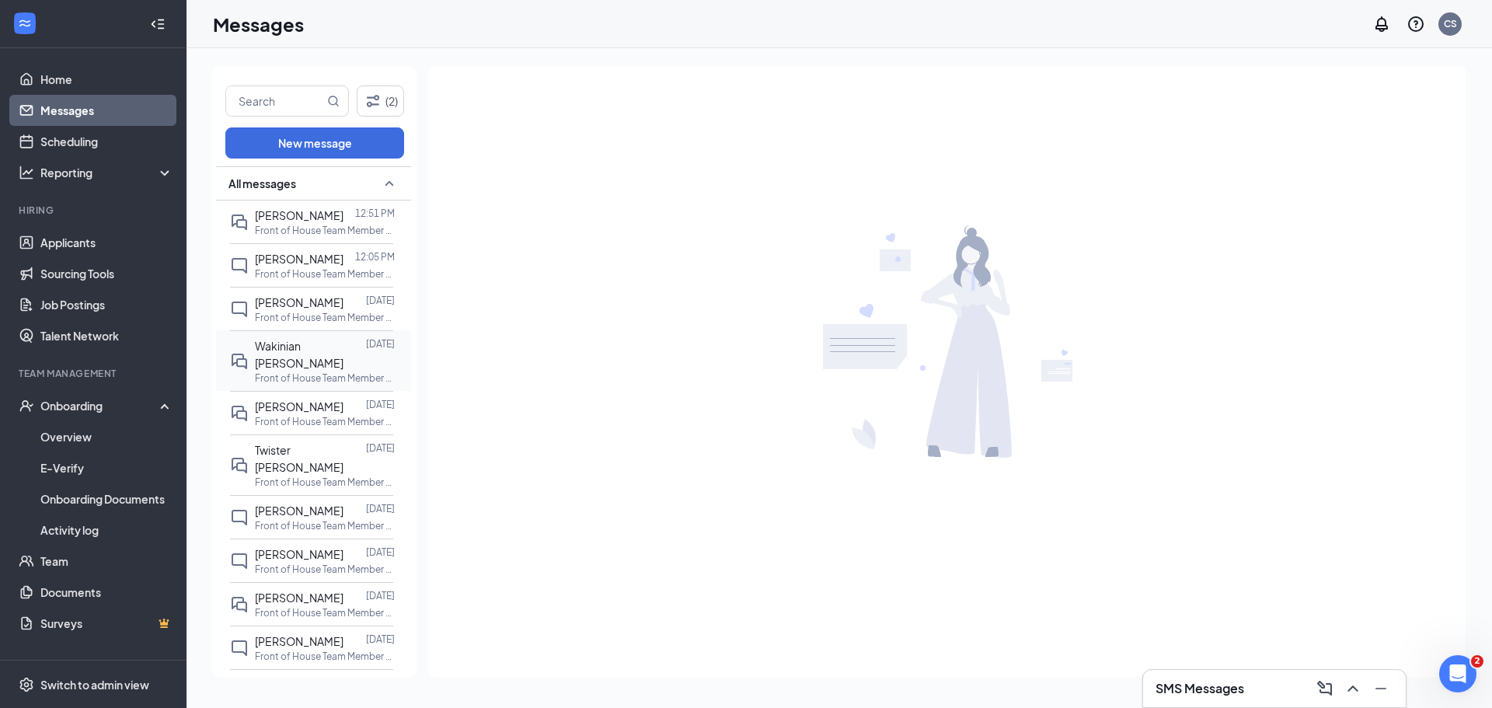
click at [318, 347] on span "Wakinian [PERSON_NAME]" at bounding box center [299, 354] width 89 height 31
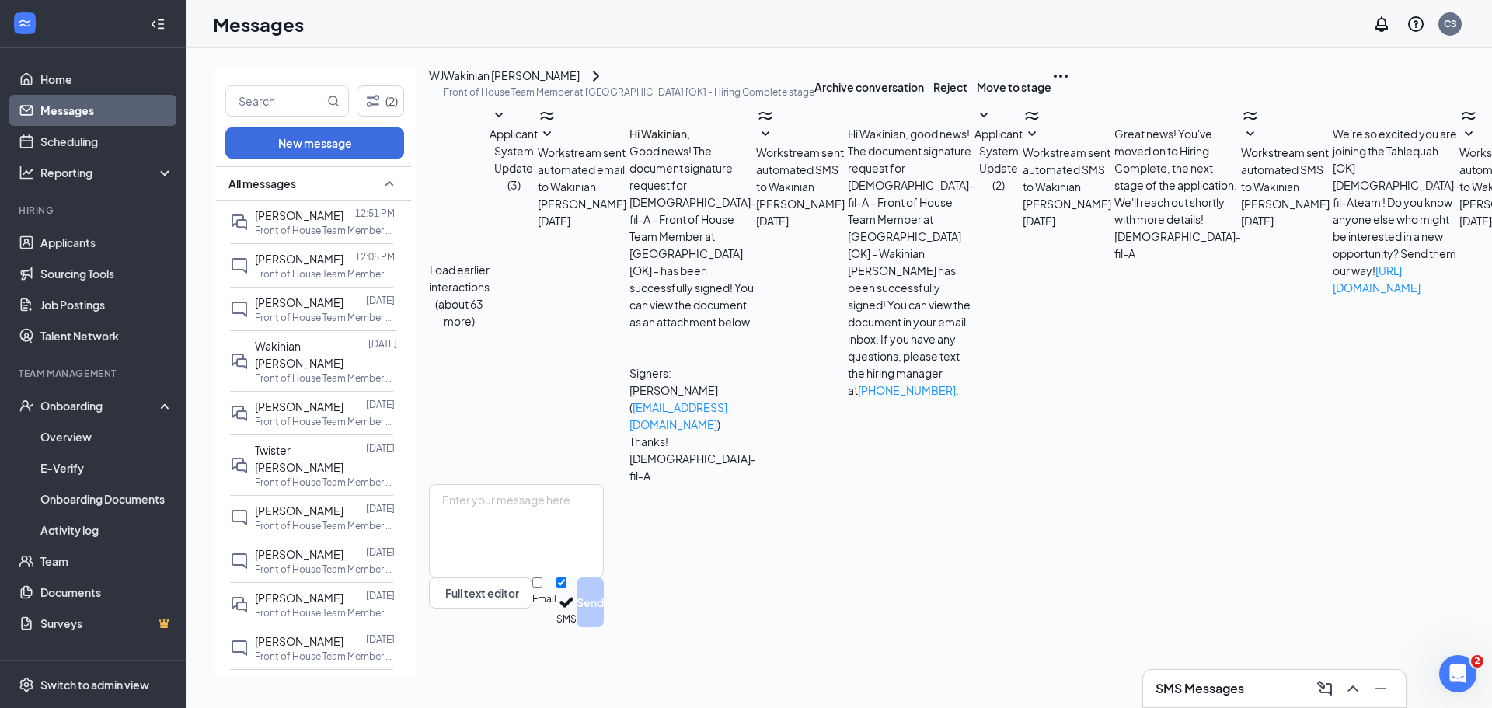
scroll to position [48, 0]
click at [292, 371] on p "Front of House Team Member at [GEOGRAPHIC_DATA] [OK]" at bounding box center [325, 377] width 140 height 13
click at [513, 85] on div "Wakinian [PERSON_NAME]" at bounding box center [512, 76] width 136 height 19
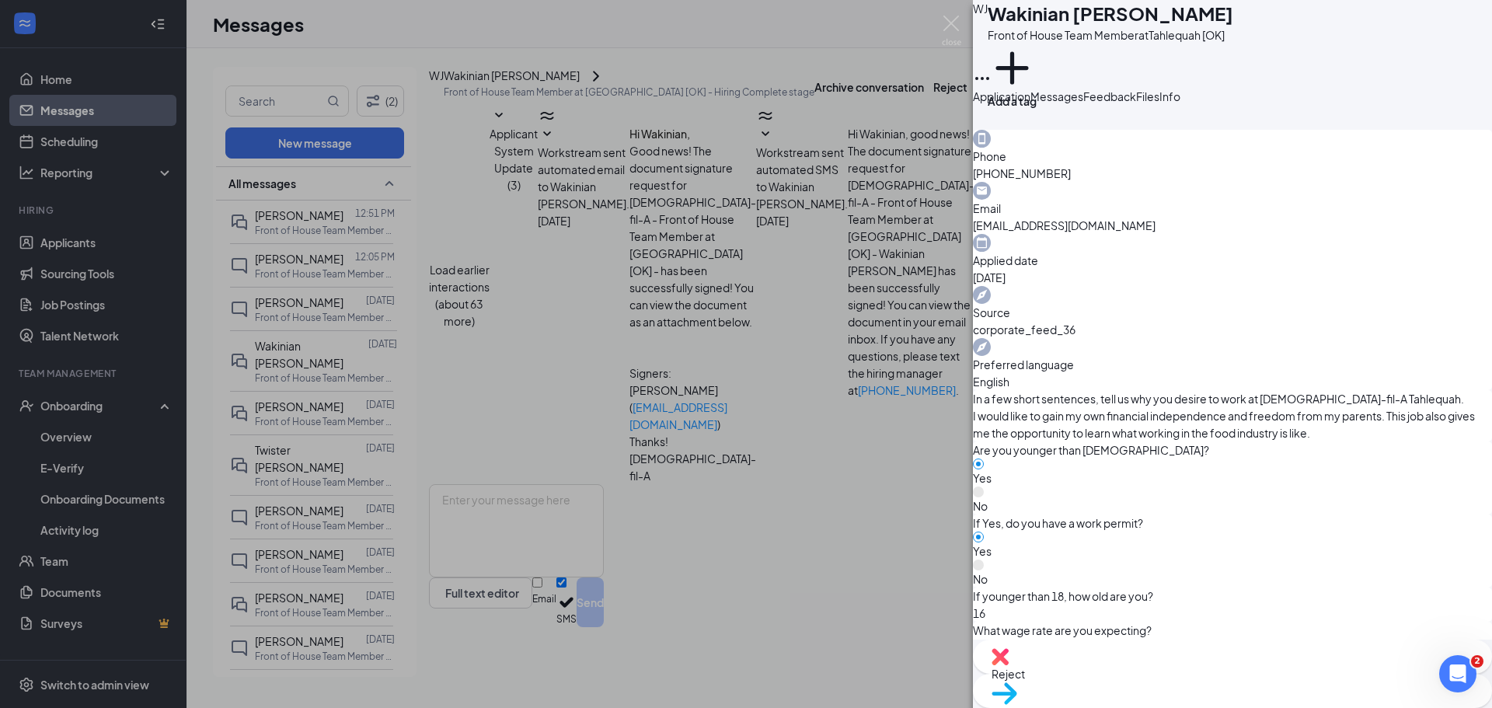
scroll to position [544, 0]
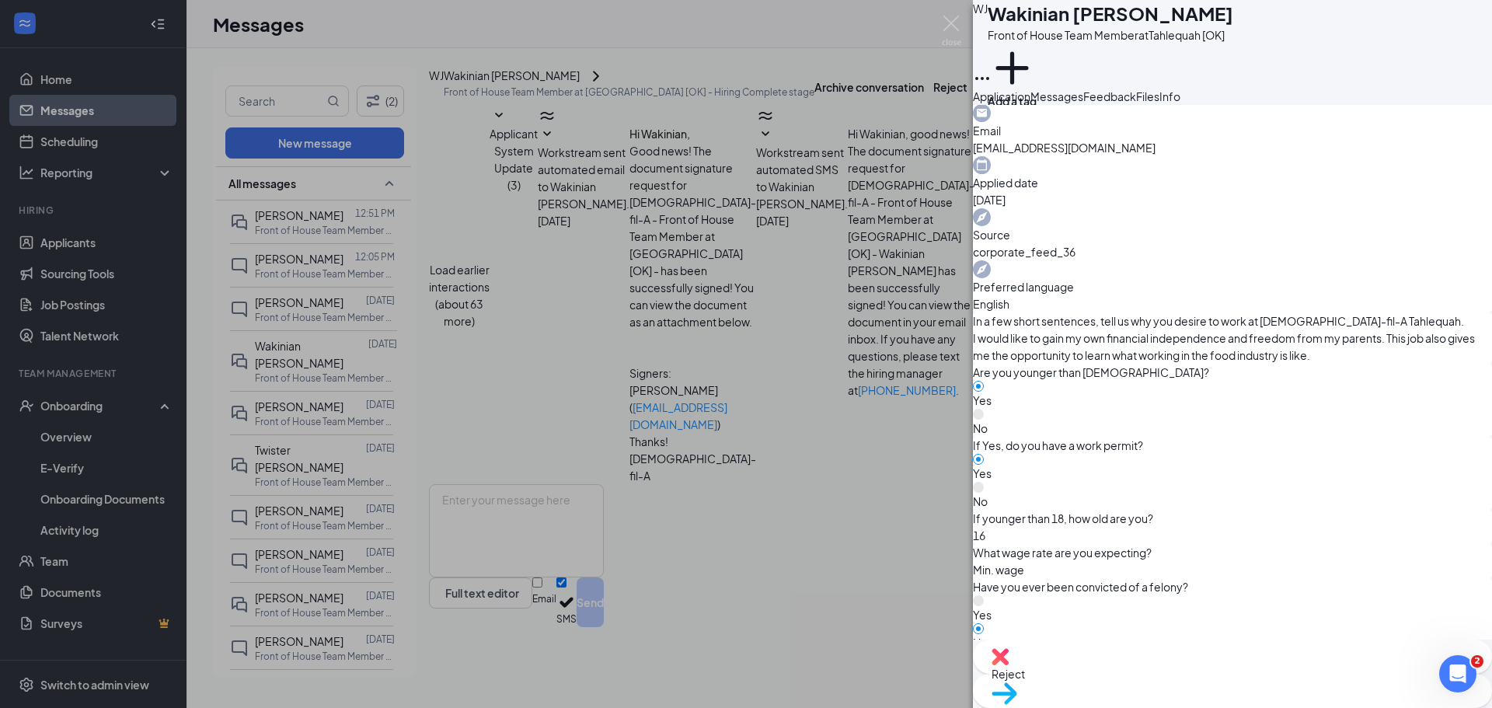
click at [891, 410] on div "WJ Wakinian [PERSON_NAME] Front of House Team Member at [GEOGRAPHIC_DATA] [OK] …" at bounding box center [746, 354] width 1492 height 708
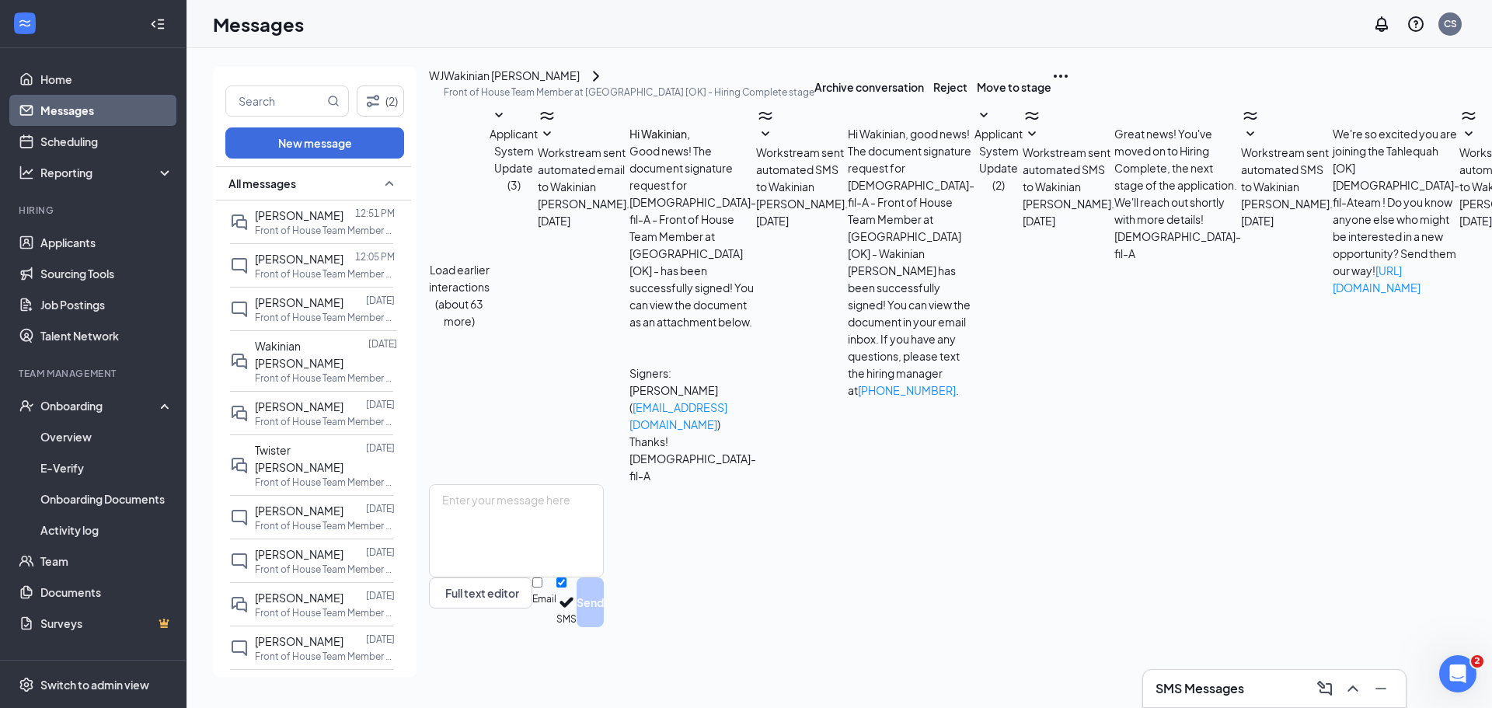
scroll to position [48, 0]
click at [1241, 211] on span "Workstream sent automated SMS to Wakinian [PERSON_NAME]." at bounding box center [1287, 177] width 92 height 65
click at [1022, 211] on span "Workstream sent automated SMS to Wakinian [PERSON_NAME]." at bounding box center [1068, 177] width 92 height 65
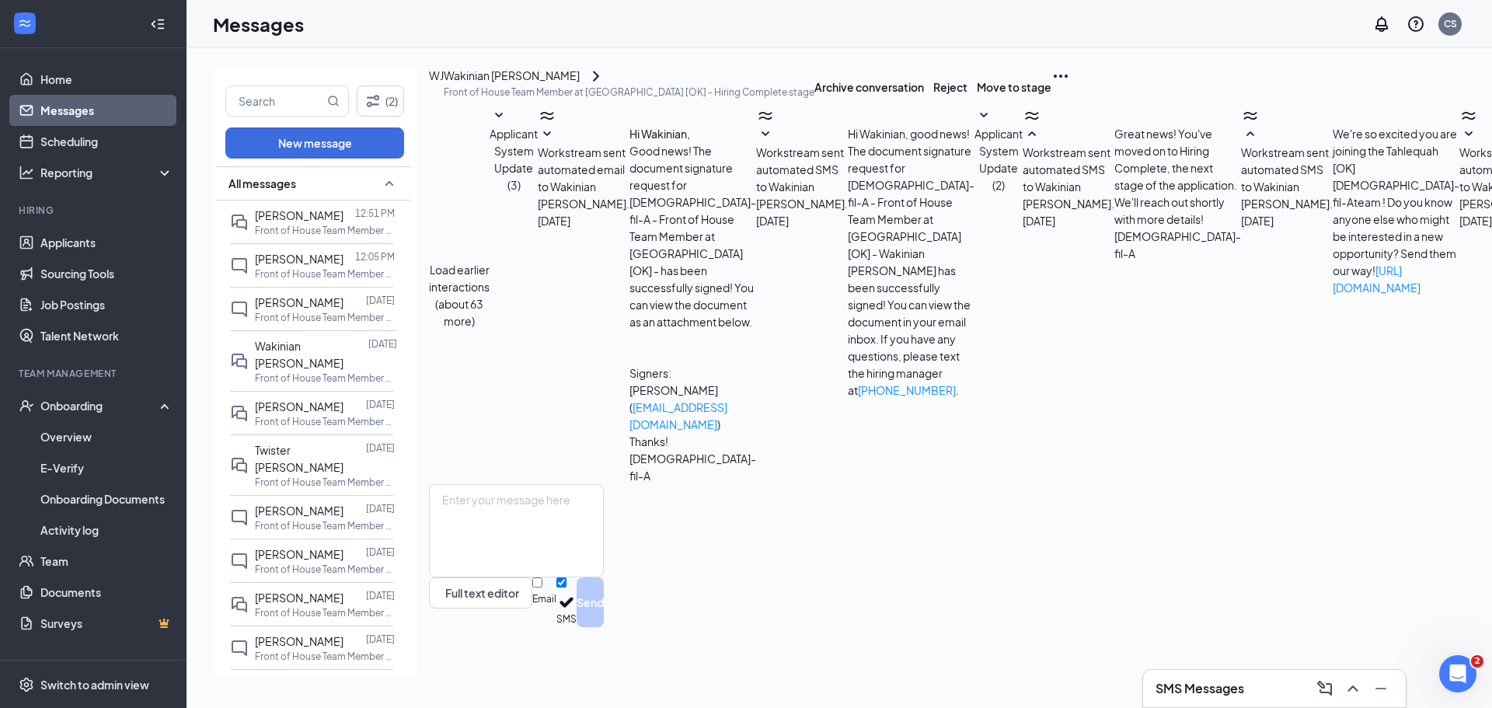
click at [1459, 211] on span "Workstream sent automated email to Wakinian [PERSON_NAME]." at bounding box center [1505, 177] width 92 height 65
click at [555, 85] on div "Wakinian [PERSON_NAME]" at bounding box center [512, 76] width 136 height 19
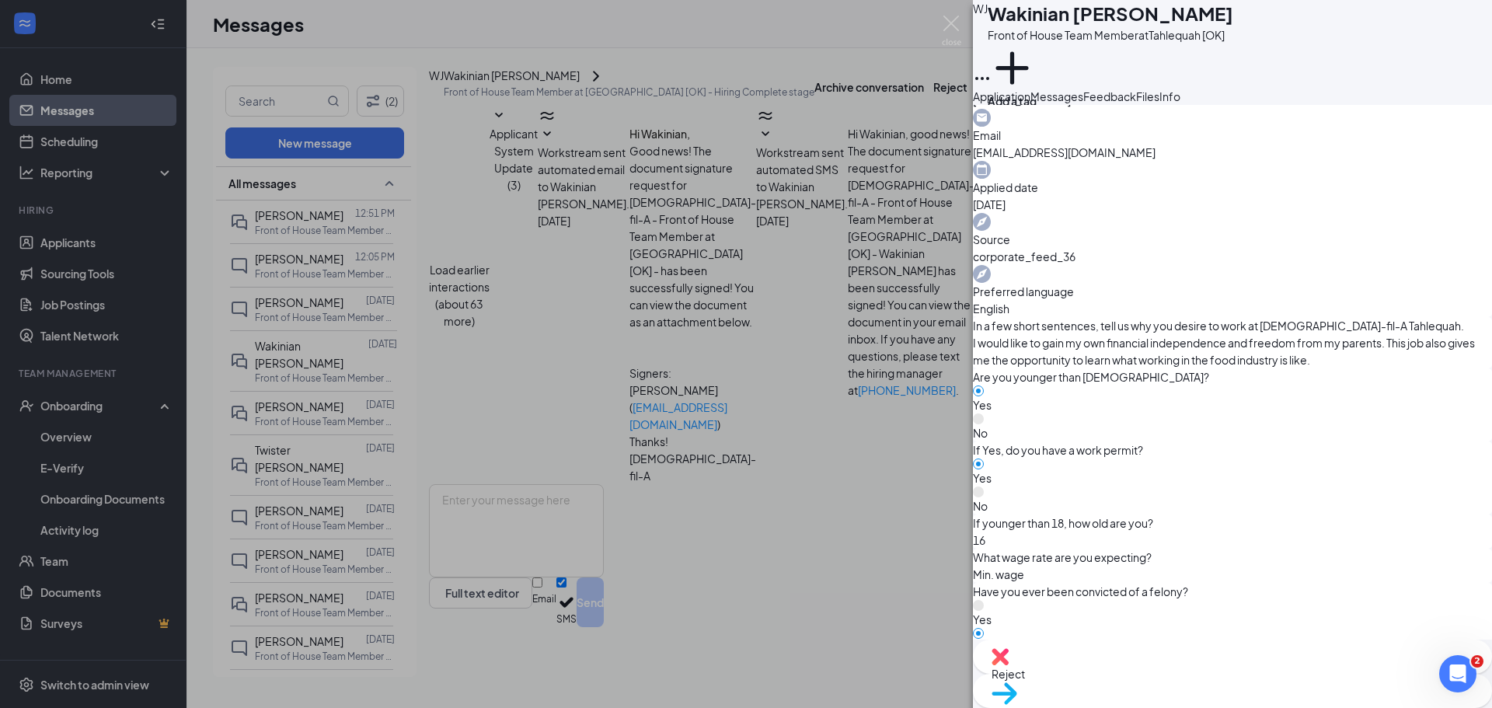
scroll to position [544, 0]
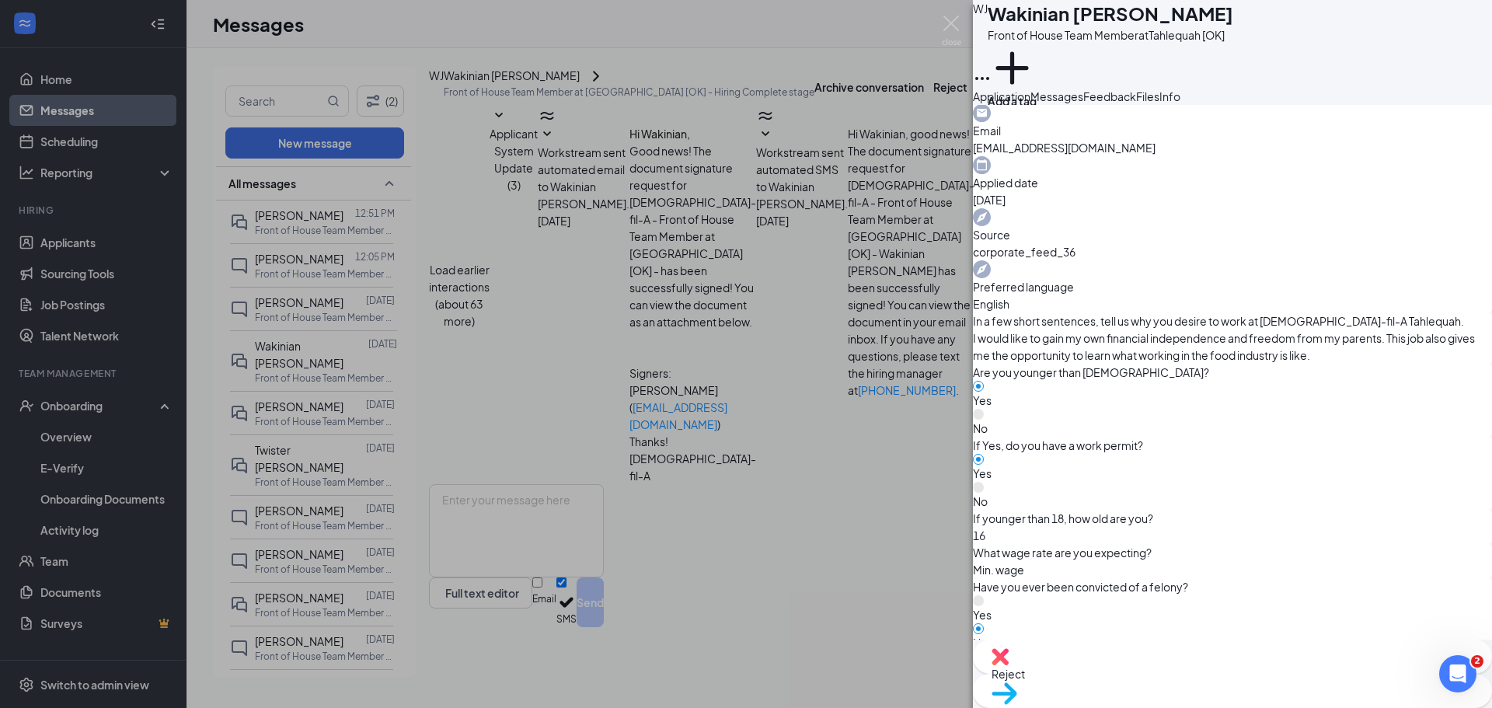
click at [1293, 705] on span "Move to stage" at bounding box center [1232, 713] width 482 height 17
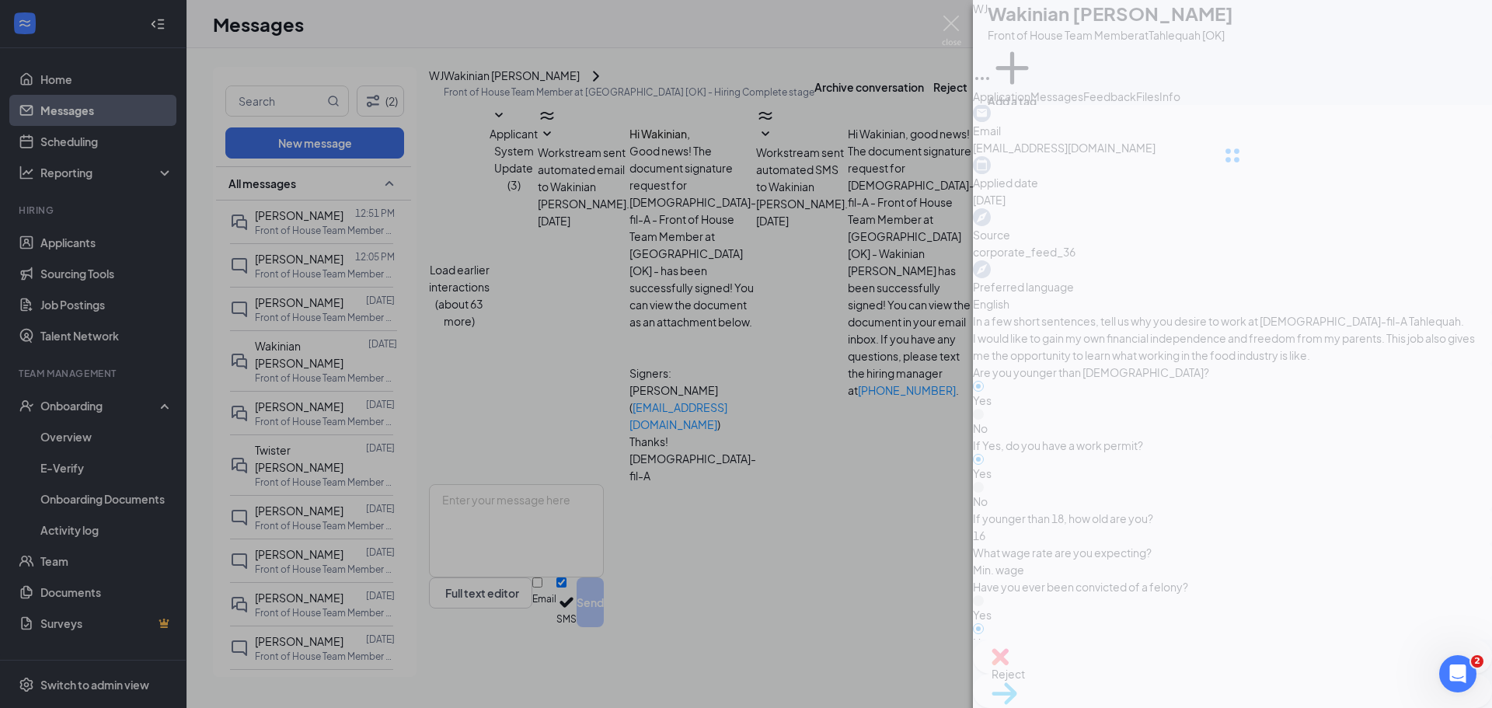
type input "Hiring Complete (current stage)"
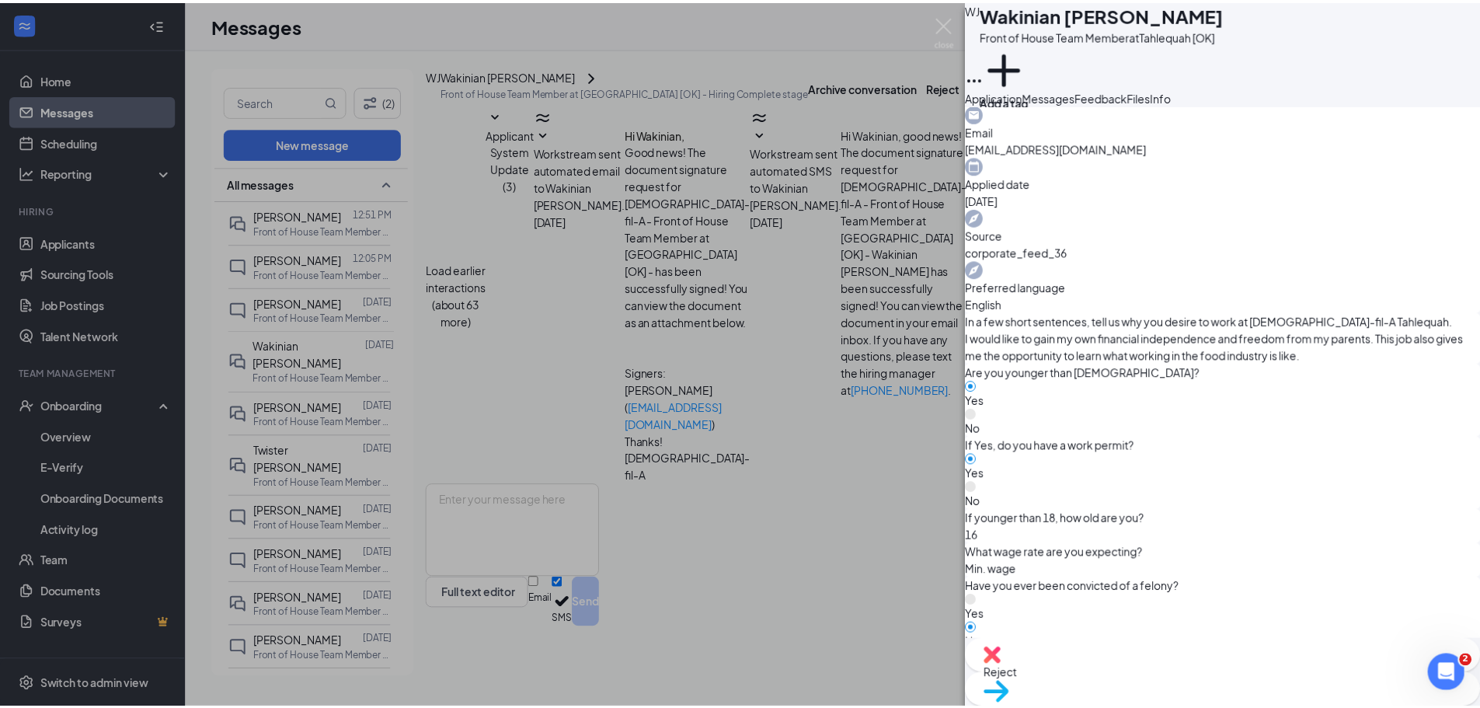
scroll to position [17, 0]
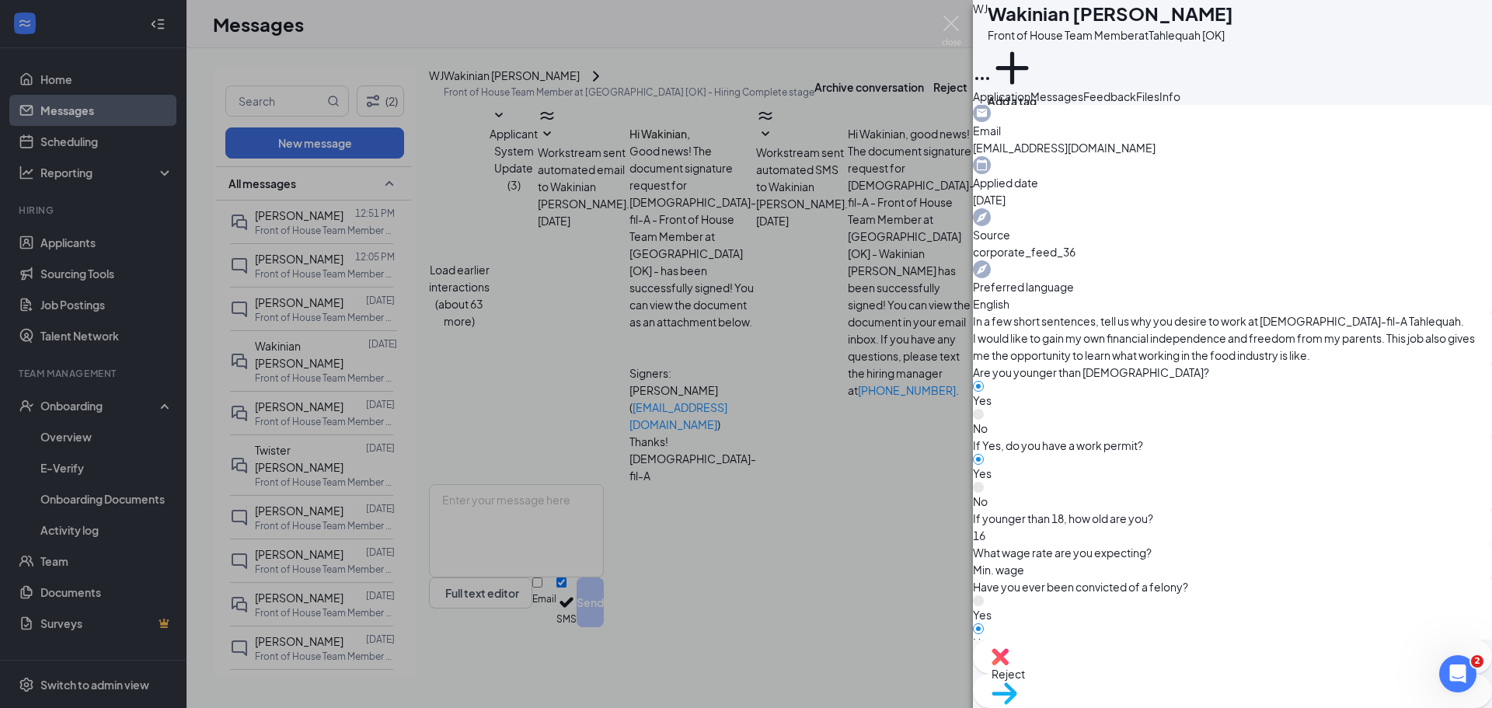
click at [99, 205] on div "WJ Wakinian [PERSON_NAME] Front of House Team Member at [GEOGRAPHIC_DATA] [OK] …" at bounding box center [746, 354] width 1492 height 708
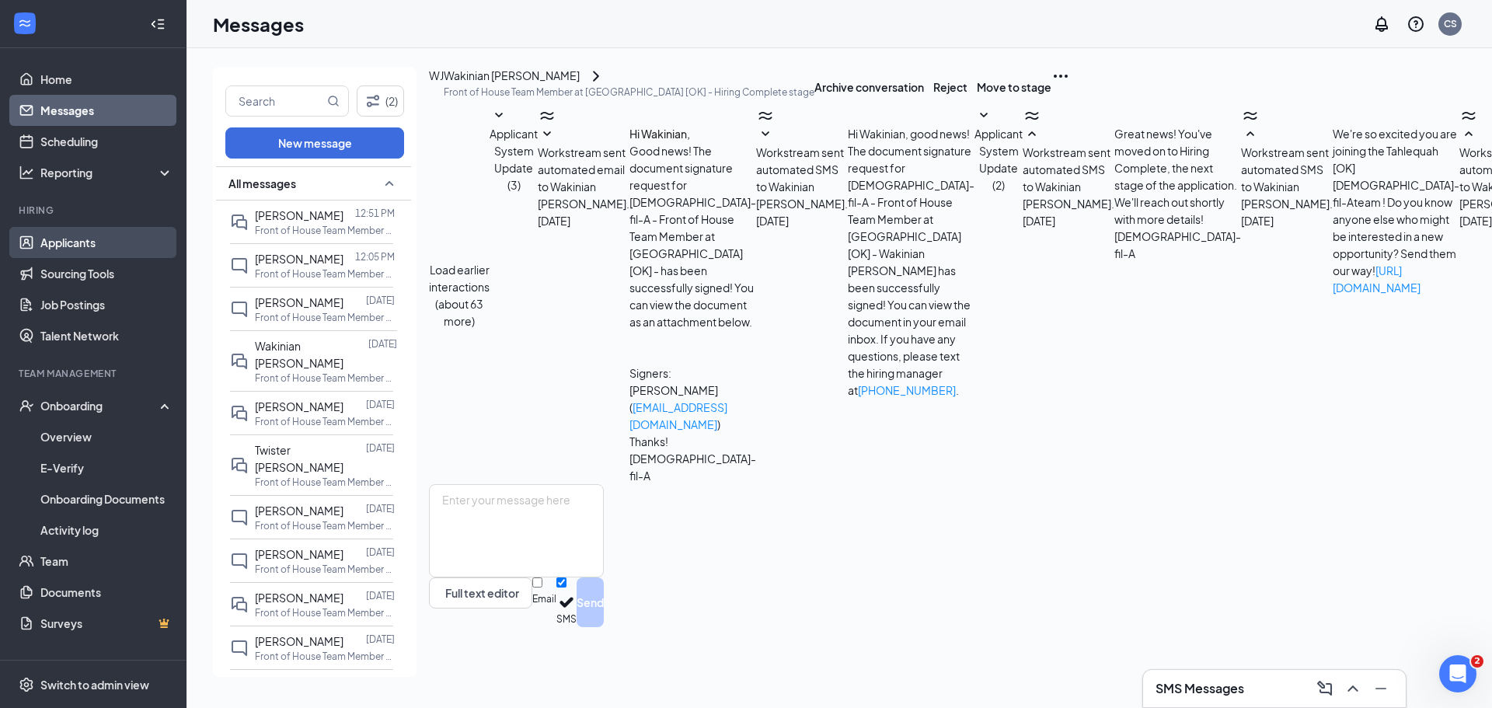
click at [89, 231] on link "Applicants" at bounding box center [106, 242] width 133 height 31
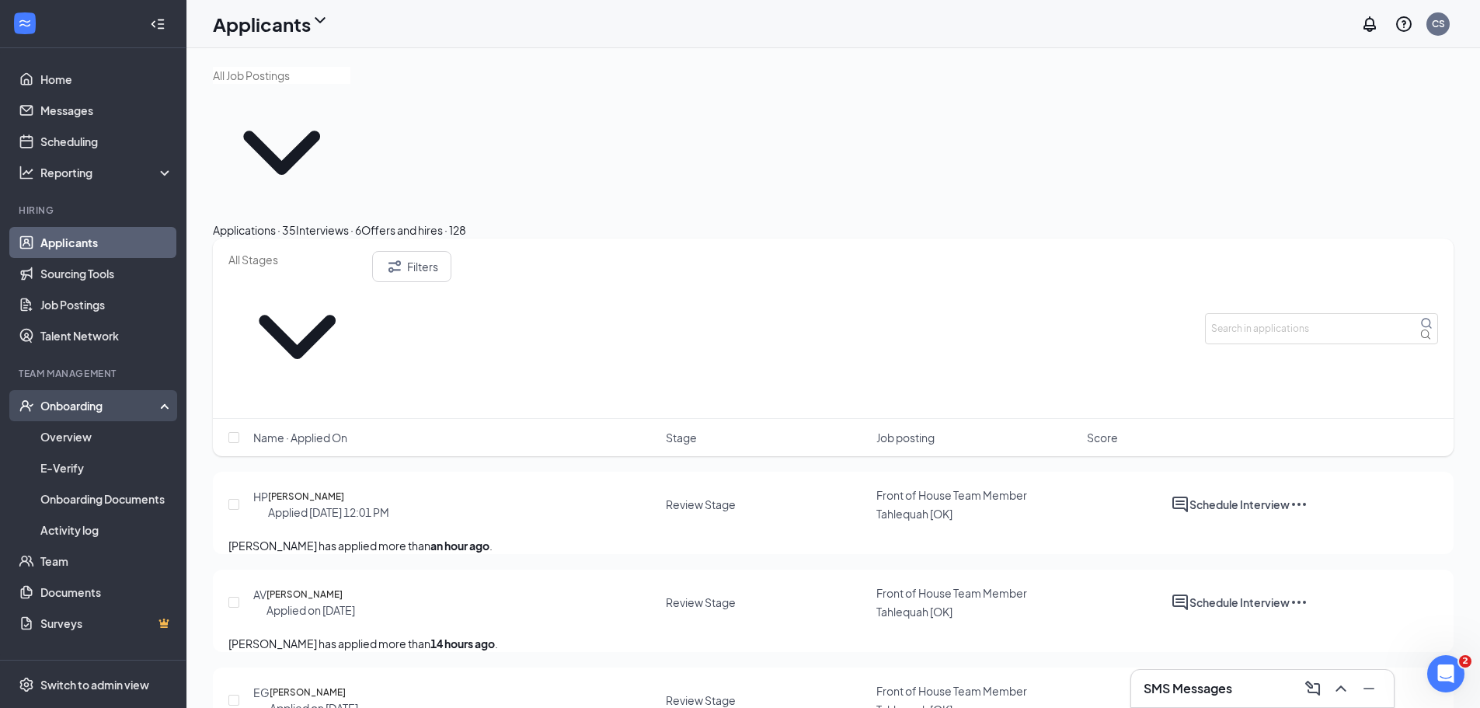
click at [91, 406] on div "Onboarding" at bounding box center [100, 406] width 120 height 16
click at [71, 403] on div "Onboarding" at bounding box center [100, 406] width 120 height 16
click at [70, 444] on link "Overview" at bounding box center [106, 436] width 133 height 31
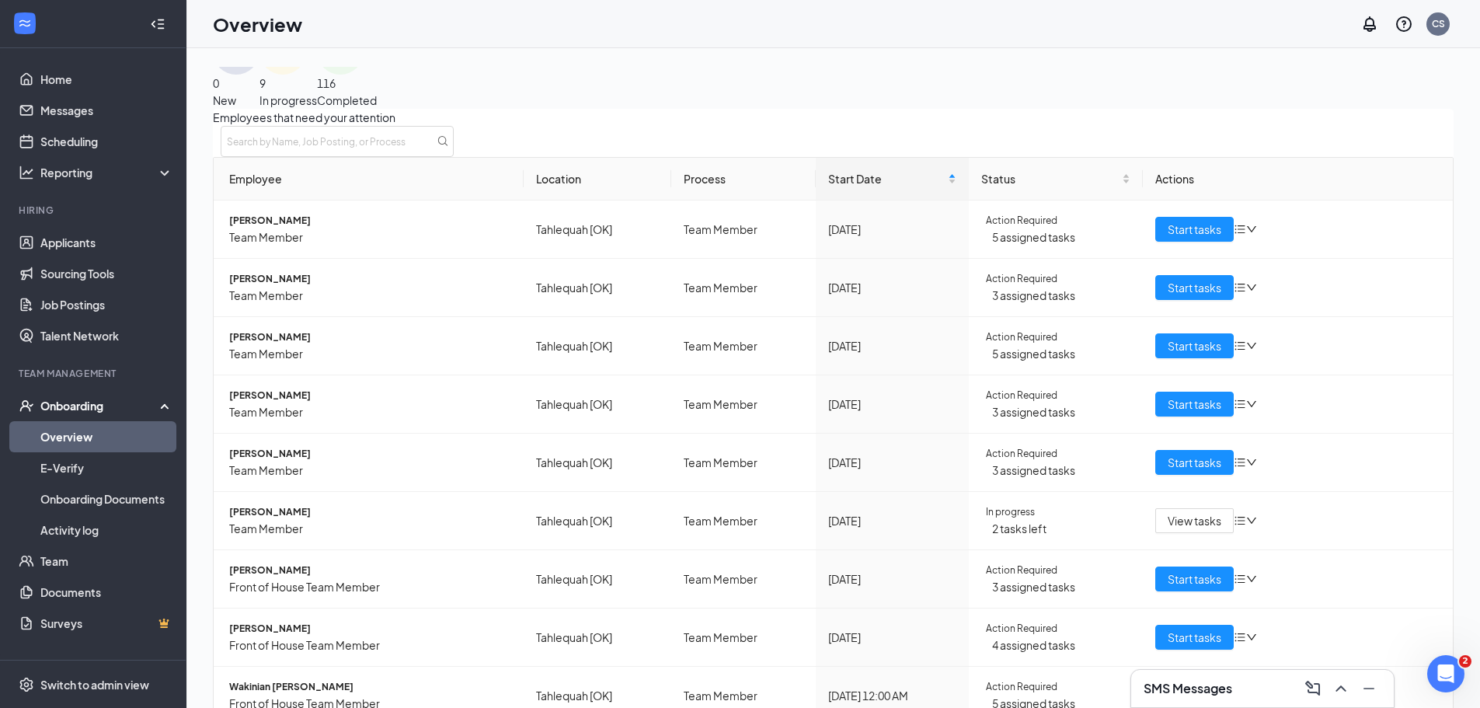
scroll to position [38, 0]
click at [454, 158] on input "text" at bounding box center [337, 142] width 233 height 31
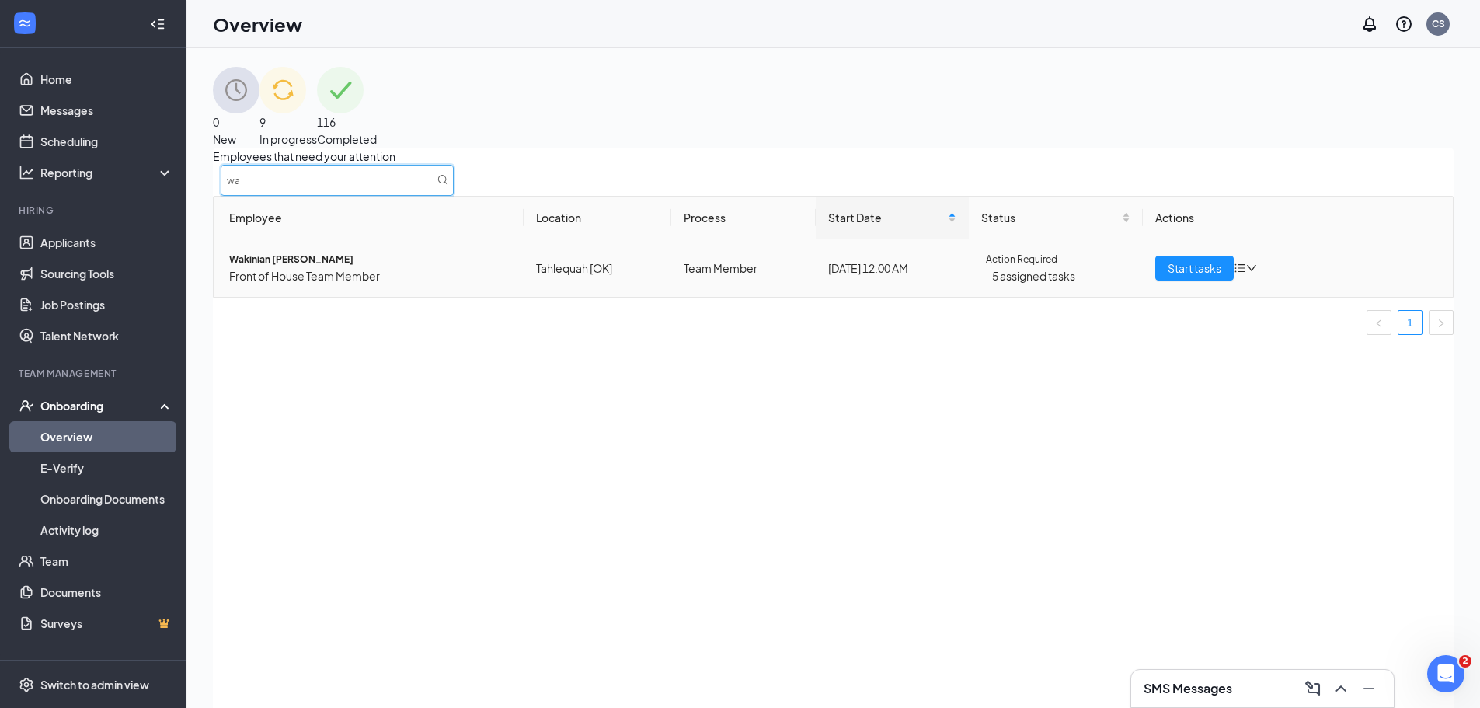
type input "wa"
click at [1241, 274] on icon "bars" at bounding box center [1240, 268] width 12 height 12
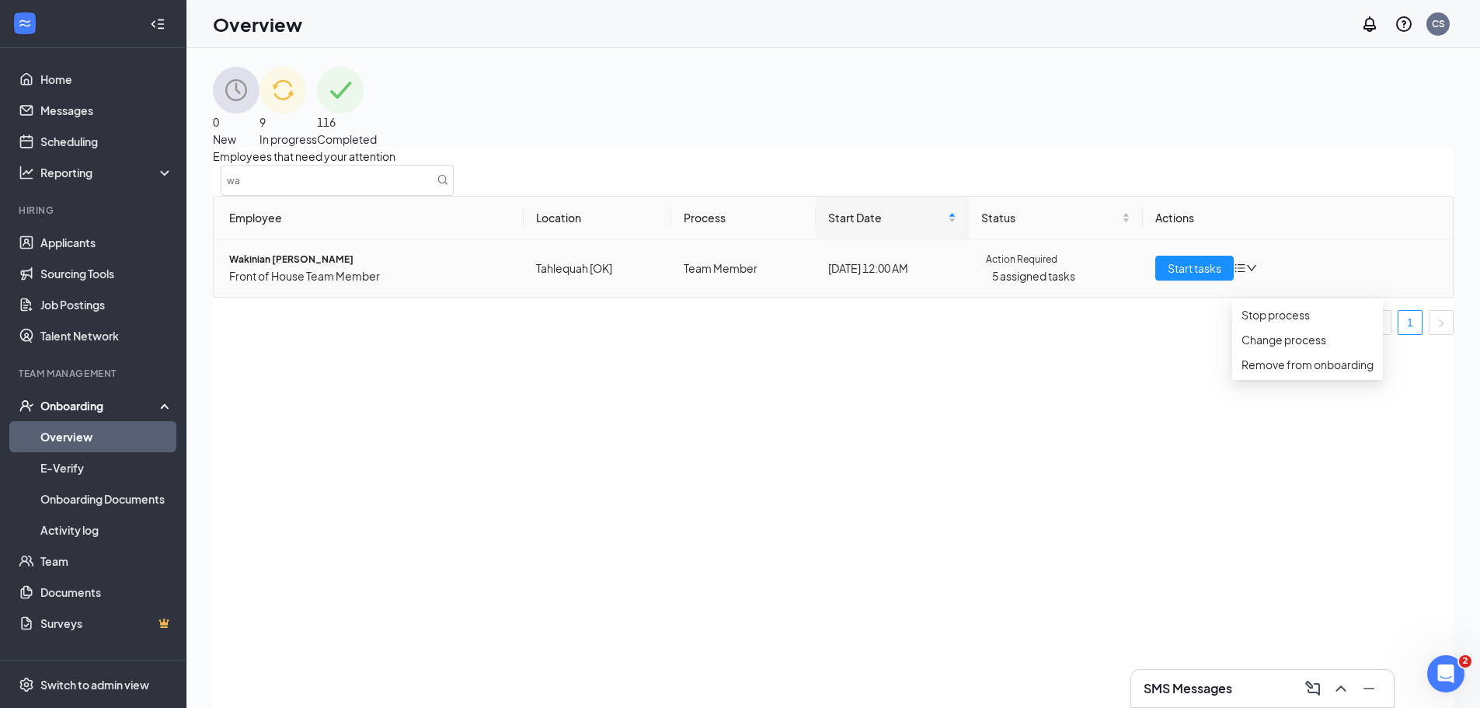
click at [1032, 267] on span "Action Required" at bounding box center [1021, 260] width 71 height 16
click at [287, 267] on span "Wakinian [PERSON_NAME]" at bounding box center [370, 260] width 282 height 16
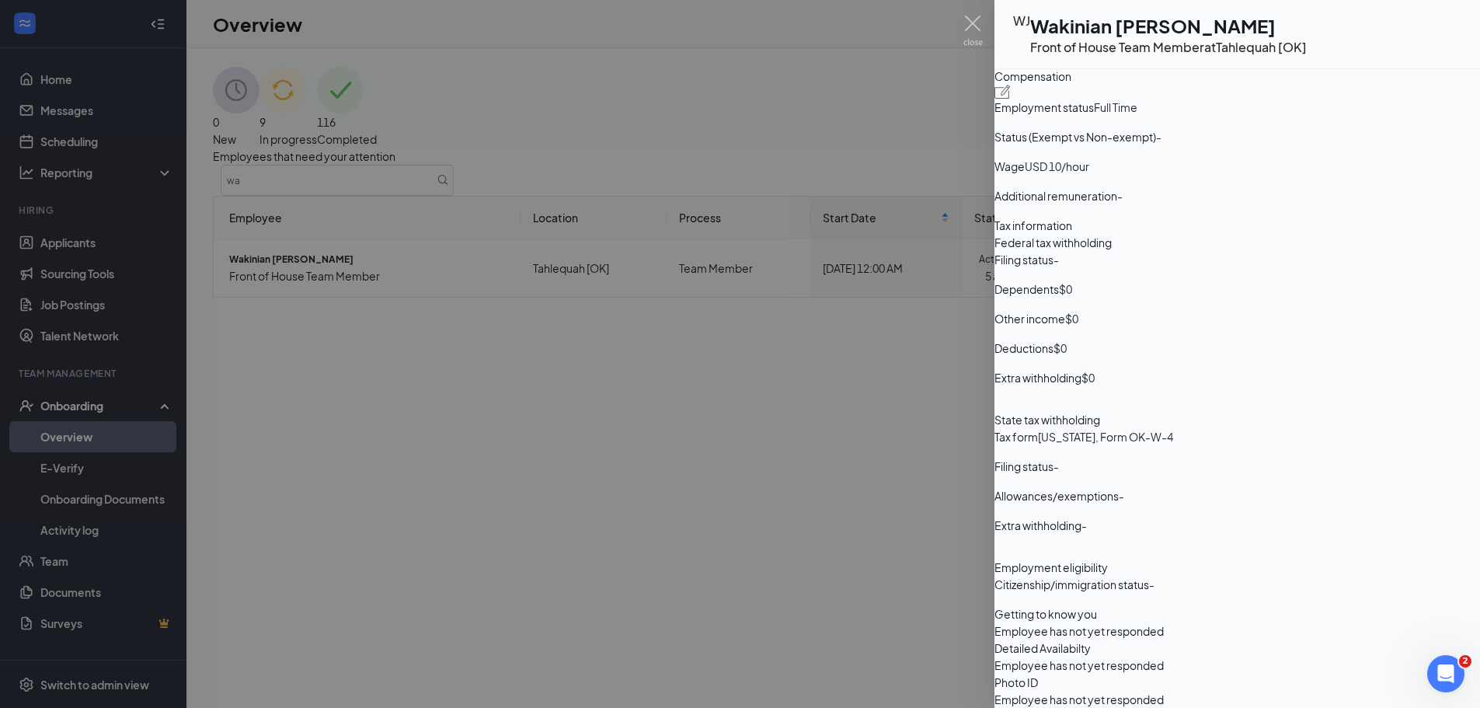
scroll to position [70, 0]
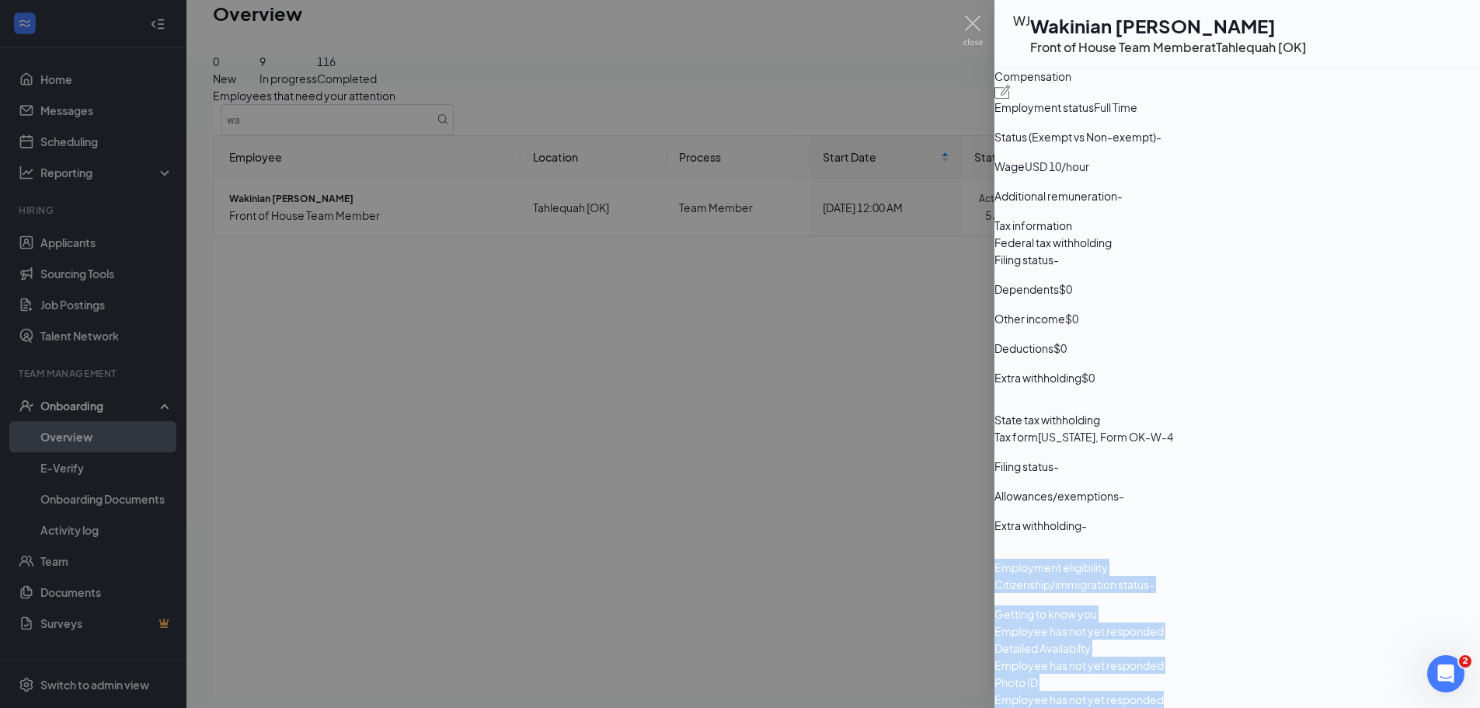
drag, startPoint x: 1192, startPoint y: 660, endPoint x: 1012, endPoint y: 331, distance: 375.5
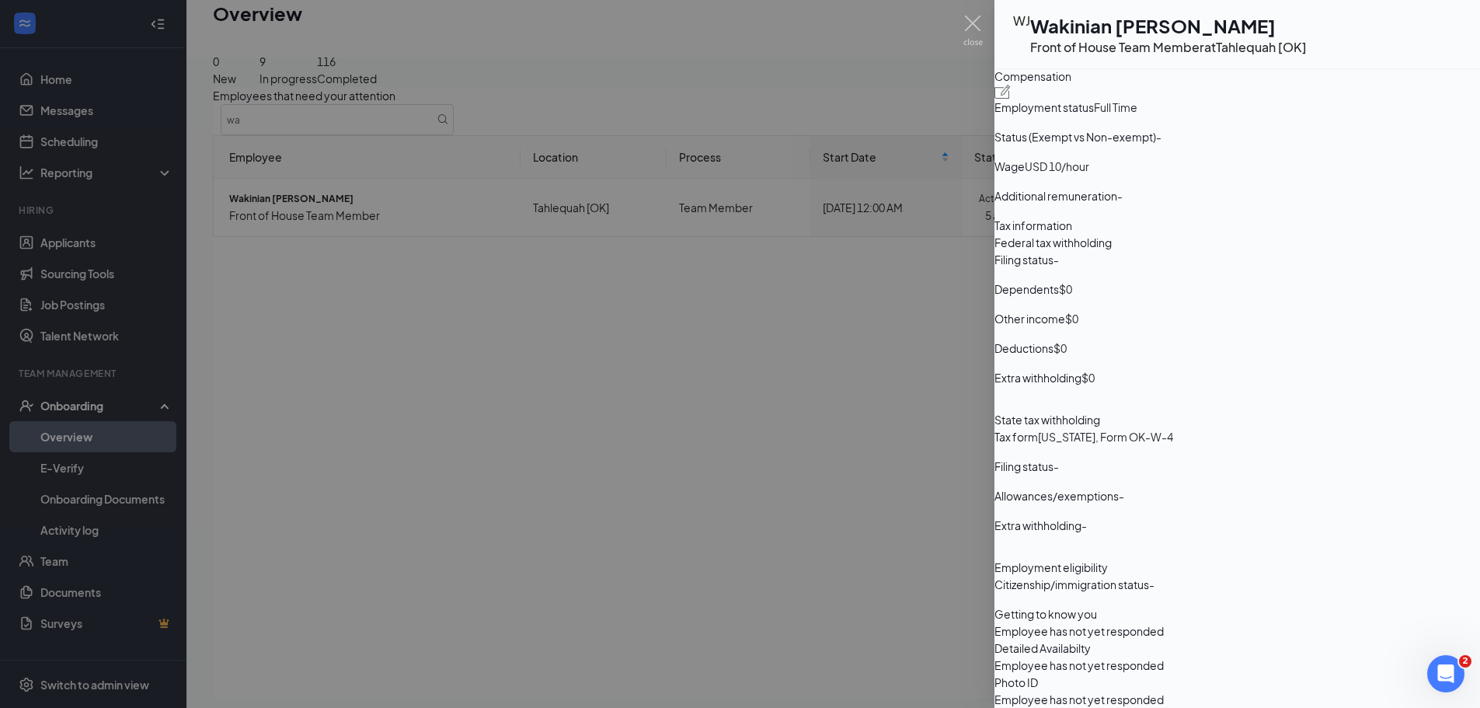
click at [1283, 411] on div "State tax withholding Tax form [US_STATE], Form OK-W-4 Filing status - Allowanc…" at bounding box center [1237, 478] width 486 height 135
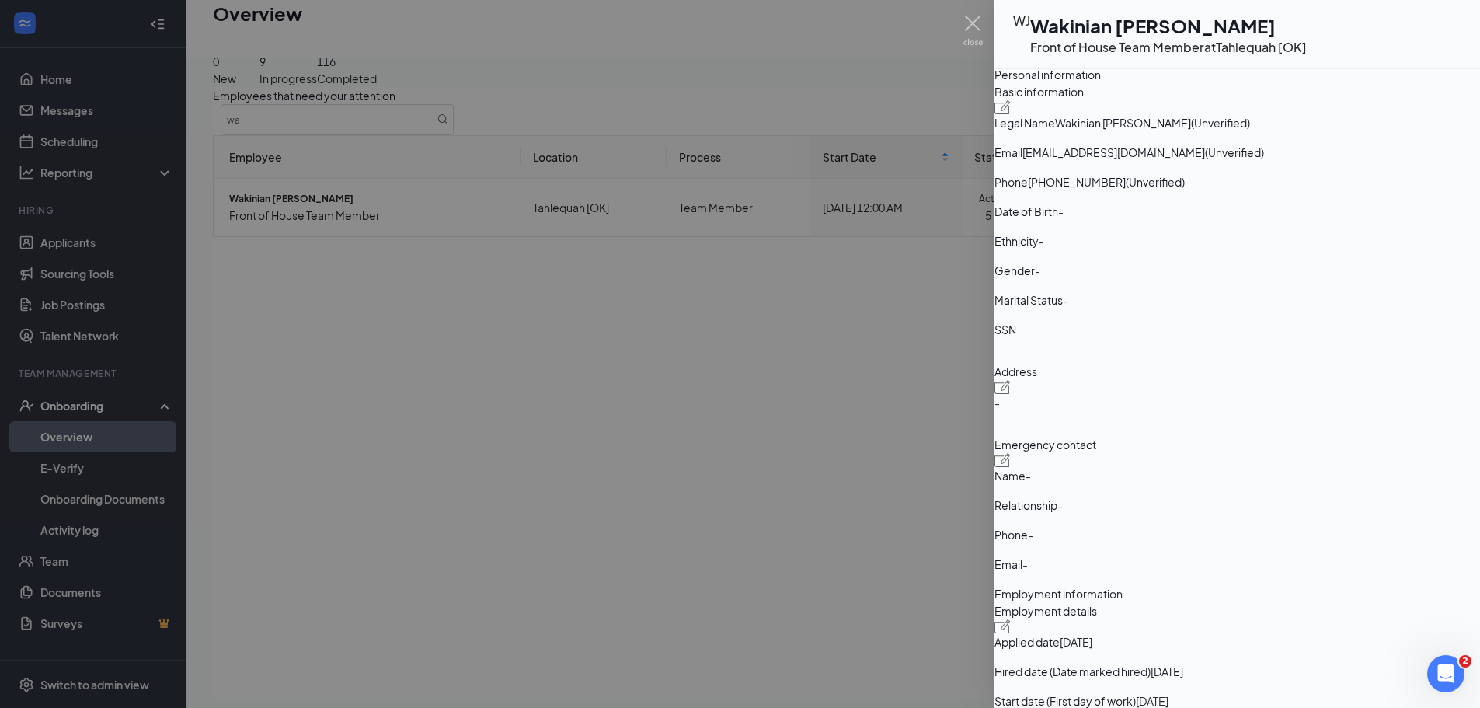
scroll to position [0, 0]
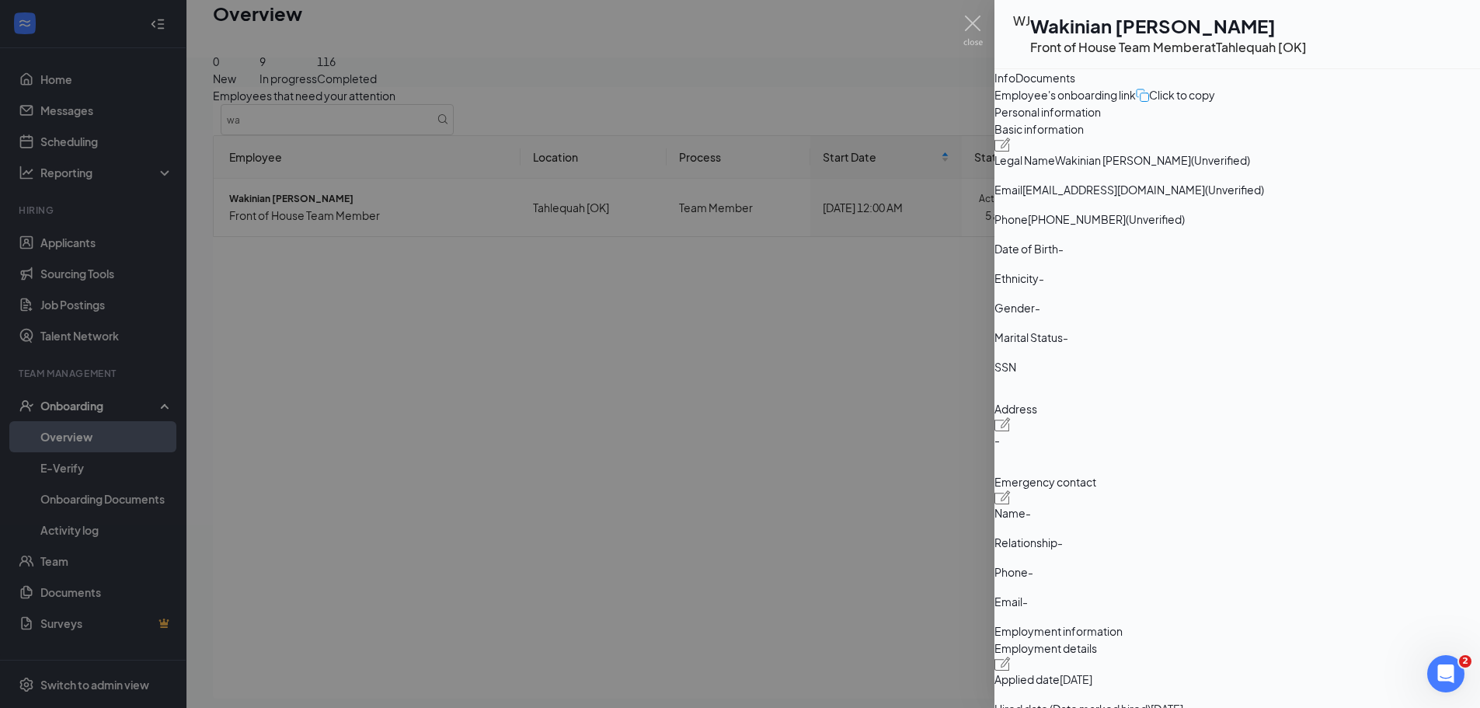
drag, startPoint x: 831, startPoint y: 431, endPoint x: 836, endPoint y: 352, distance: 79.4
click at [831, 430] on div at bounding box center [740, 354] width 1480 height 708
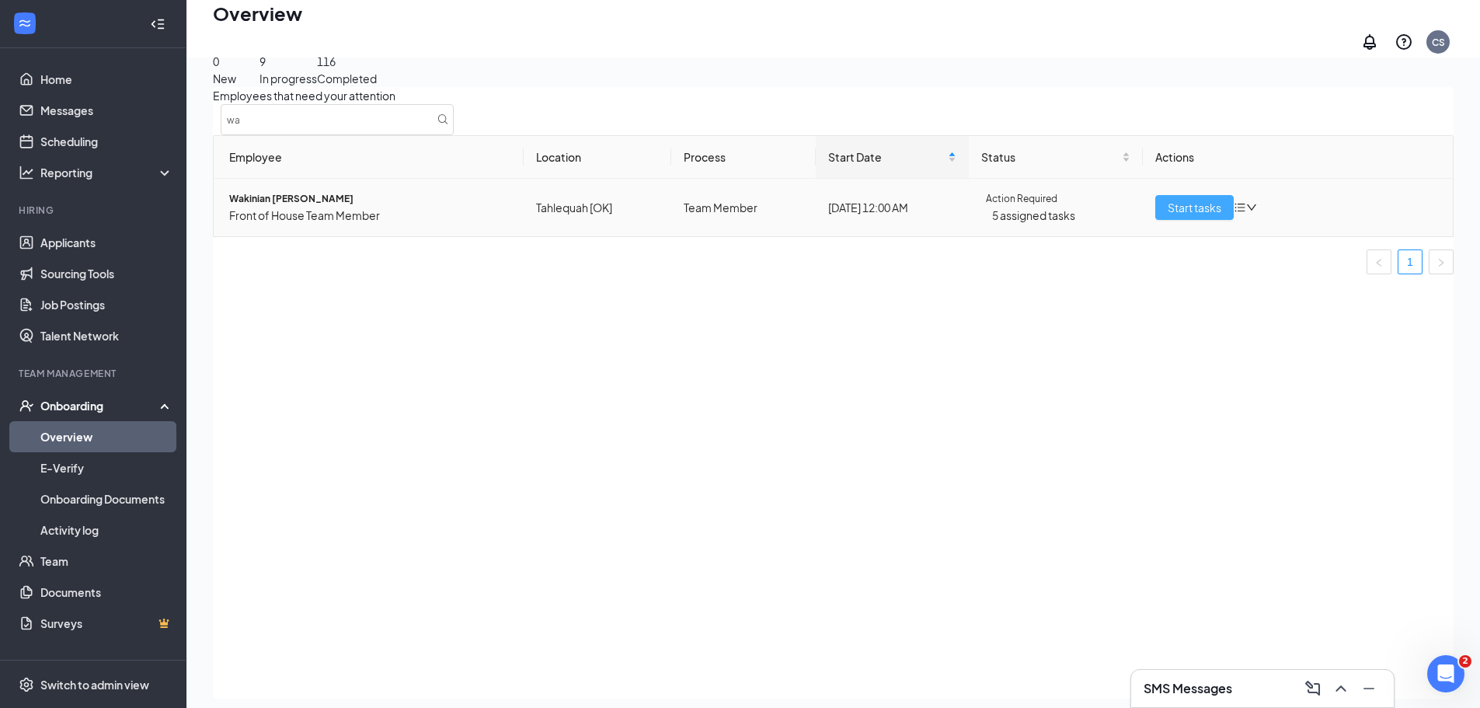
click at [1205, 211] on span "Start tasks" at bounding box center [1195, 207] width 54 height 17
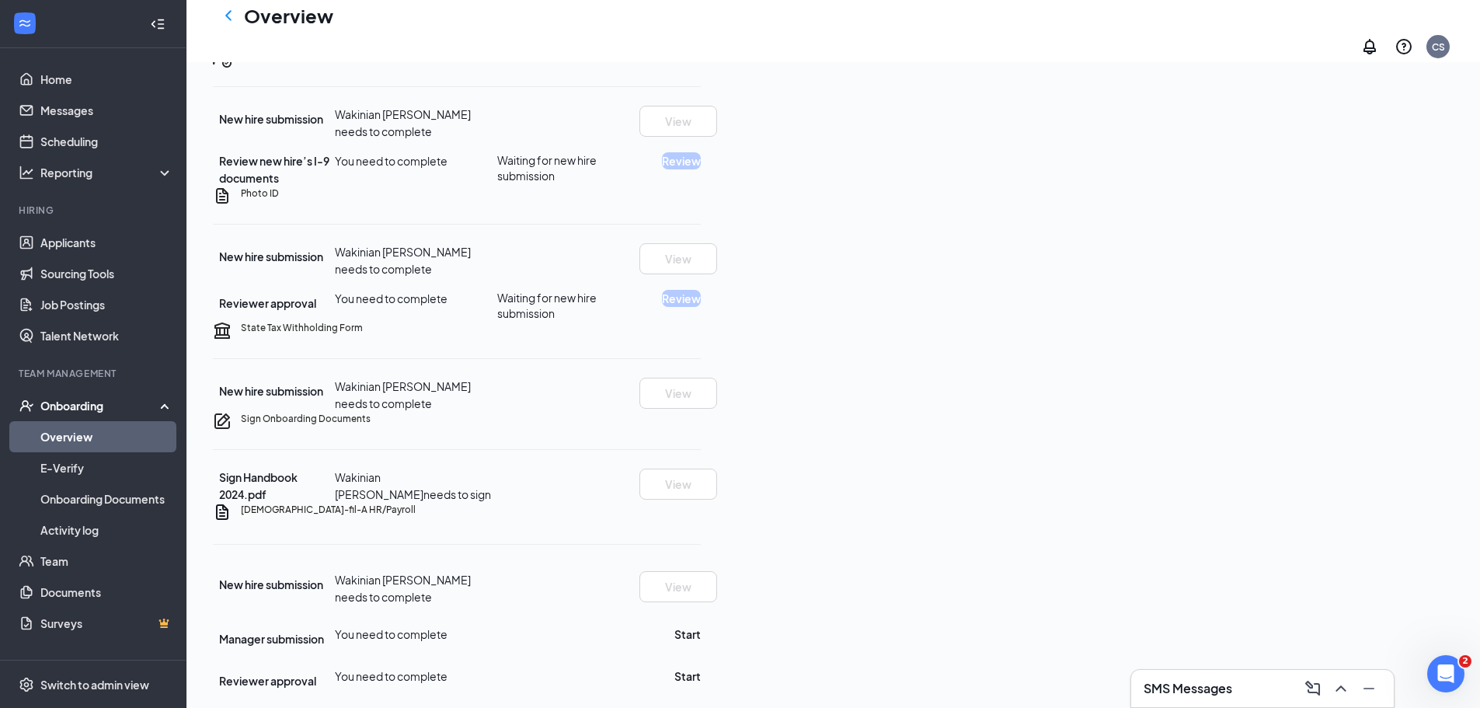
scroll to position [820, 0]
click at [81, 107] on link "Messages" at bounding box center [106, 110] width 133 height 31
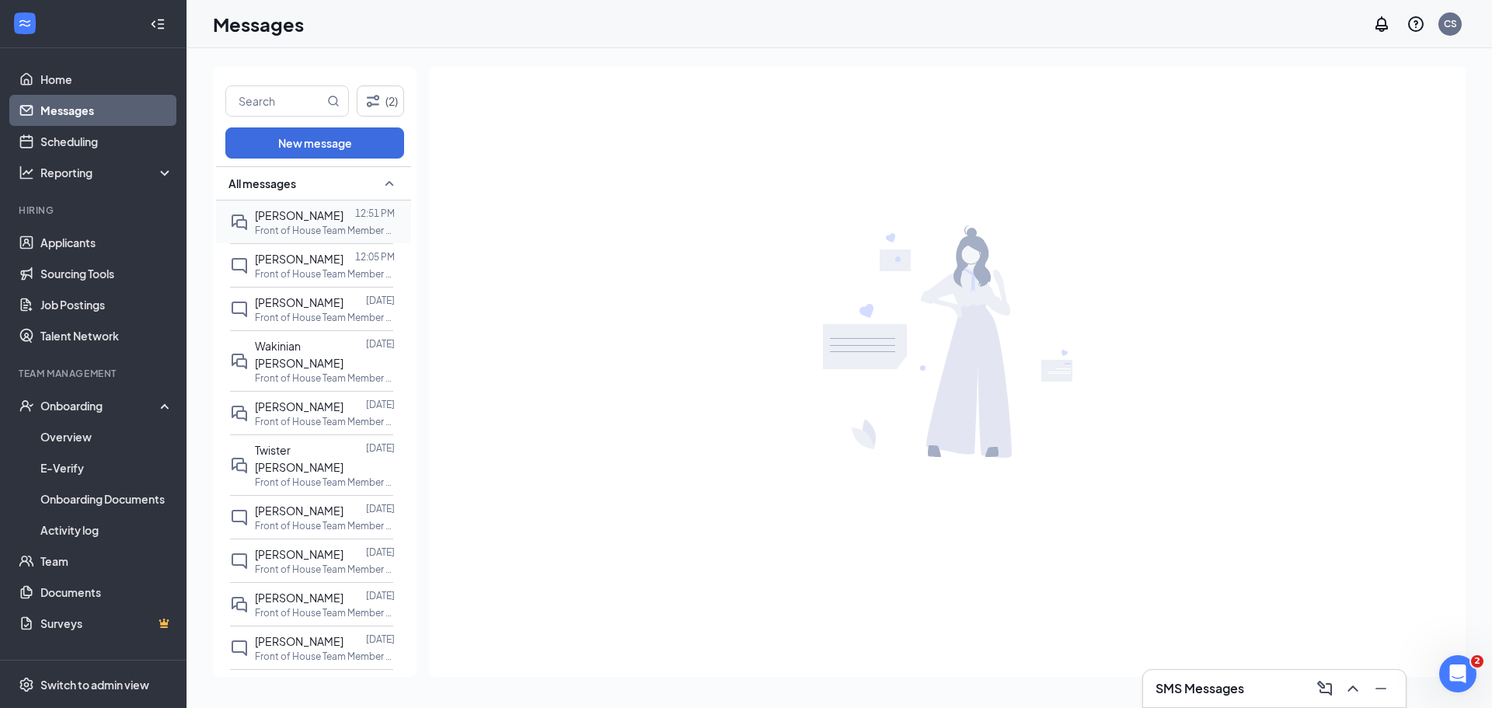
click at [288, 225] on p "Front of House Team Member at [GEOGRAPHIC_DATA] [OK]" at bounding box center [325, 230] width 140 height 13
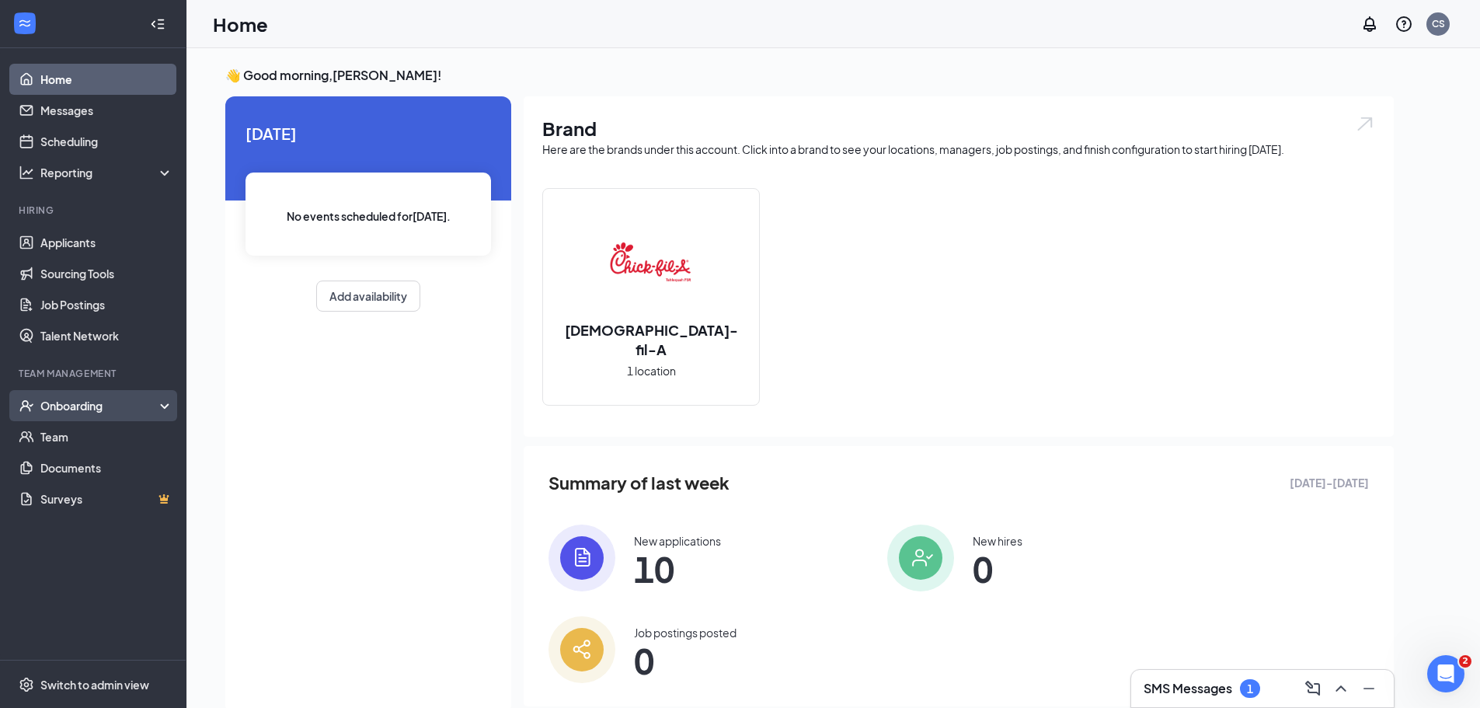
click at [102, 414] on div "Onboarding" at bounding box center [93, 405] width 186 height 31
click at [84, 441] on link "Overview" at bounding box center [106, 436] width 133 height 31
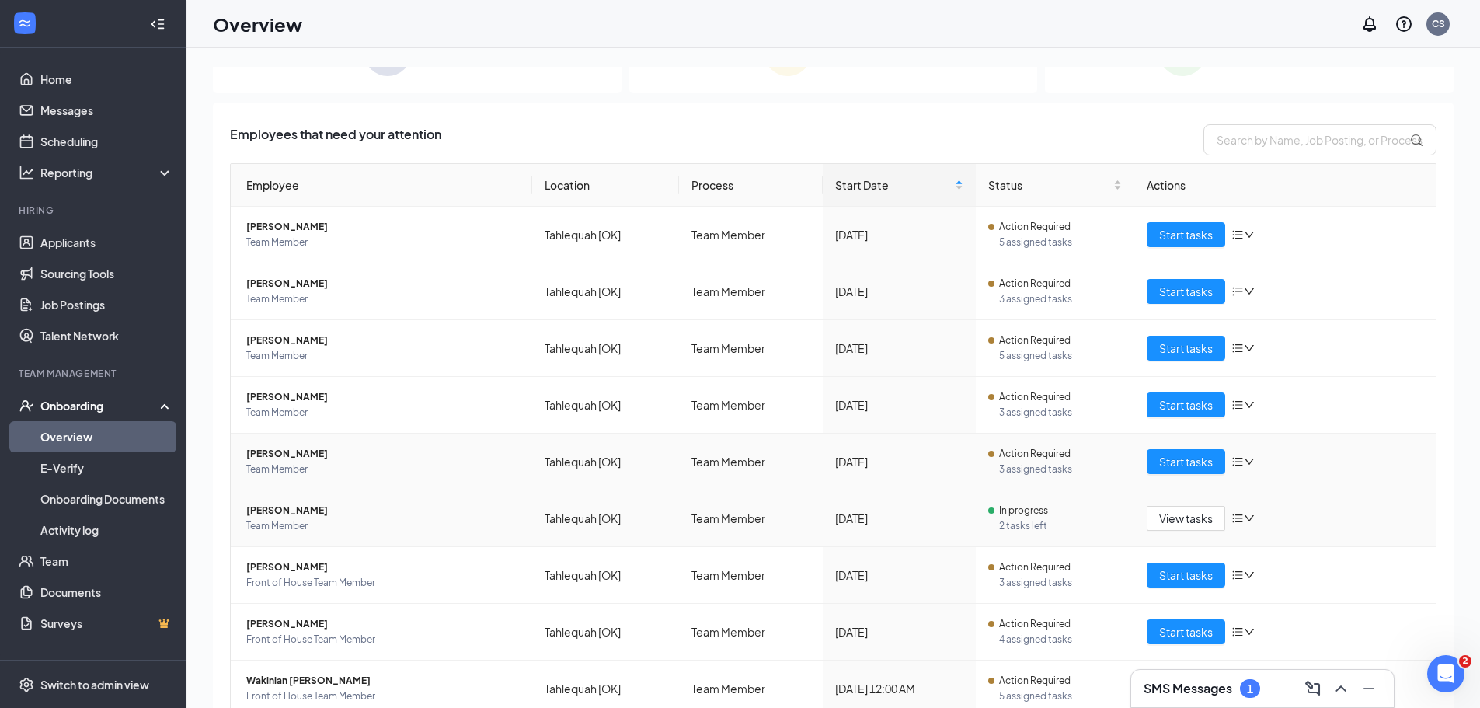
scroll to position [118, 0]
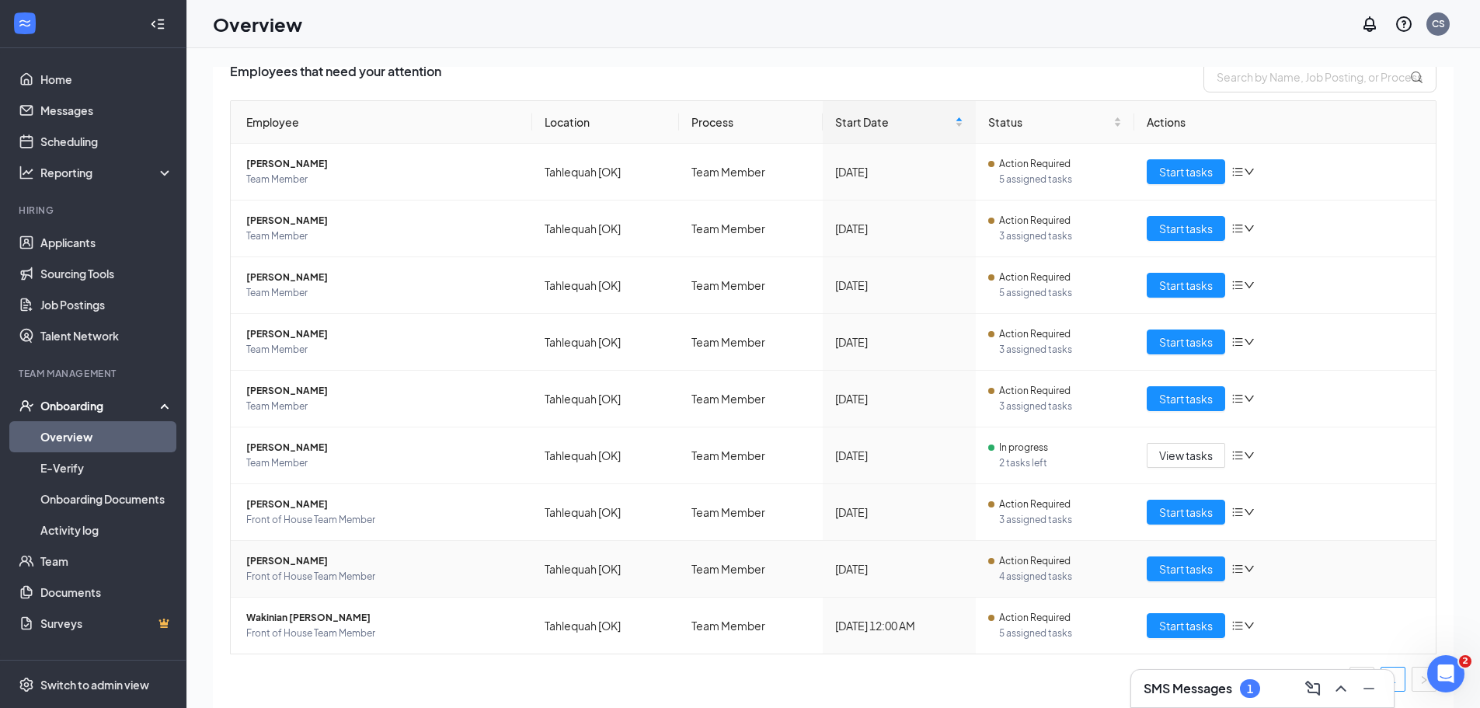
click at [324, 557] on span "[PERSON_NAME]" at bounding box center [382, 561] width 273 height 16
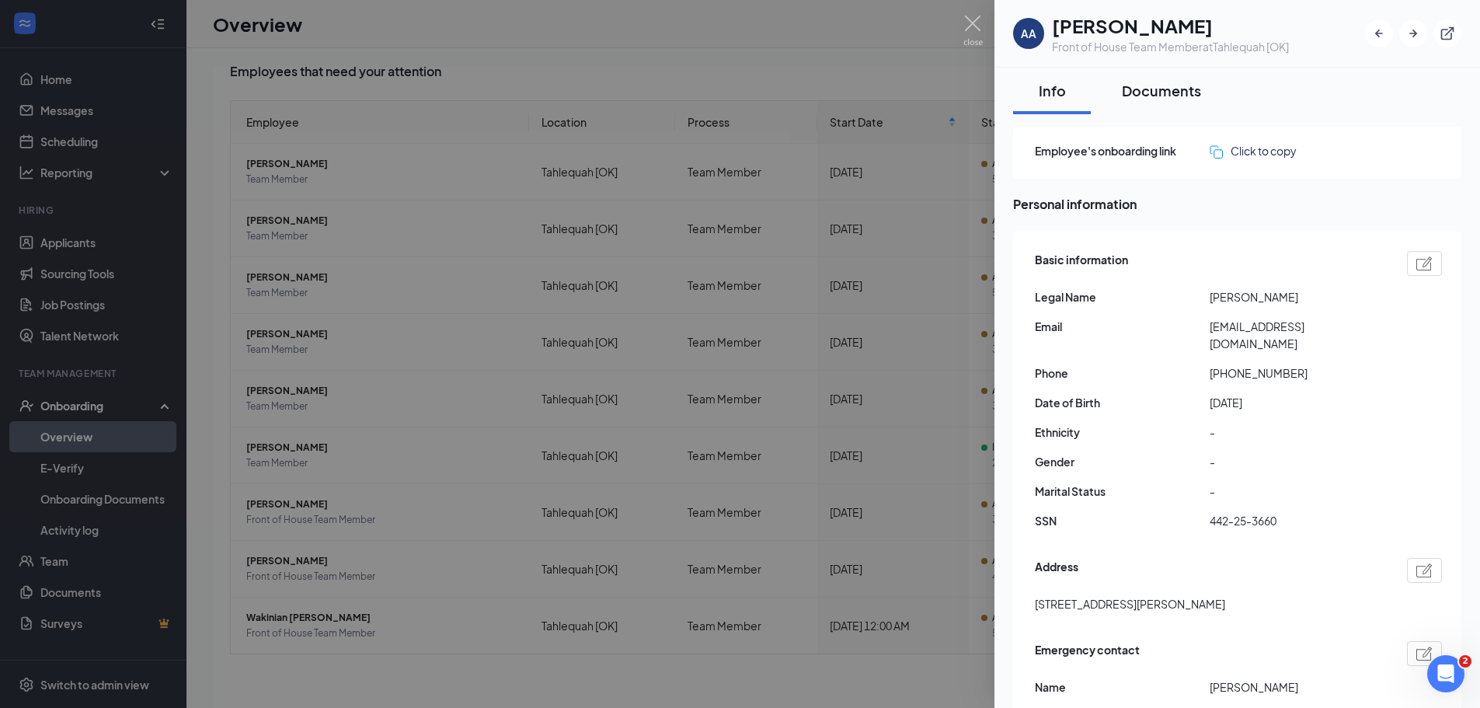
click at [1154, 96] on div "Documents" at bounding box center [1161, 90] width 79 height 19
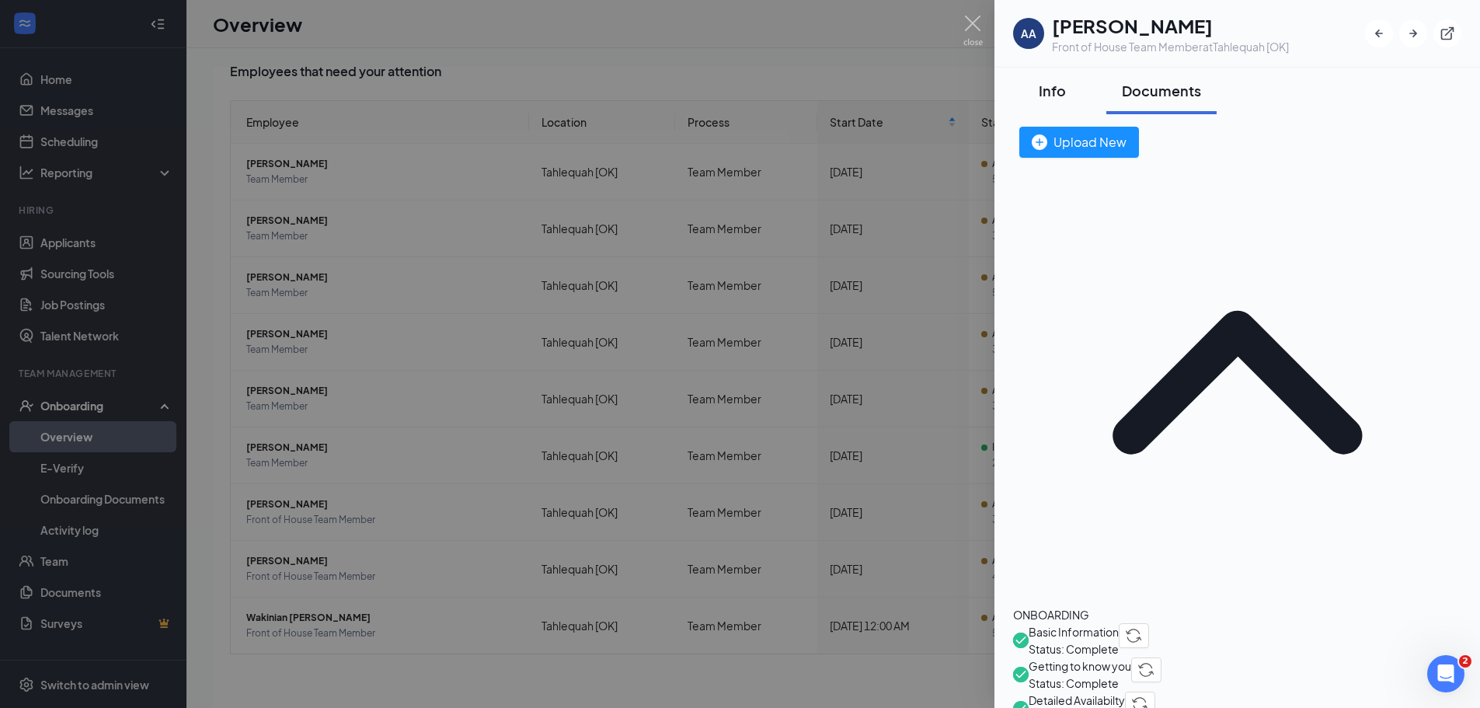
click at [1055, 89] on div "Info" at bounding box center [1052, 90] width 47 height 19
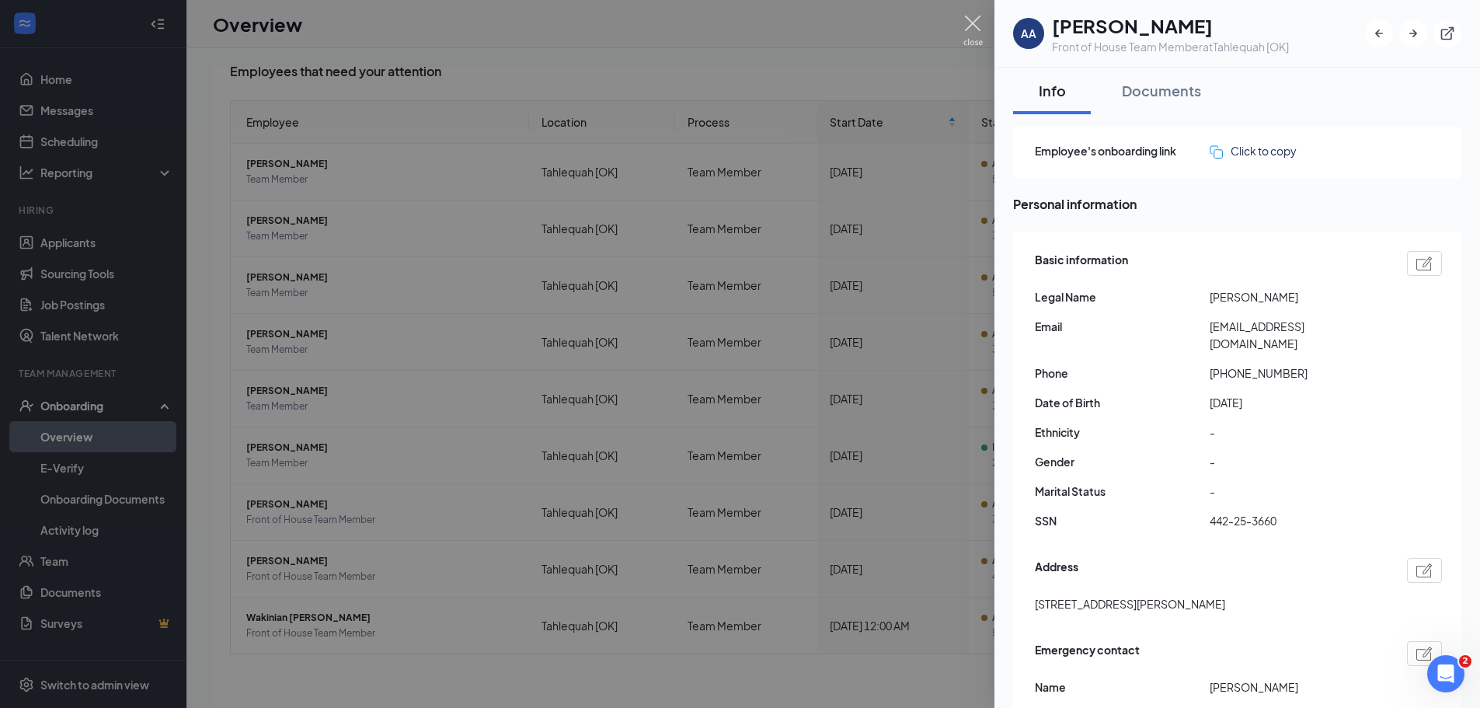
click at [965, 28] on img at bounding box center [972, 31] width 19 height 30
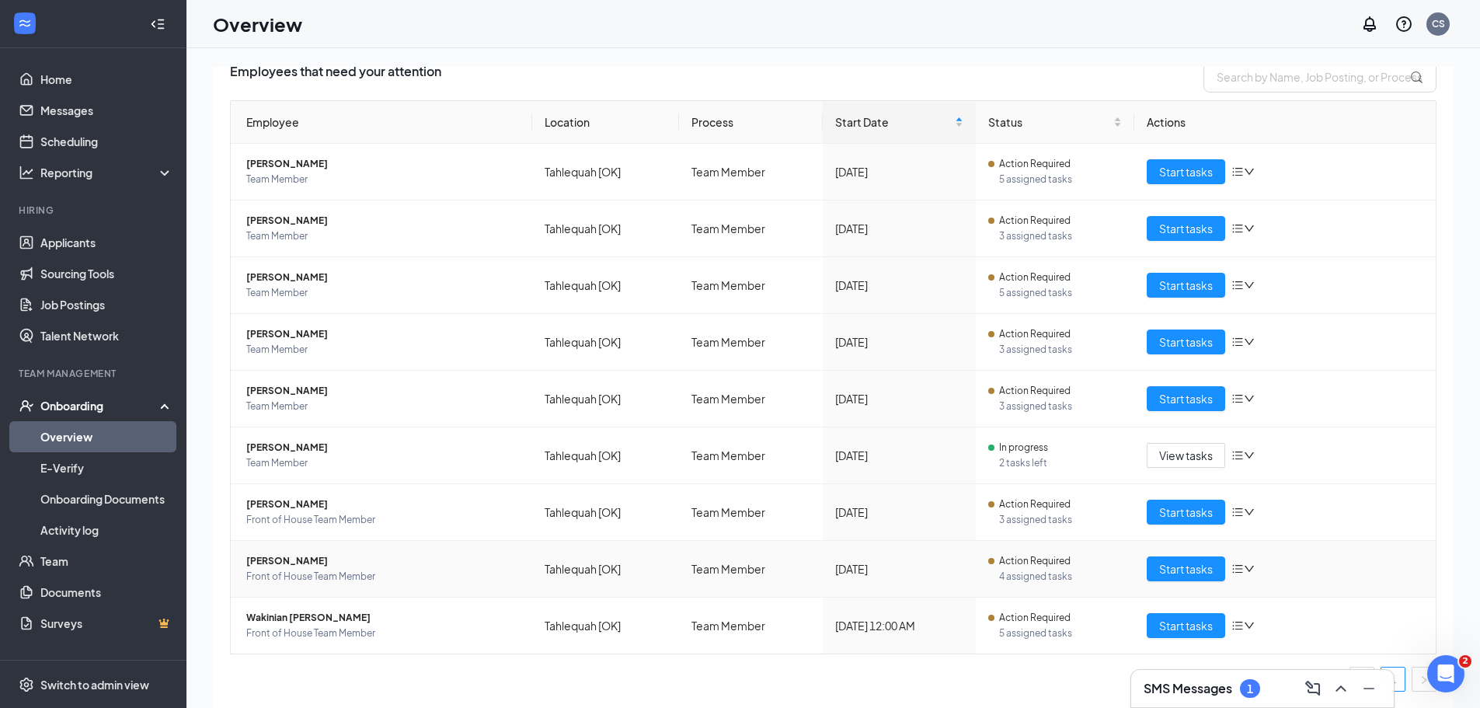
click at [300, 559] on span "[PERSON_NAME]" at bounding box center [382, 561] width 273 height 16
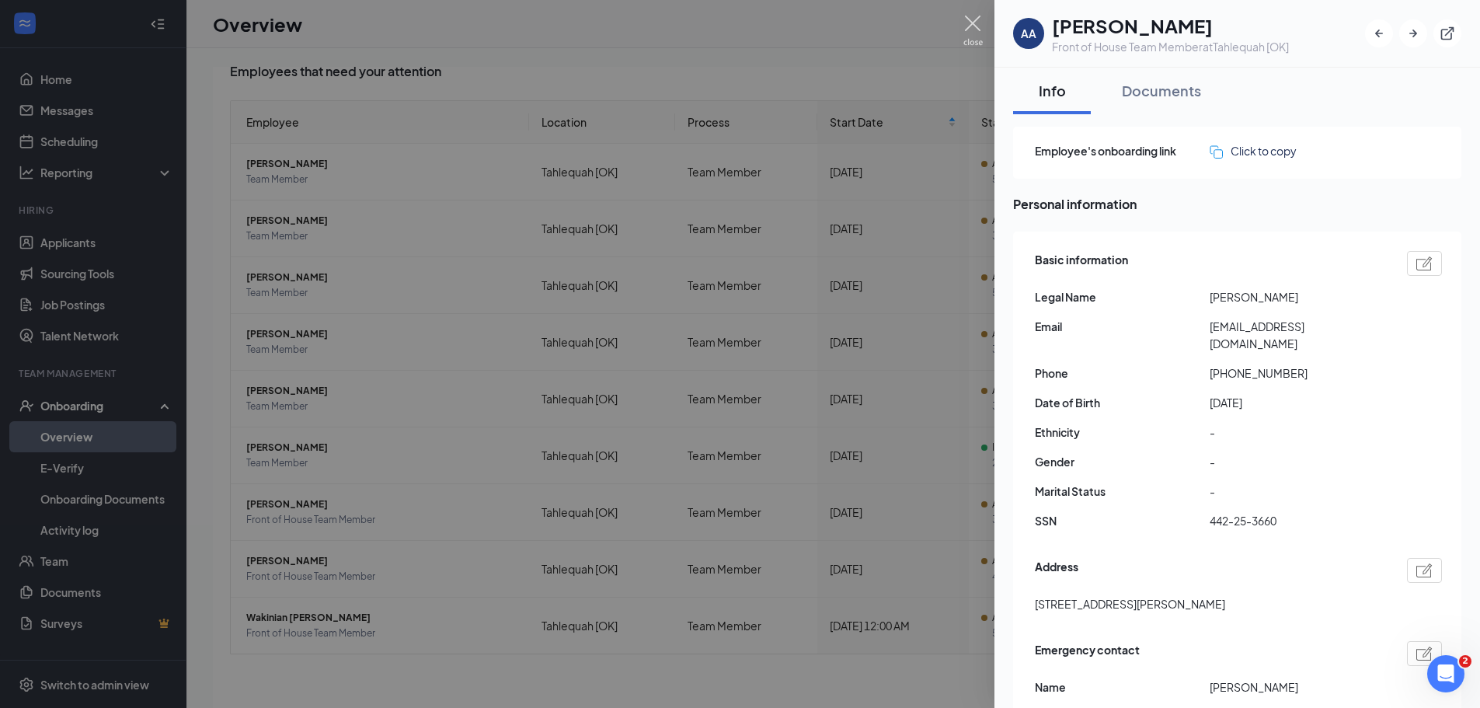
click at [973, 25] on img at bounding box center [972, 31] width 19 height 30
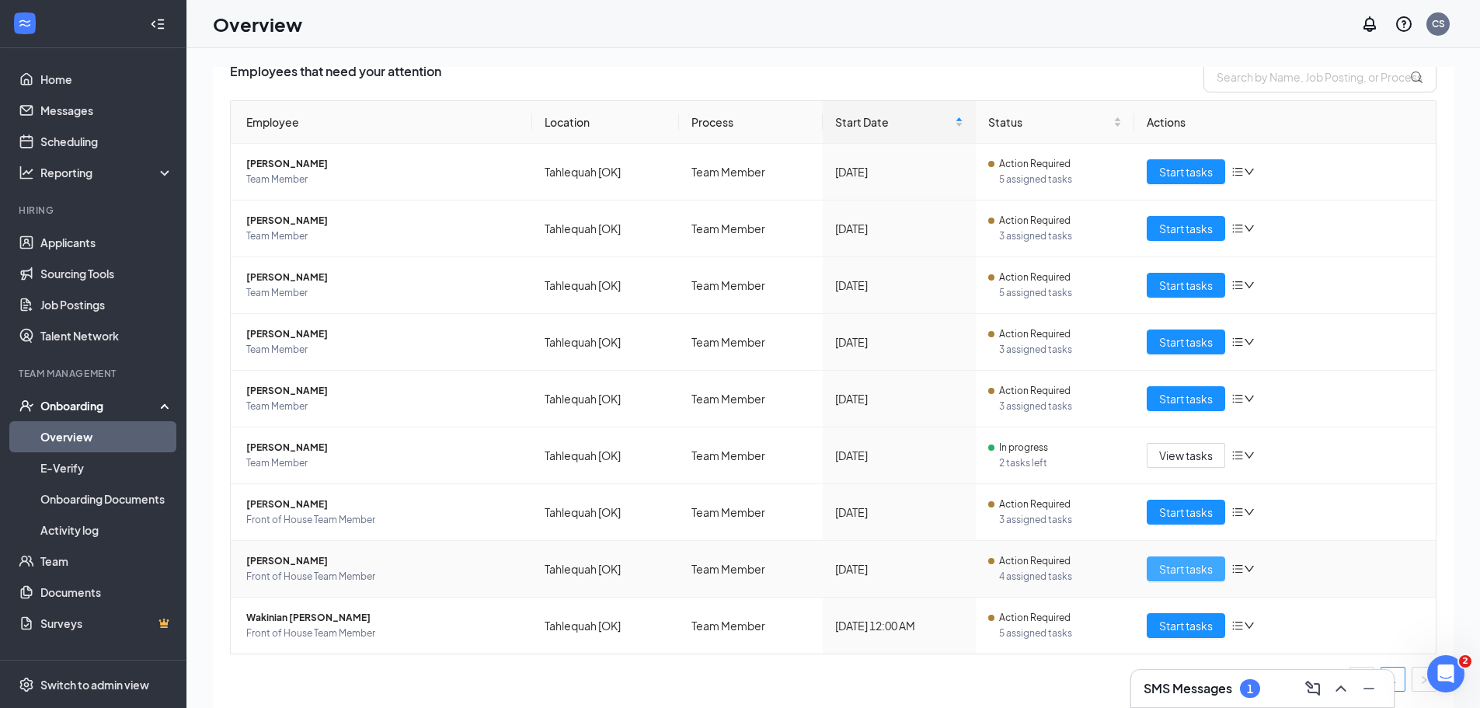
click at [1168, 566] on span "Start tasks" at bounding box center [1186, 568] width 54 height 17
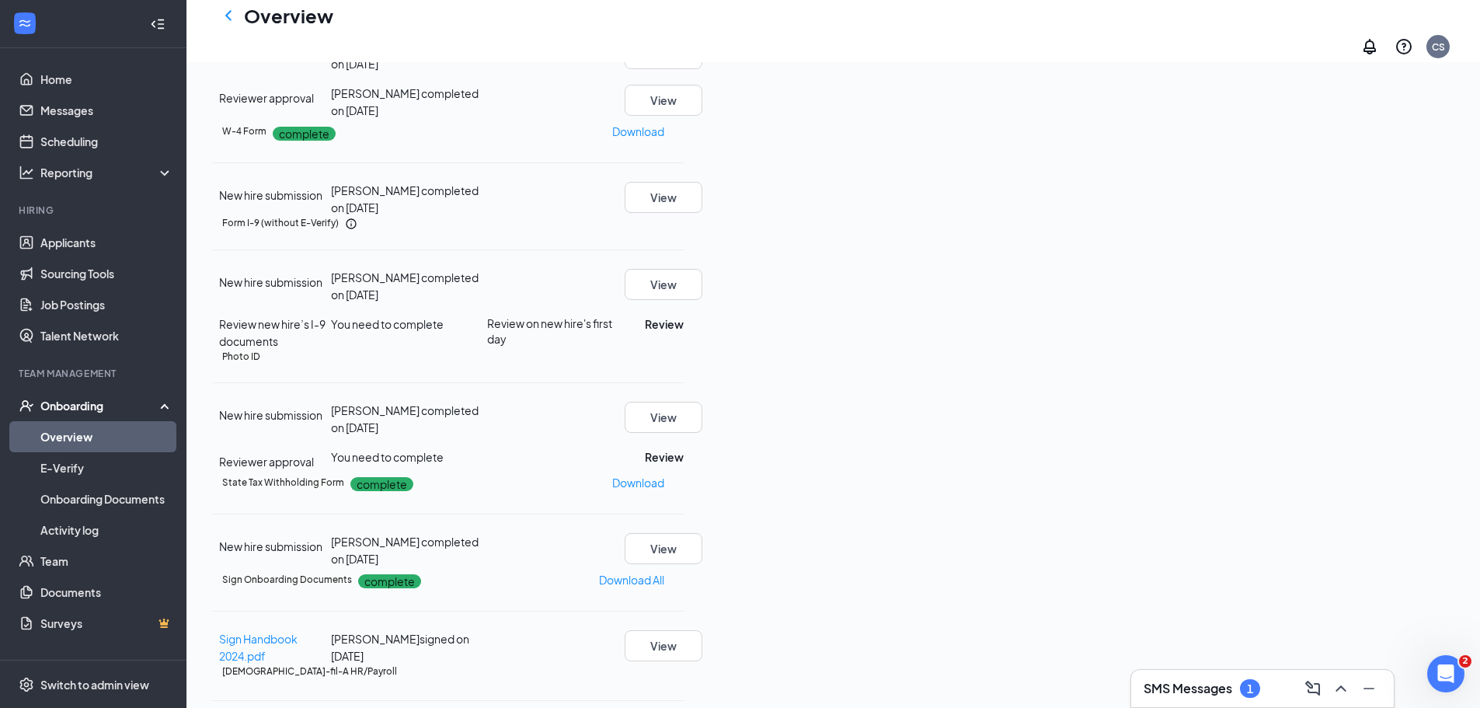
scroll to position [388, 0]
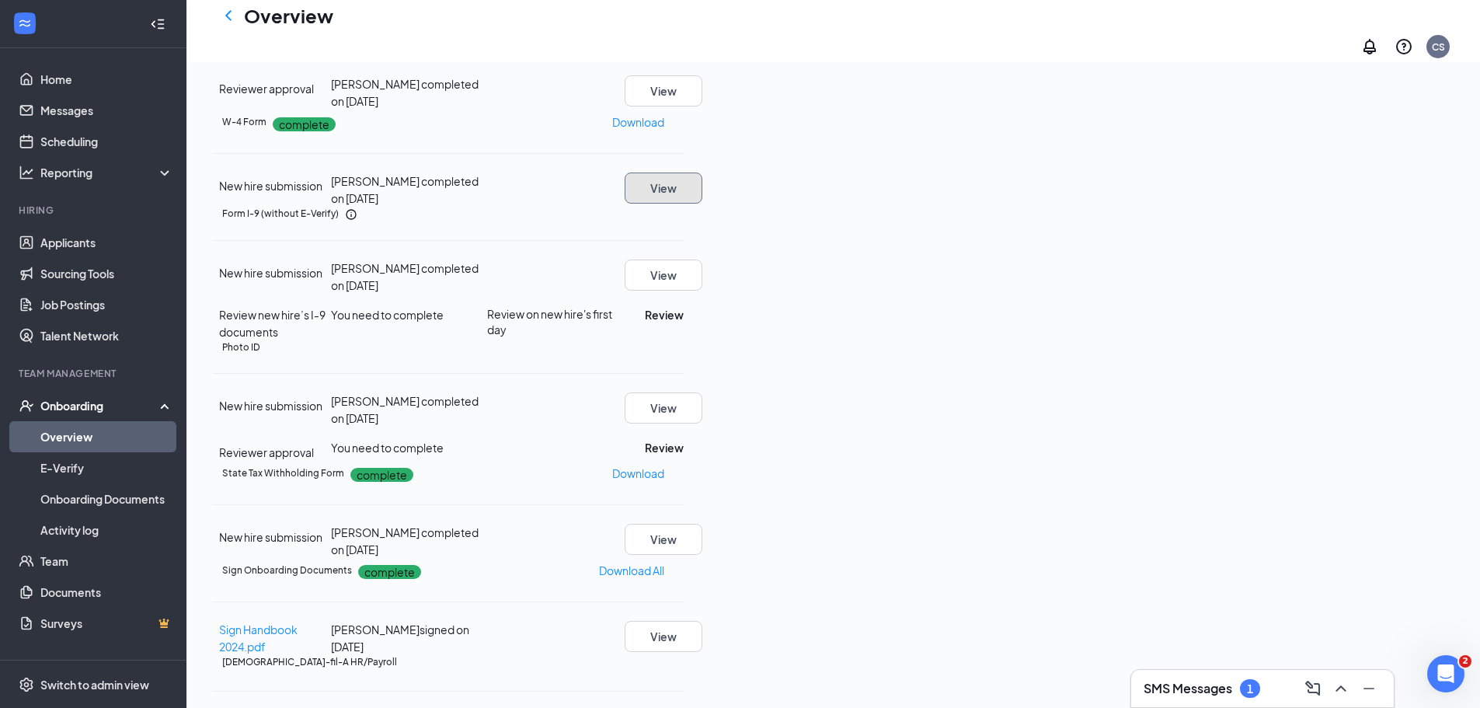
click at [702, 204] on button "View" at bounding box center [664, 187] width 78 height 31
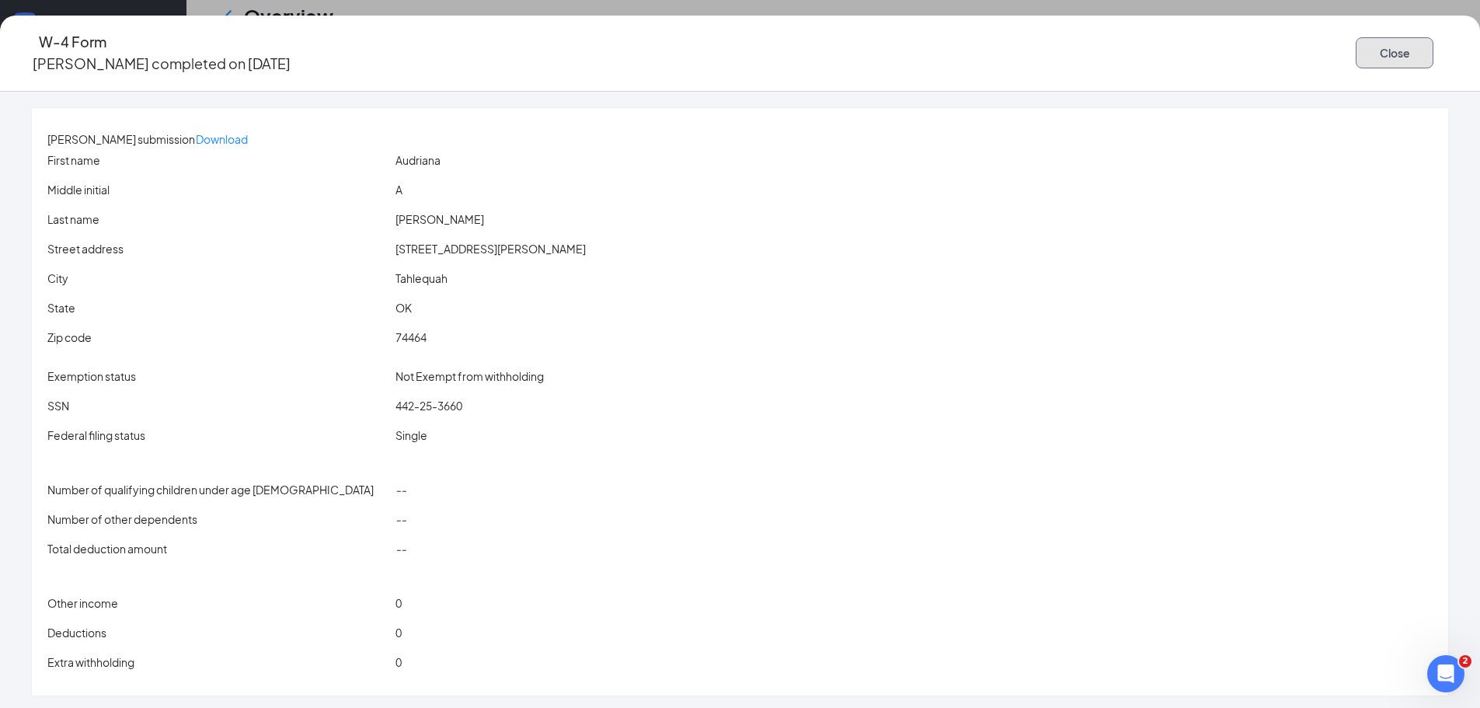
click at [1356, 54] on button "Close" at bounding box center [1395, 52] width 78 height 31
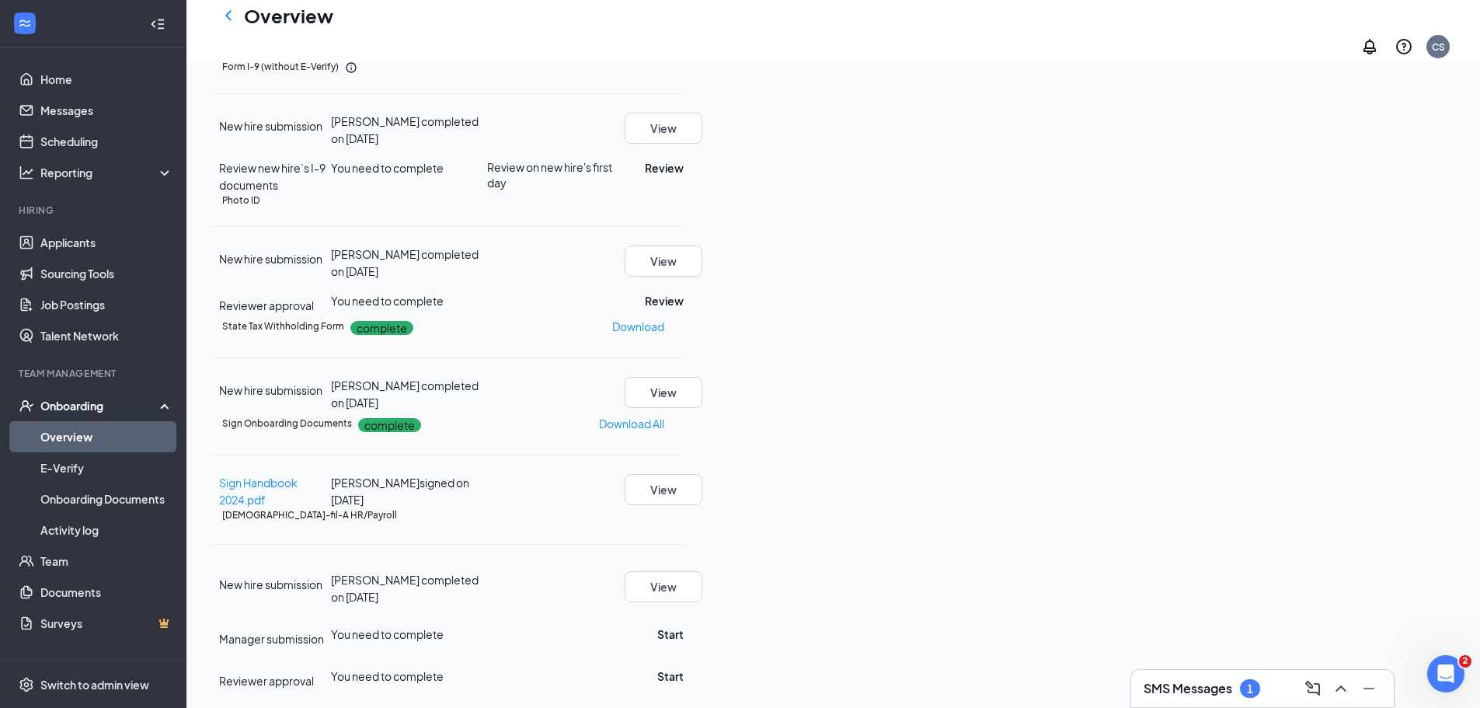
scroll to position [621, 0]
click at [702, 408] on button "View" at bounding box center [664, 392] width 78 height 31
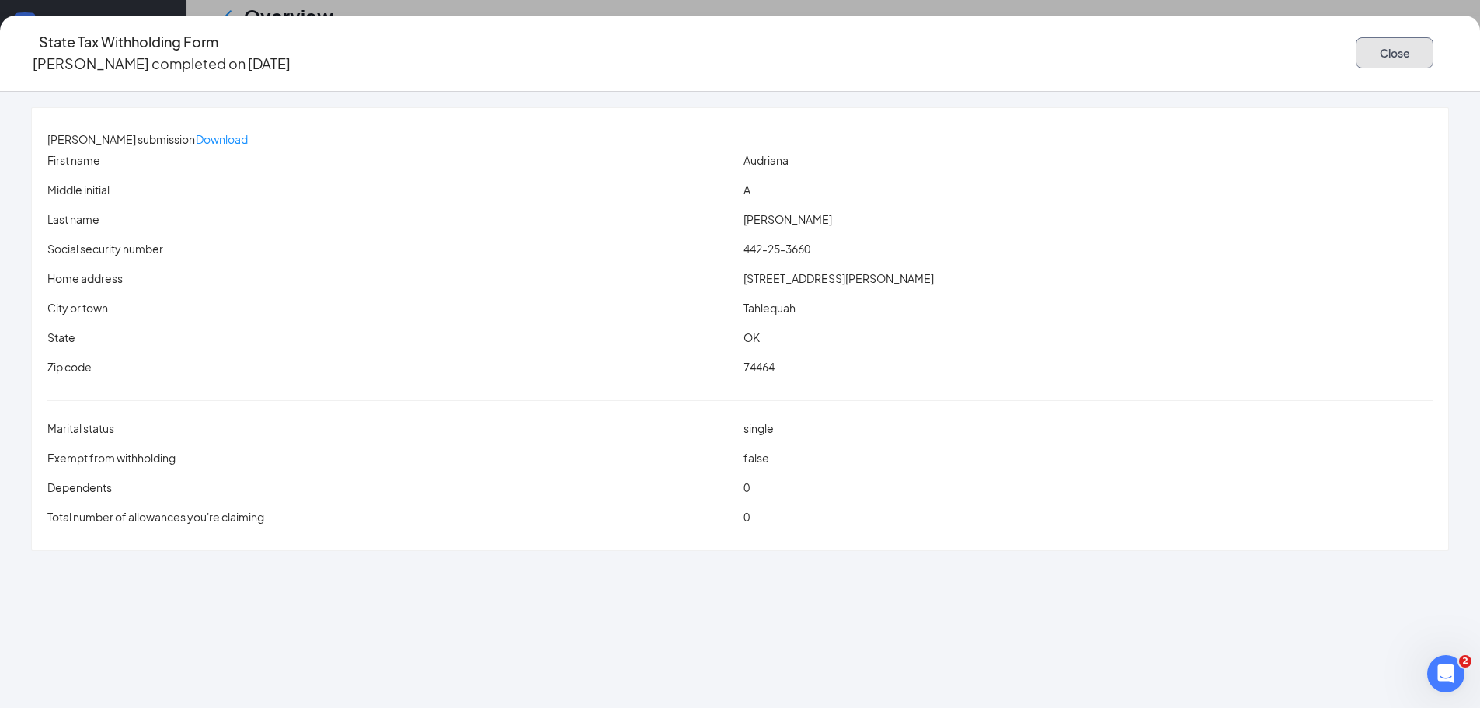
click at [1356, 47] on button "Close" at bounding box center [1395, 52] width 78 height 31
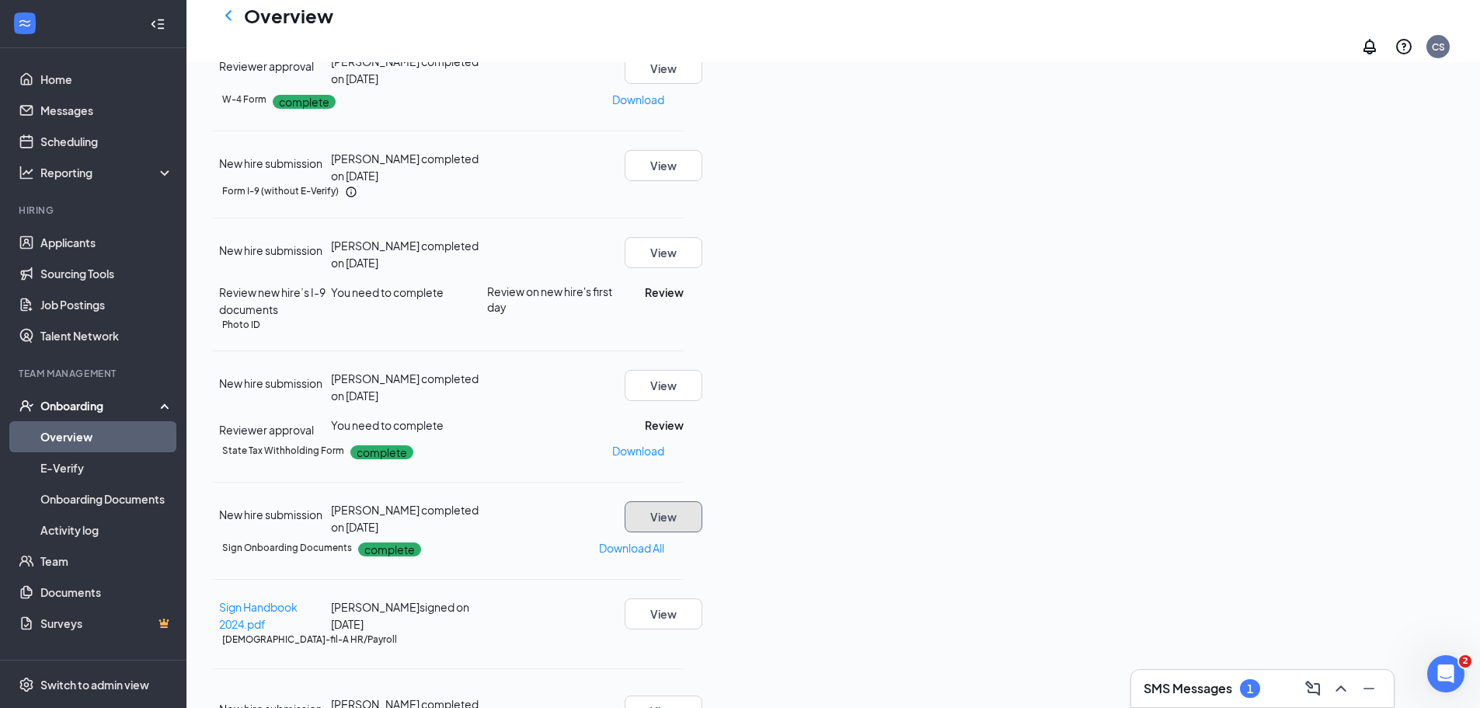
scroll to position [388, 0]
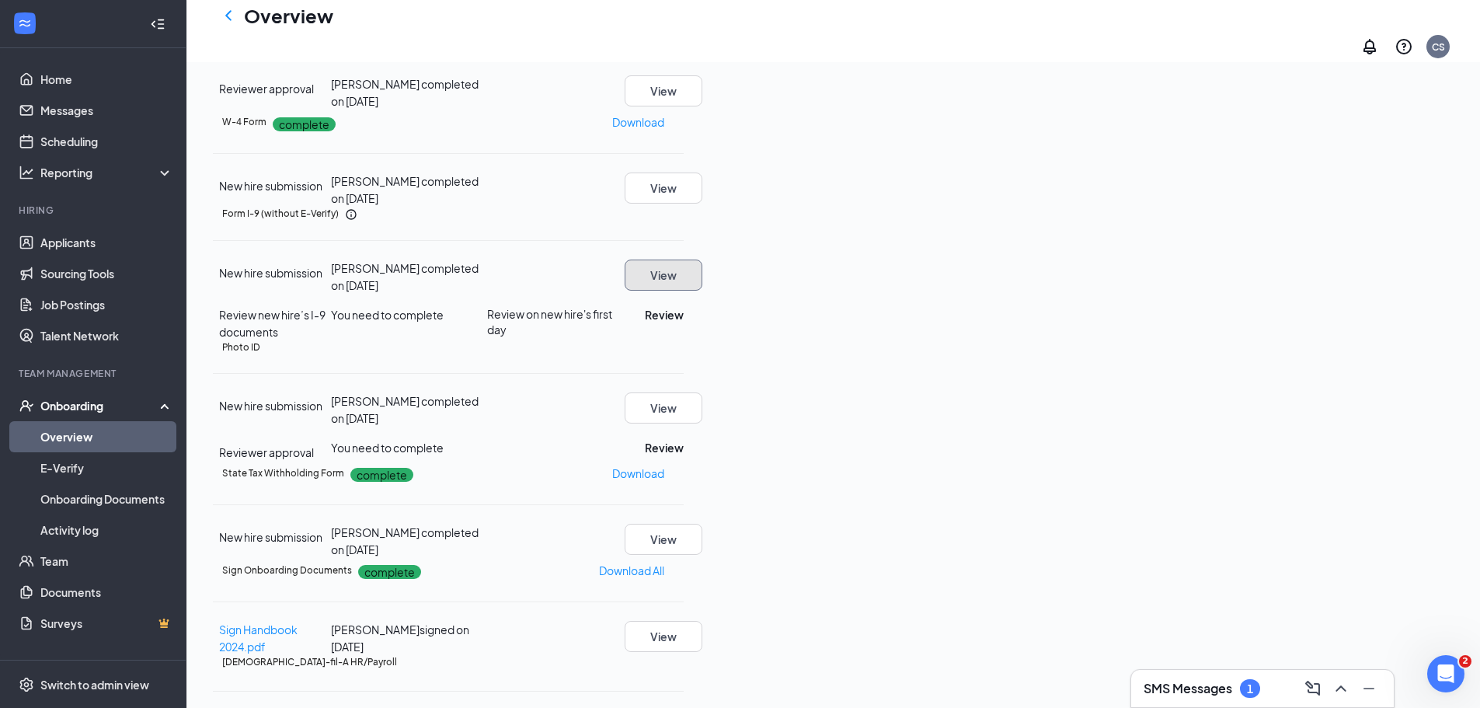
click at [702, 291] on button "View" at bounding box center [664, 274] width 78 height 31
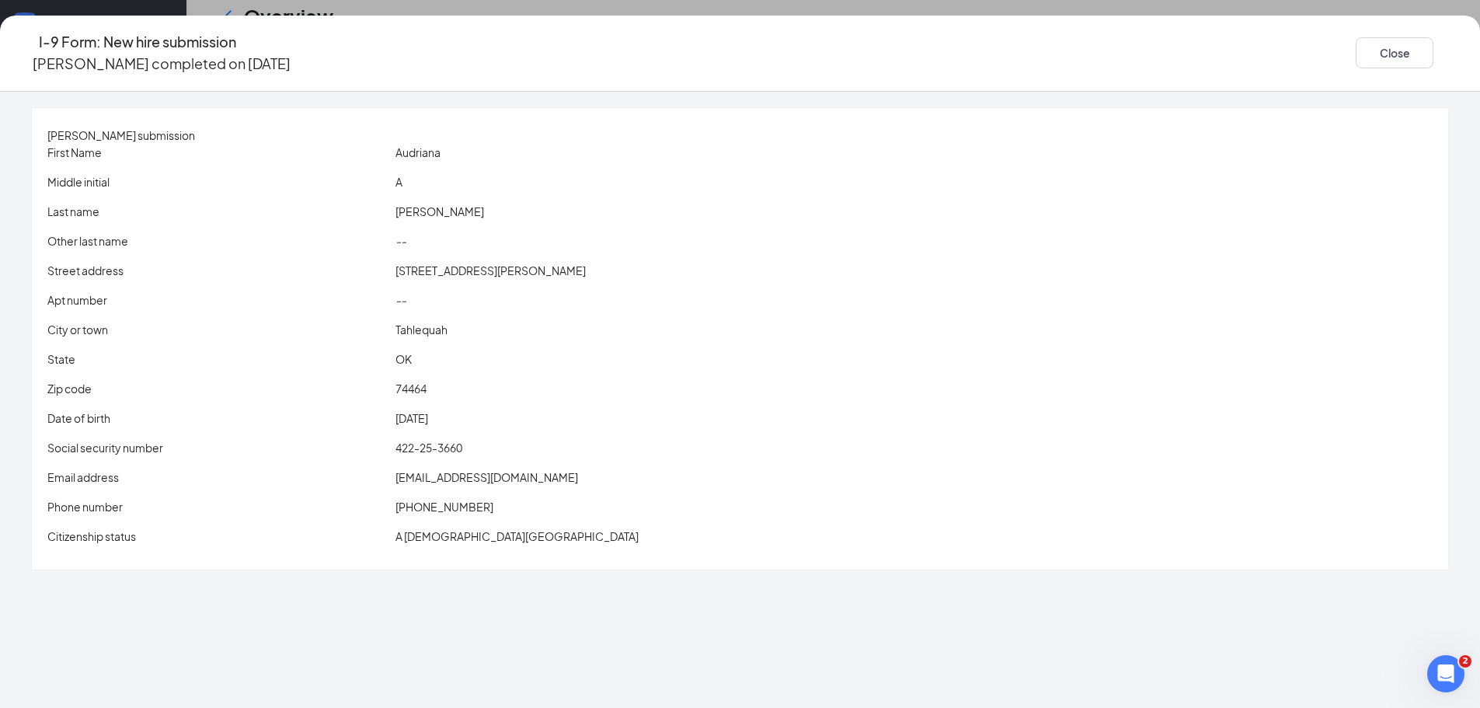
click at [1307, 42] on div "I-9 Form: New hire submission Audriana A Espinoza completed on Sep 1, 2025 Close" at bounding box center [740, 53] width 1480 height 44
click at [1449, 53] on icon "Ellipses" at bounding box center [1449, 53] width 0 height 0
click at [1356, 44] on button "Close" at bounding box center [1395, 52] width 78 height 31
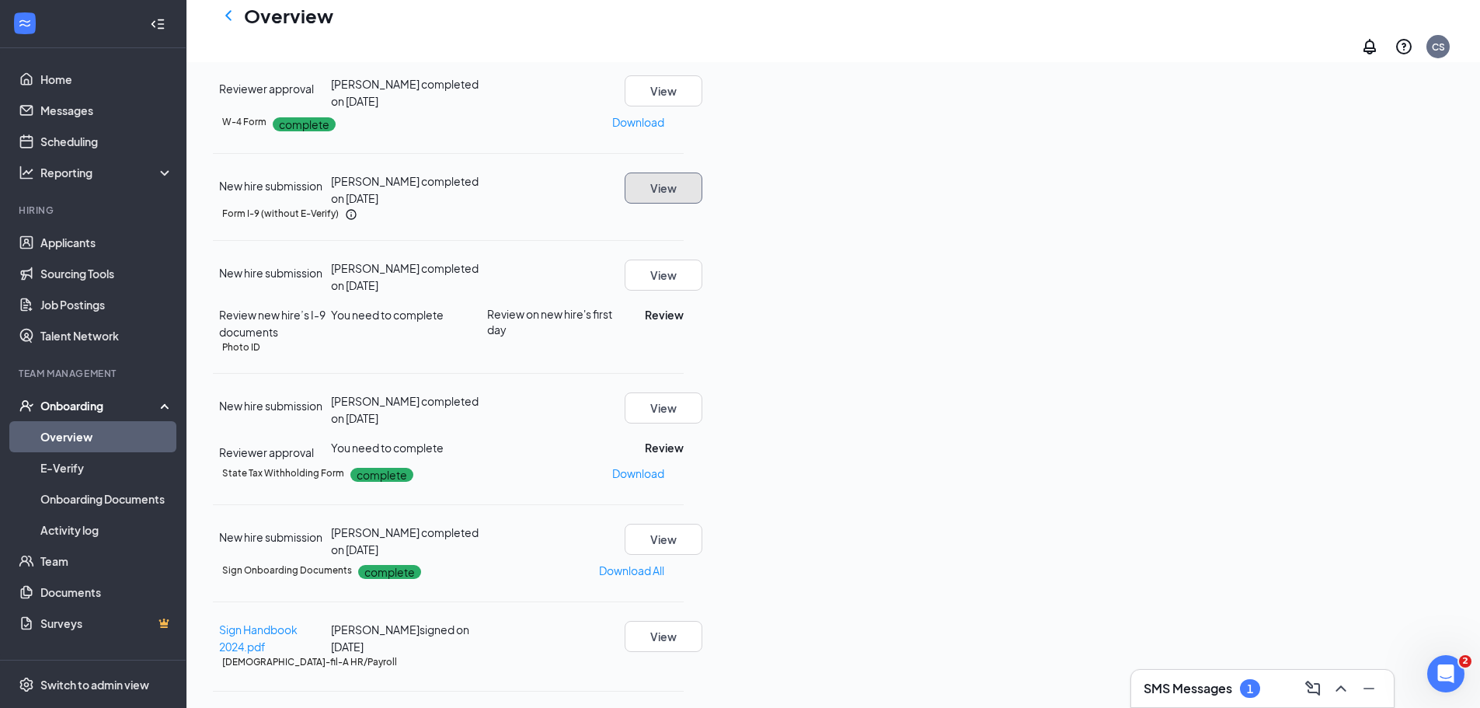
click at [702, 204] on button "View" at bounding box center [664, 187] width 78 height 31
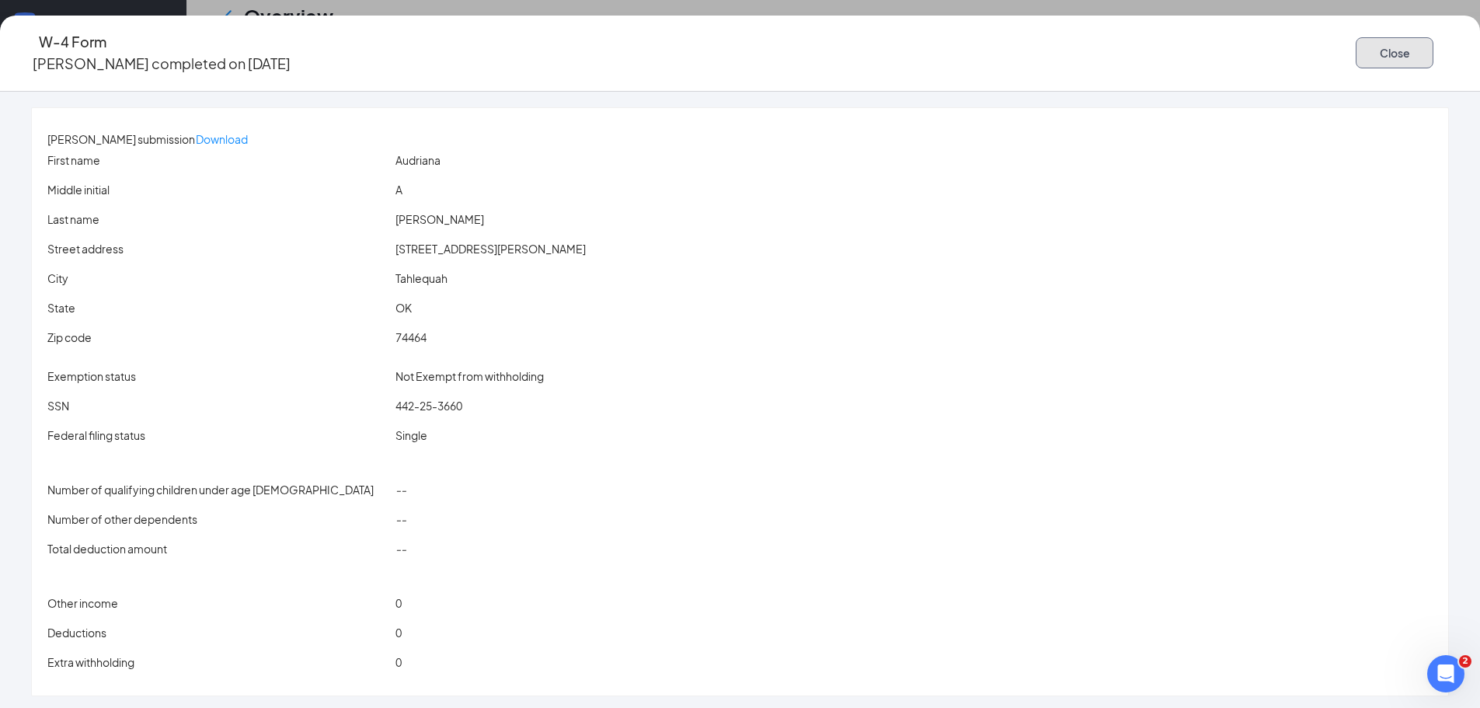
click at [1356, 42] on button "Close" at bounding box center [1395, 52] width 78 height 31
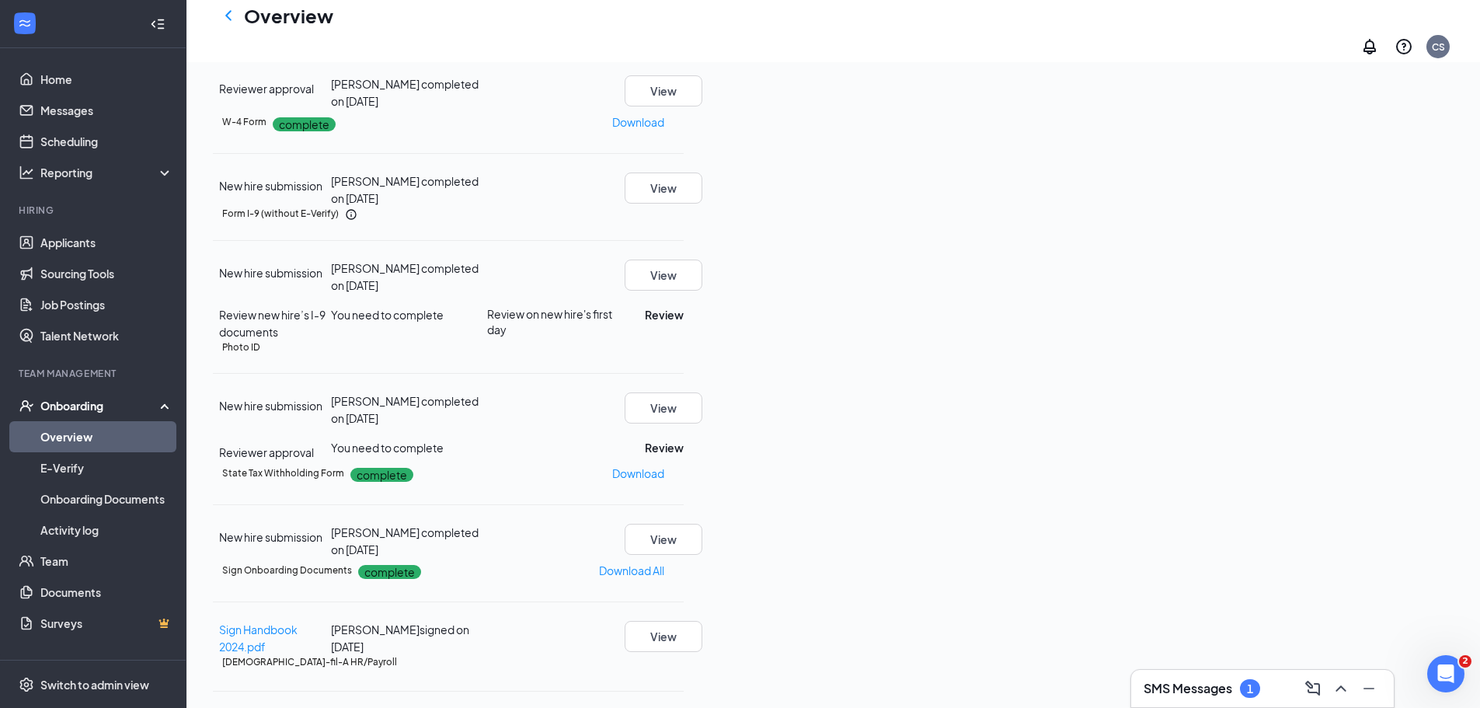
click at [684, 214] on icon "Ellipses" at bounding box center [684, 214] width 0 height 0
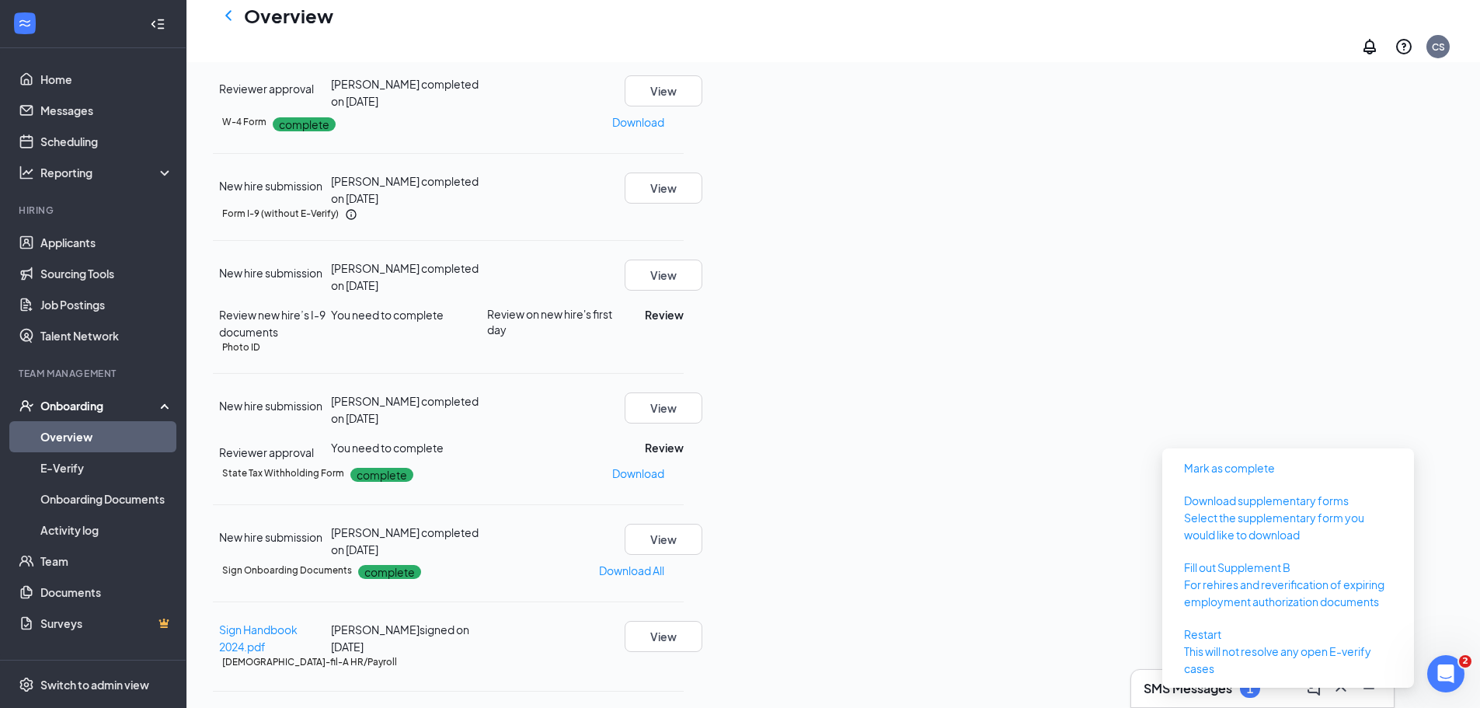
click at [684, 221] on div "Form I-9 (without E-Verify)" at bounding box center [452, 214] width 461 height 14
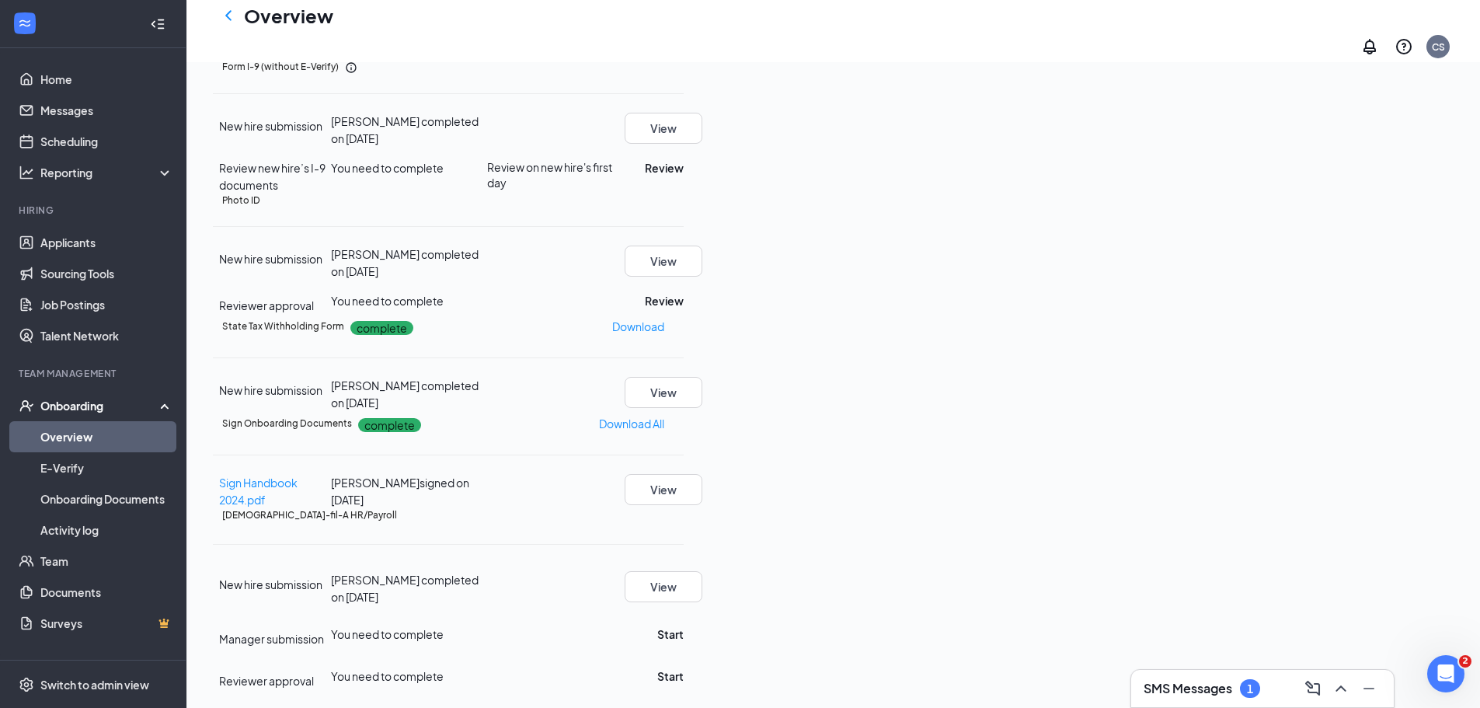
scroll to position [580, 0]
click at [684, 68] on icon "Ellipses" at bounding box center [684, 68] width 0 height 0
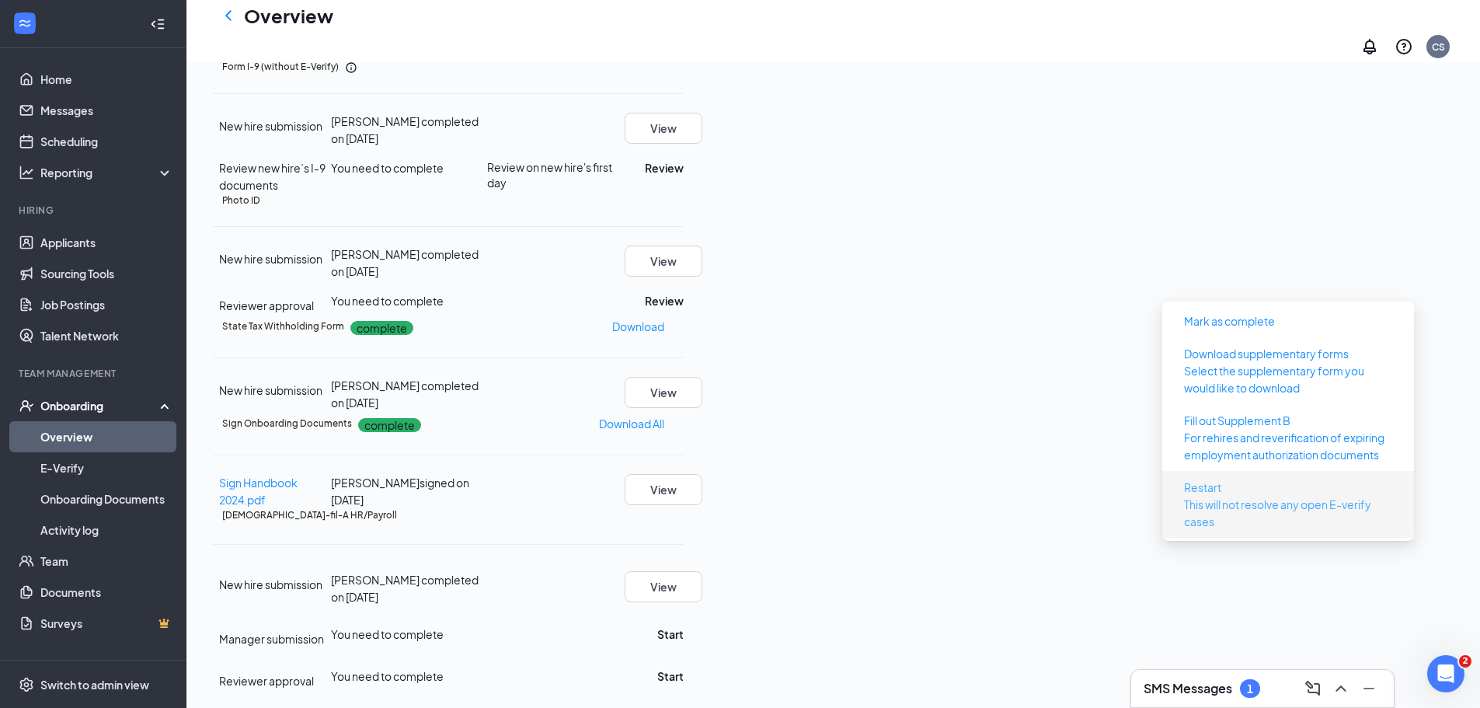
click at [1227, 475] on button "Restart This will not resolve any open E-verify cases" at bounding box center [1287, 504] width 233 height 59
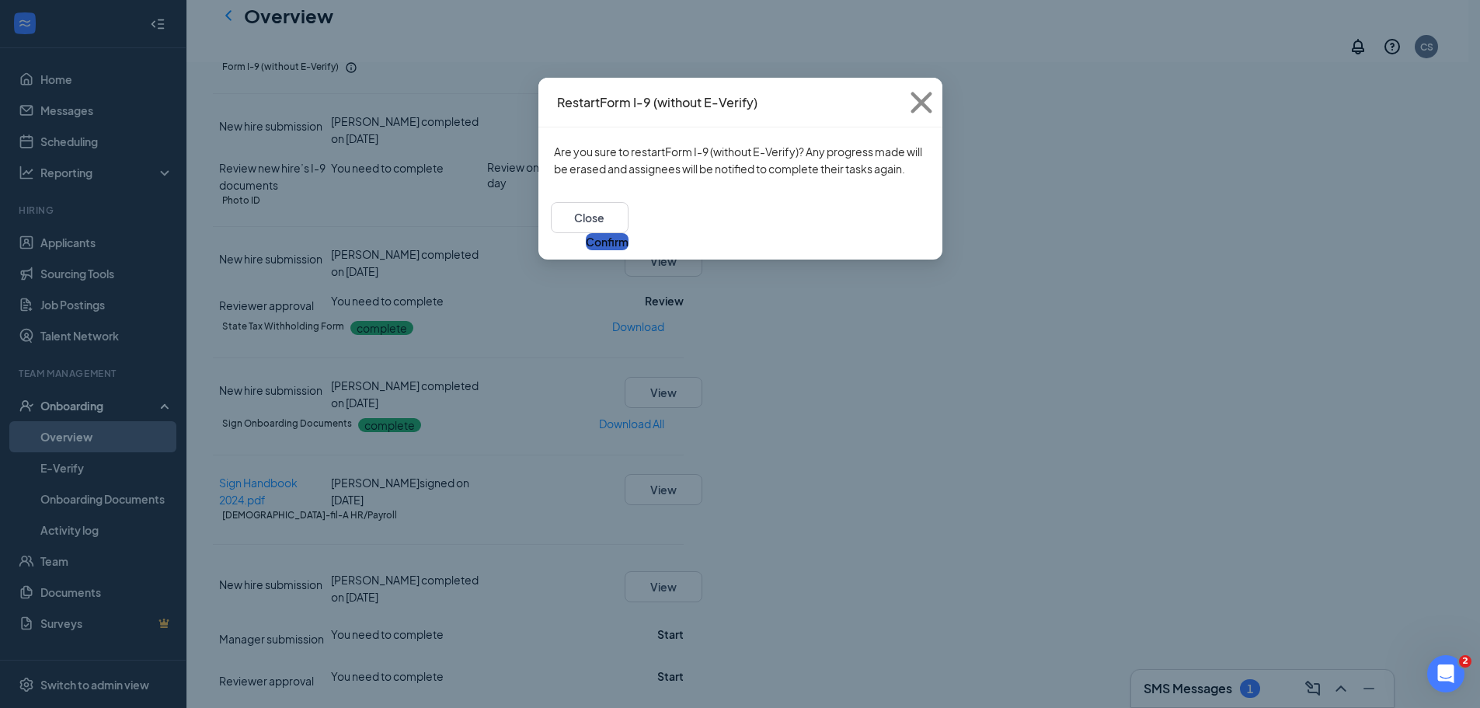
click at [628, 233] on button "Confirm" at bounding box center [607, 241] width 43 height 17
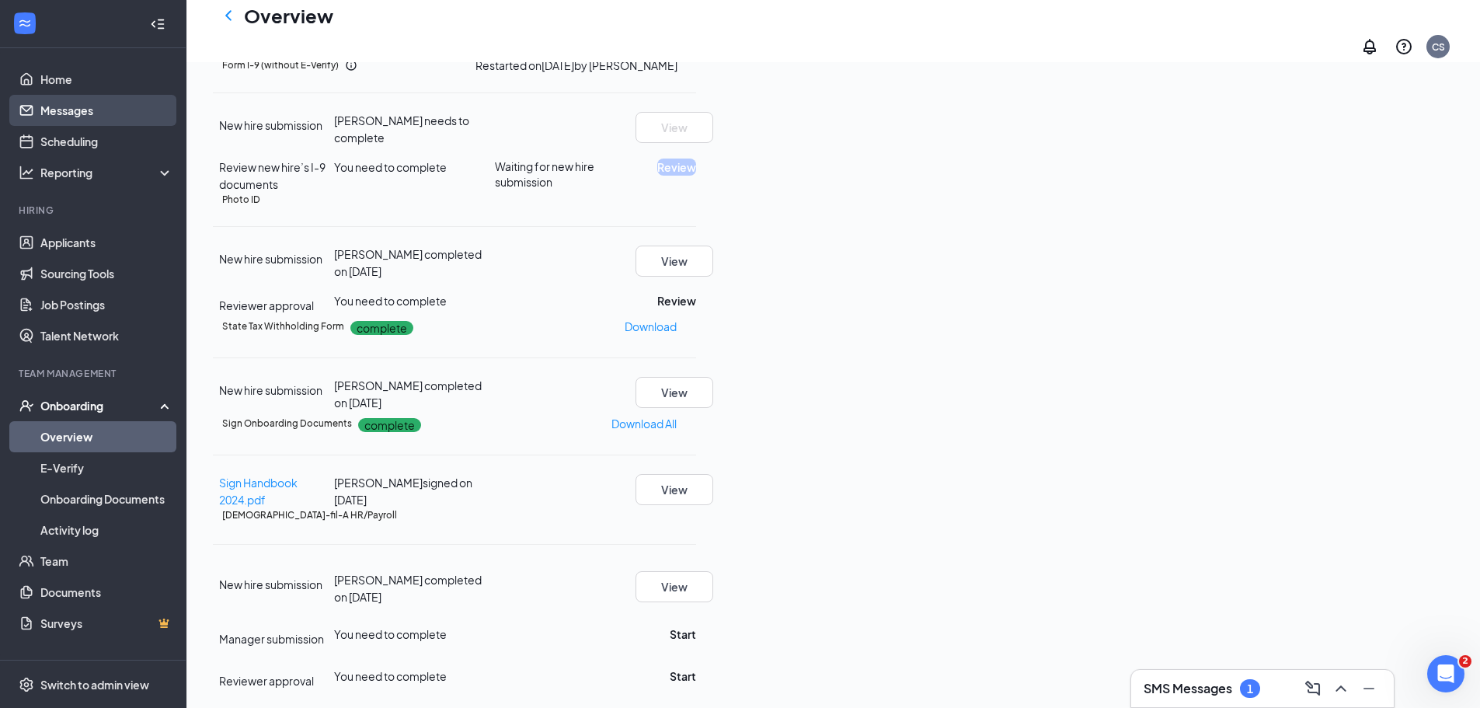
click at [40, 102] on link "Messages" at bounding box center [106, 110] width 133 height 31
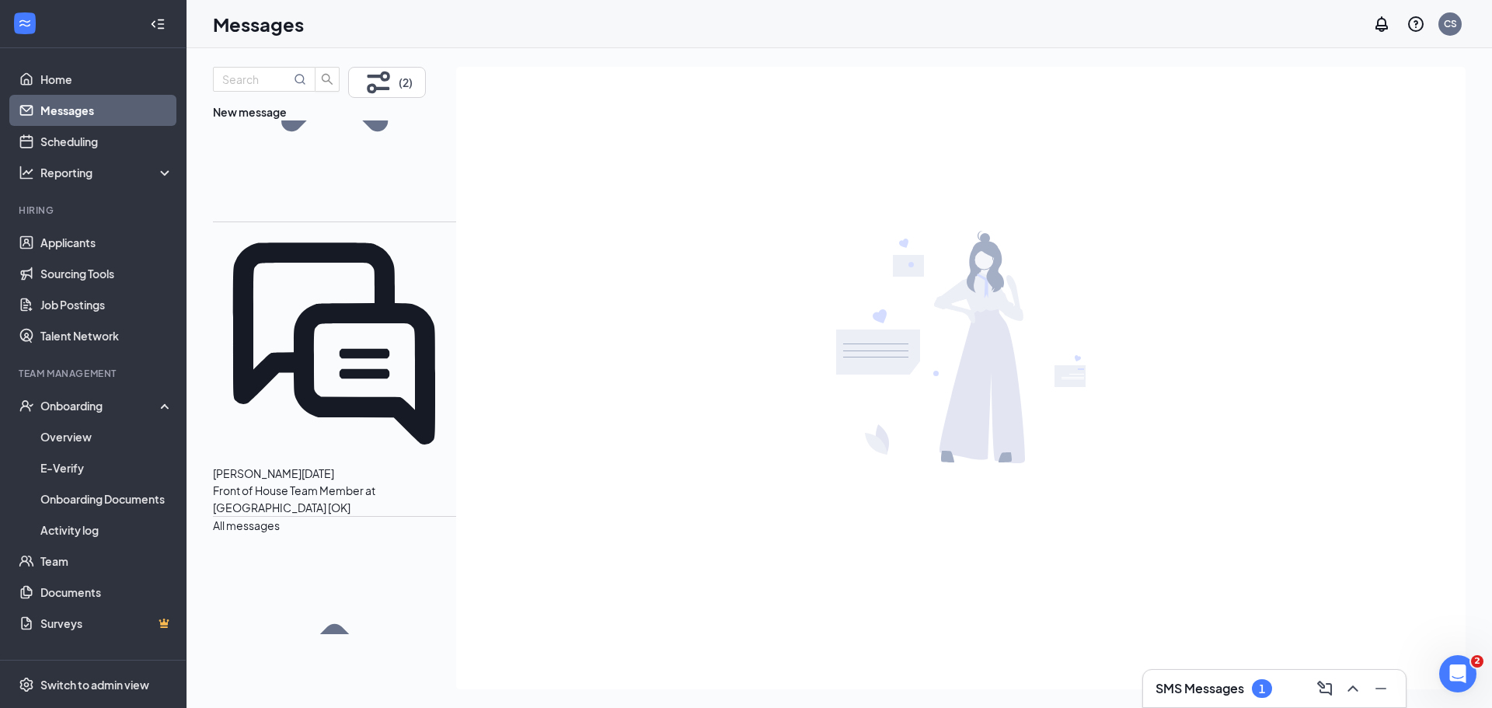
scroll to position [233, 0]
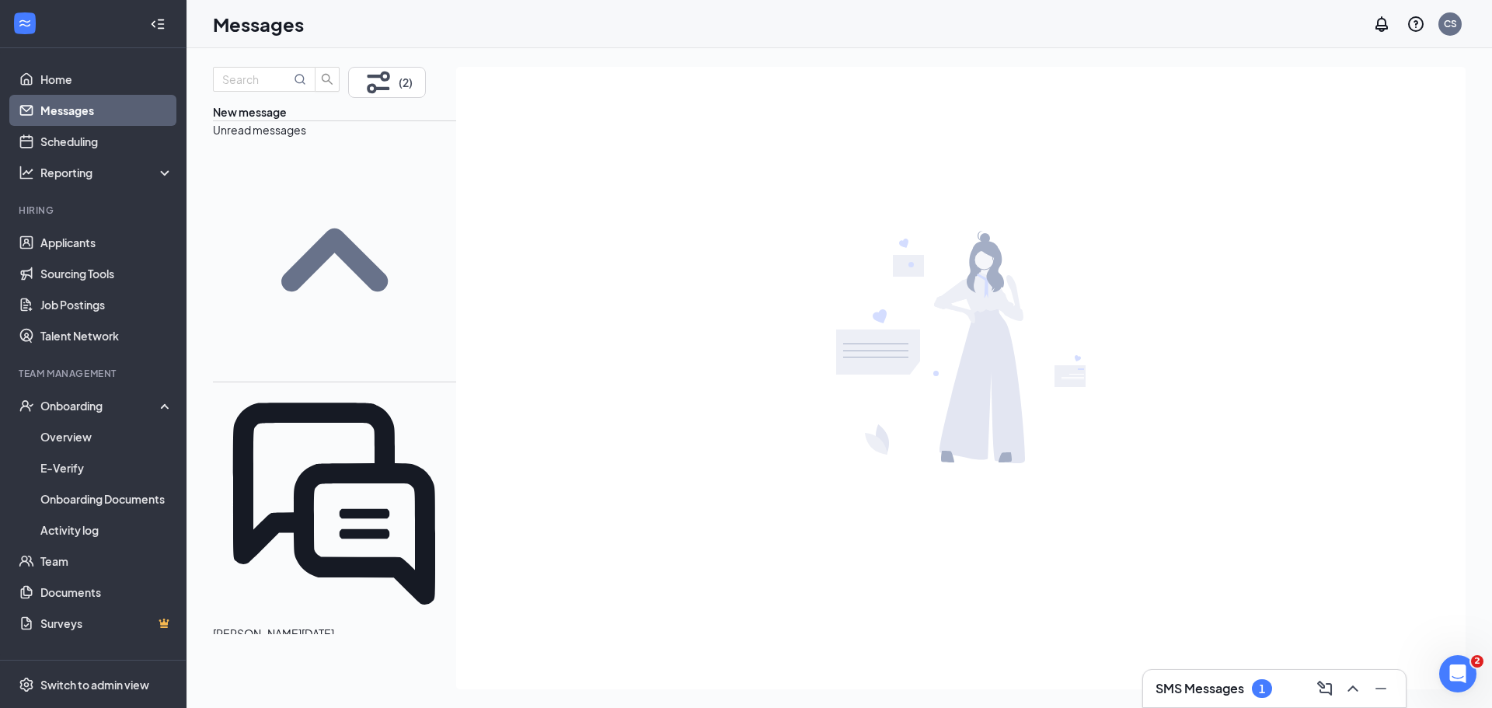
click at [336, 642] on p "Front of House Team Member at [GEOGRAPHIC_DATA] [OK]" at bounding box center [334, 659] width 243 height 34
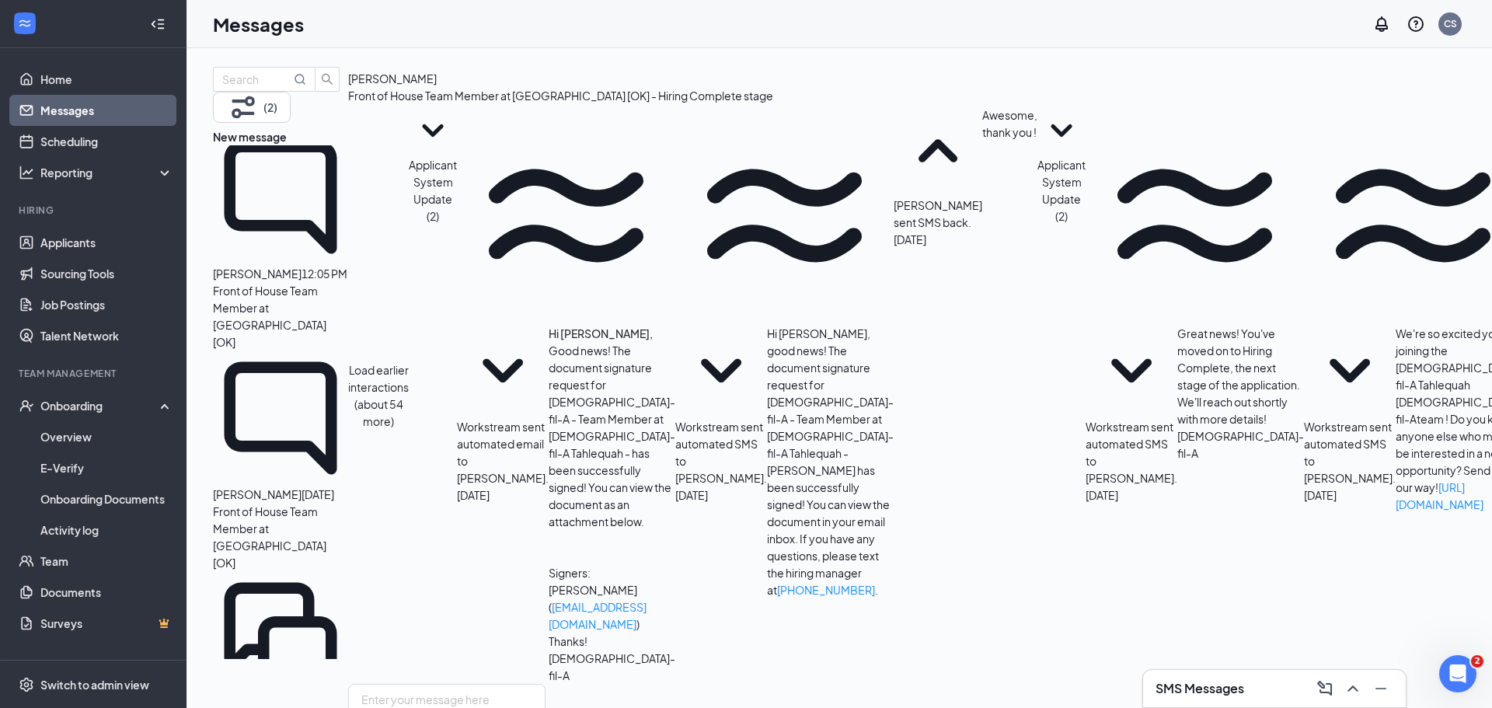
scroll to position [621, 0]
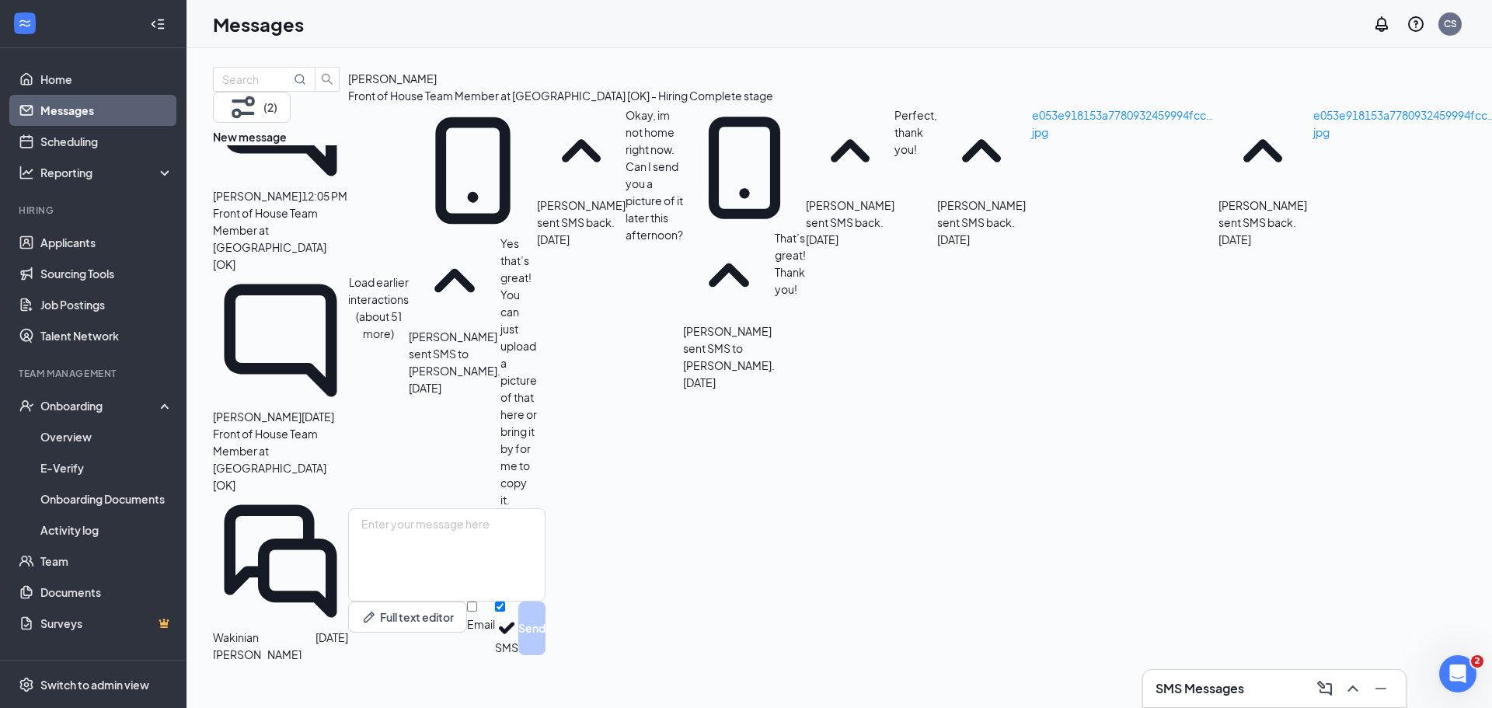
scroll to position [642, 0]
click at [529, 552] on textarea at bounding box center [446, 554] width 197 height 93
click at [545, 548] on textarea "Hey we resent you the I9 form if you could just do that again the SS# was wrong…" at bounding box center [446, 554] width 197 height 93
click at [545, 548] on textarea "Hey we resent you the I9 form if you could just do that again real quick the SS…" at bounding box center [446, 554] width 197 height 93
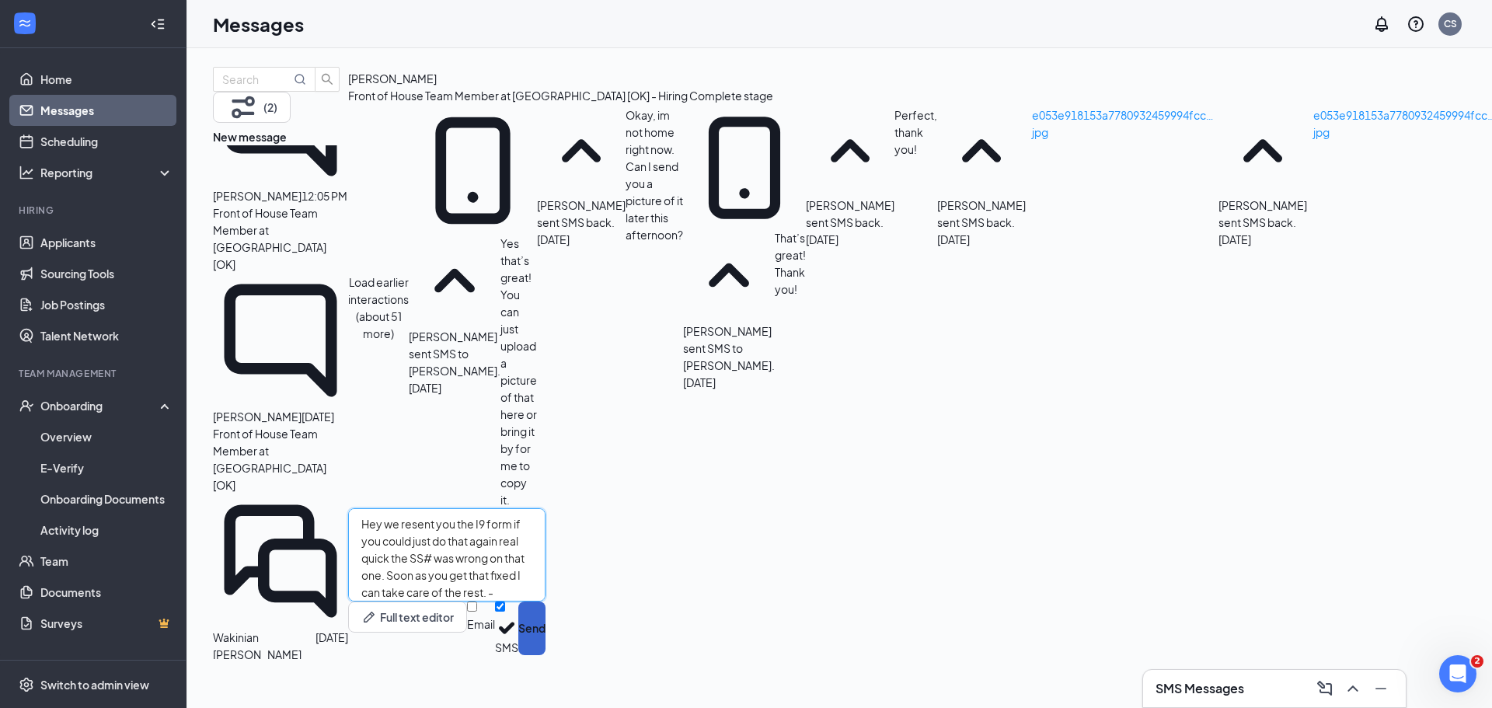
type textarea "Hey we resent you the I9 form if you could just do that again real quick the SS…"
click at [545, 649] on button "Send" at bounding box center [531, 628] width 27 height 54
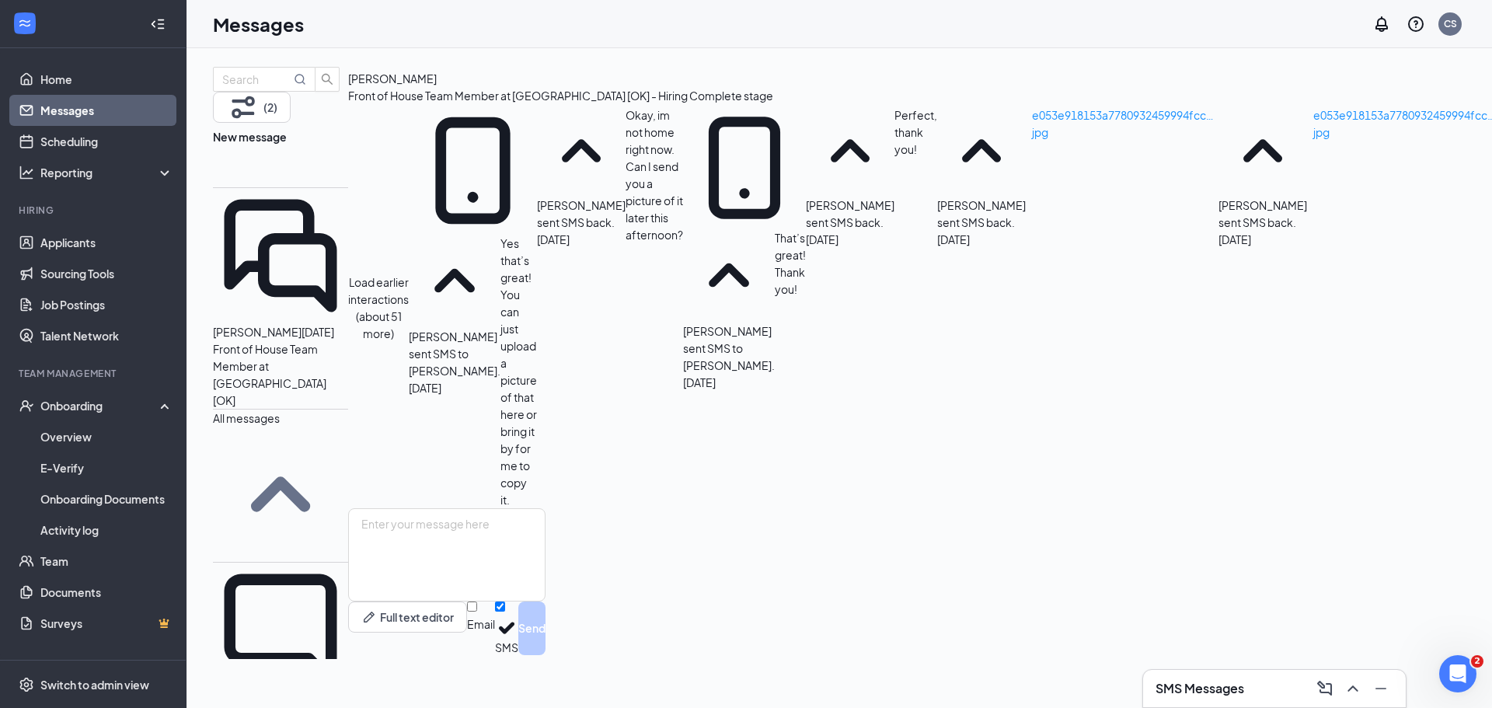
scroll to position [0, 0]
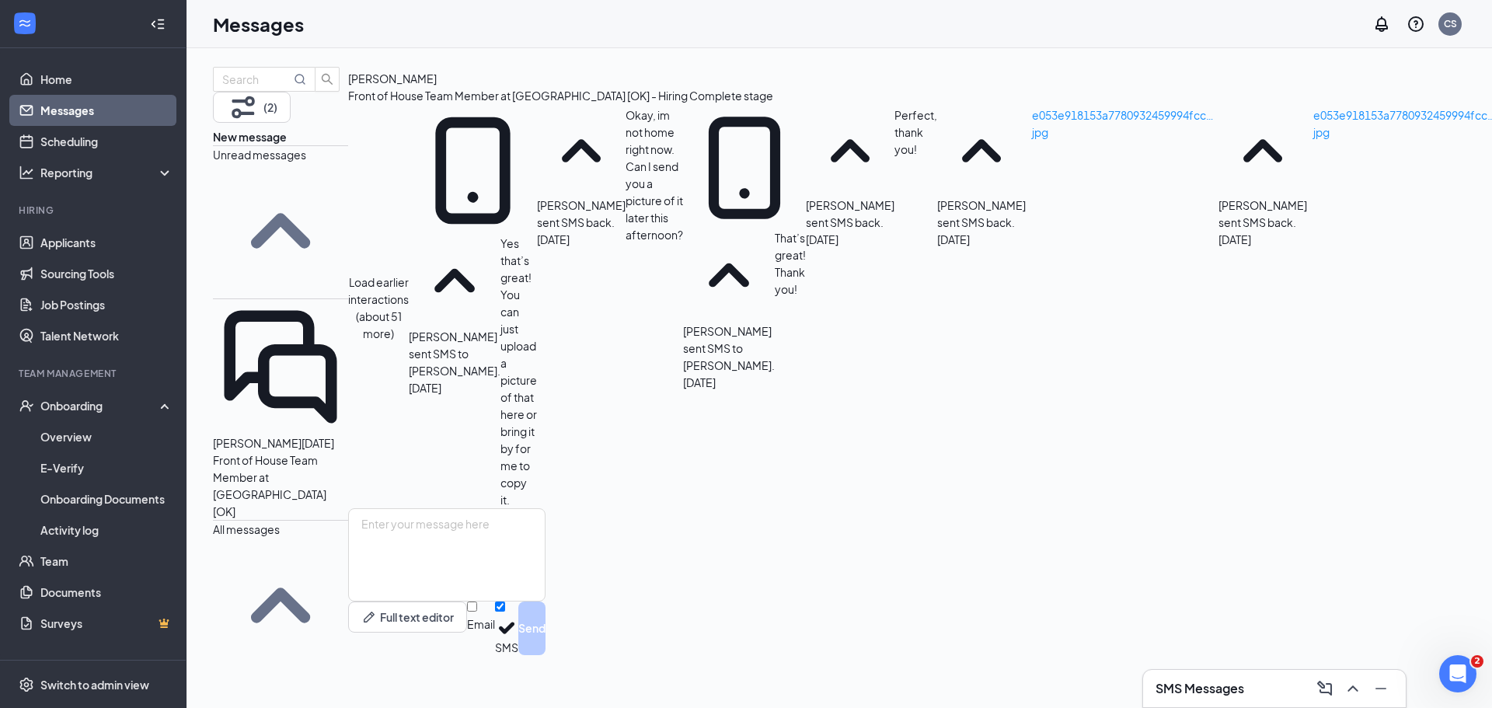
click at [294, 451] on p "Front of House Team Member at [GEOGRAPHIC_DATA] [OK]" at bounding box center [280, 485] width 135 height 68
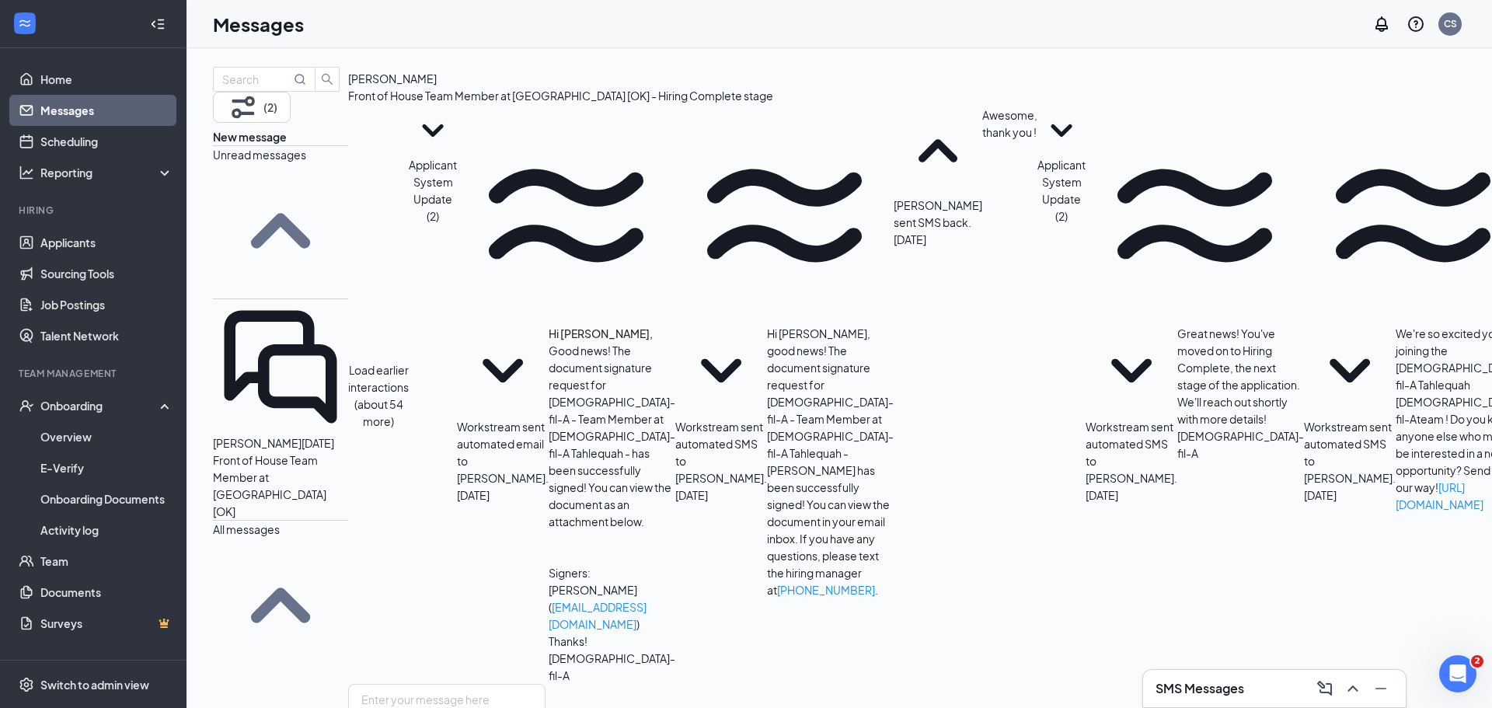
drag, startPoint x: 493, startPoint y: 230, endPoint x: 465, endPoint y: 228, distance: 27.3
click at [492, 230] on div "Load earlier interactions (about 54 more) Applicant System Update (2) Workstrea…" at bounding box center [1044, 394] width 1392 height 577
click at [273, 451] on p "Front of House Team Member at [GEOGRAPHIC_DATA] [OK]" at bounding box center [280, 485] width 135 height 68
click at [310, 213] on icon "SmallChevronUp" at bounding box center [280, 230] width 59 height 35
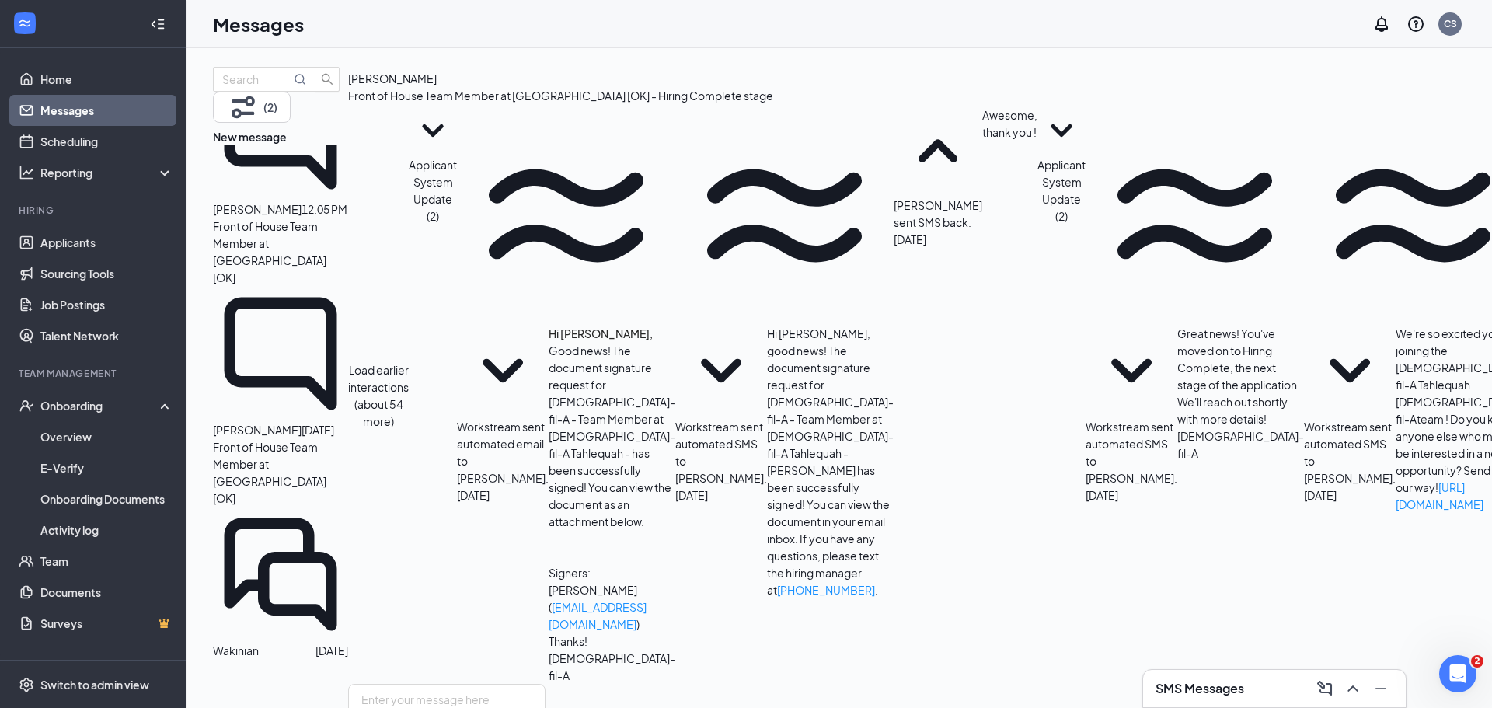
scroll to position [388, 0]
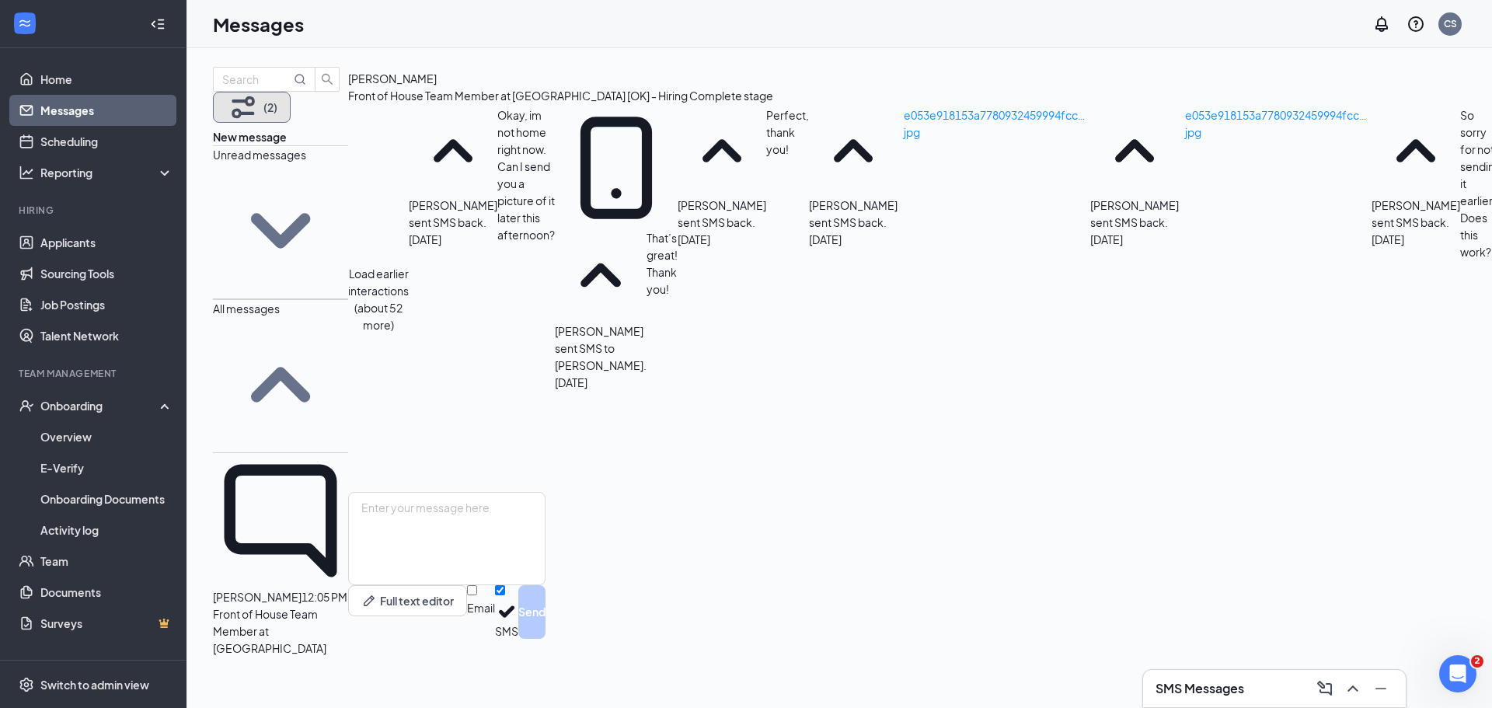
click at [291, 103] on button "(2)" at bounding box center [252, 107] width 78 height 31
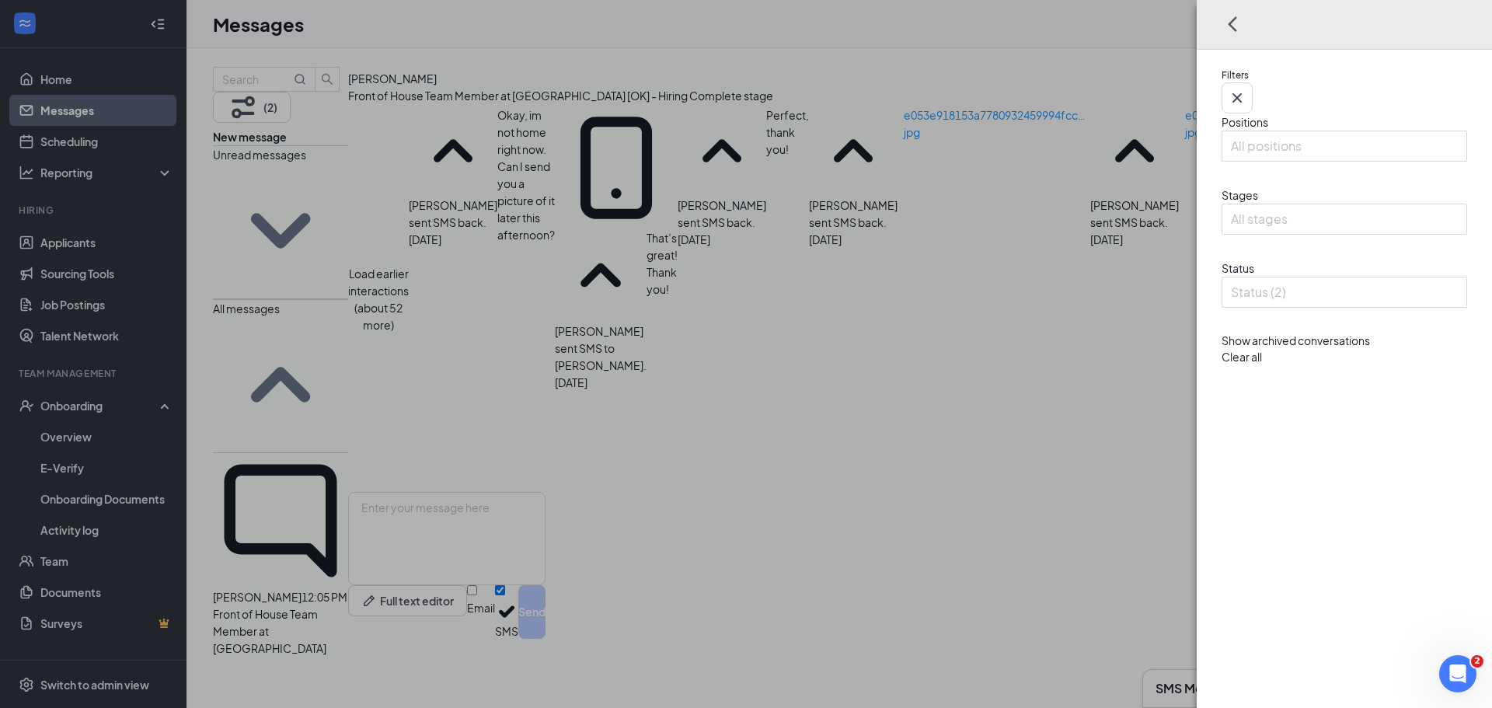
click at [381, 104] on div "Filters Positions All positions Stages All stages Status Status (2) Show archiv…" at bounding box center [746, 354] width 1492 height 708
